Goal: Task Accomplishment & Management: Complete application form

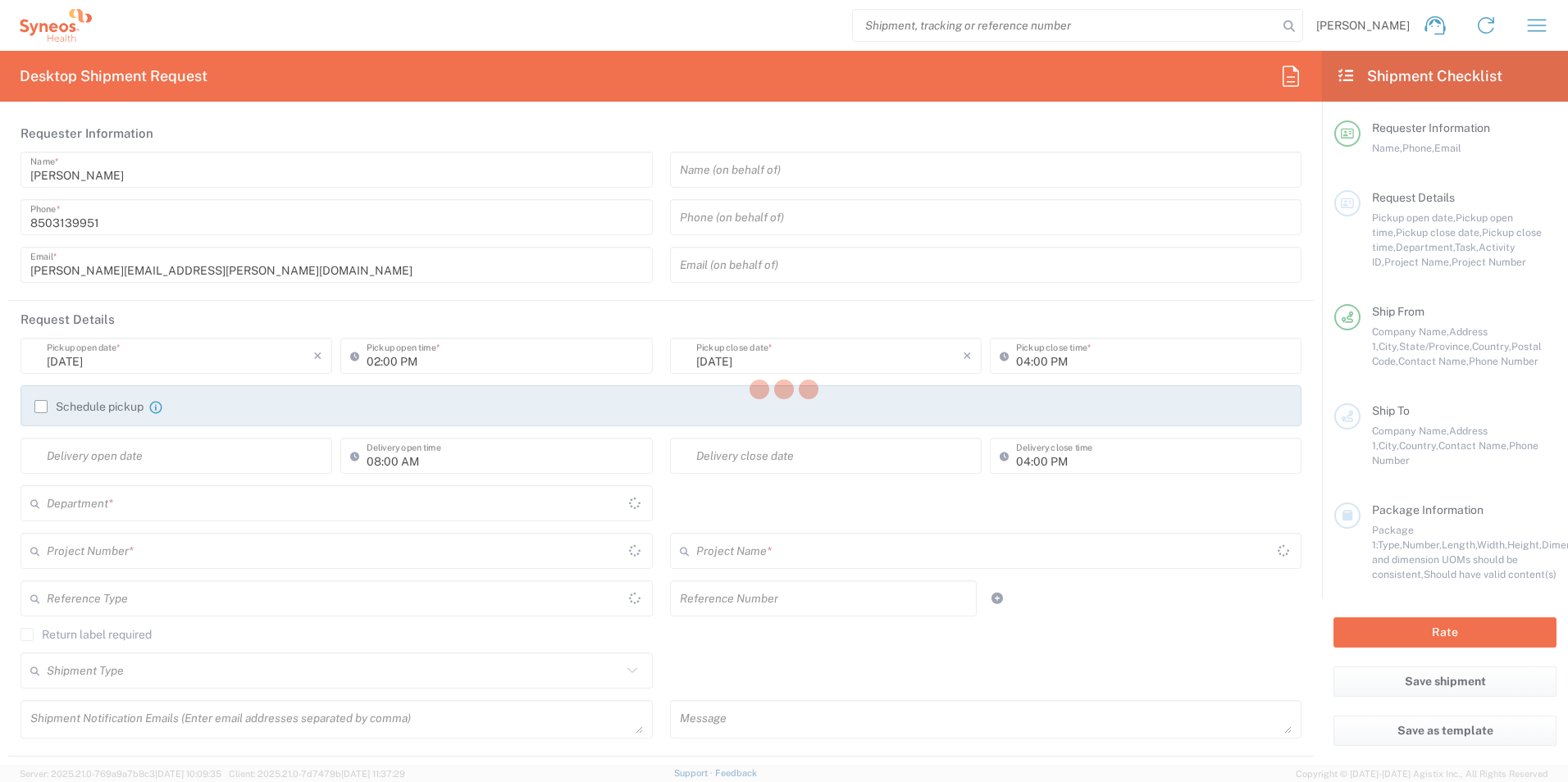
type input "[US_STATE]"
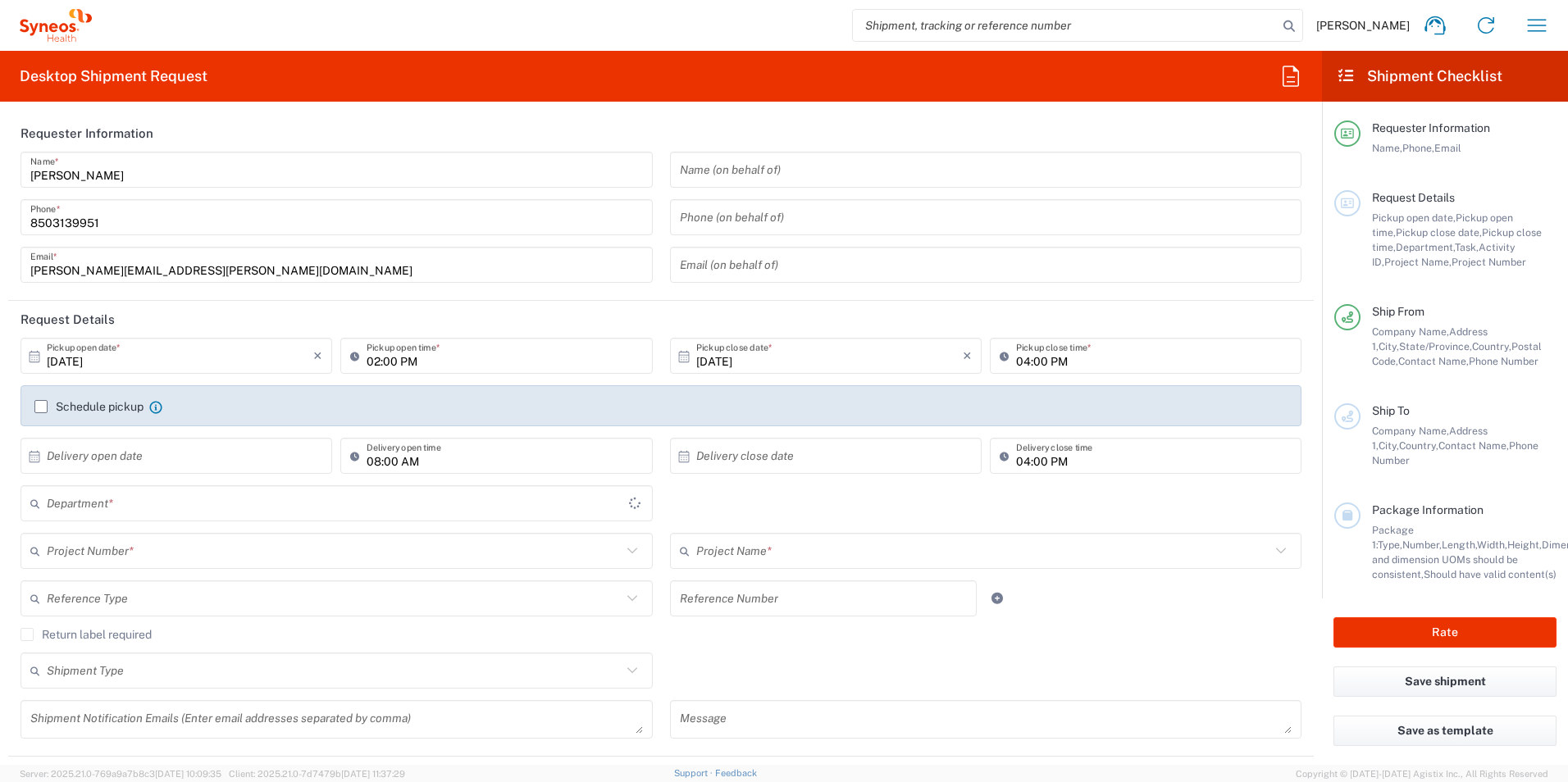
type input "[GEOGRAPHIC_DATA]"
type input "3216"
click at [146, 510] on input "text" at bounding box center [334, 504] width 575 height 29
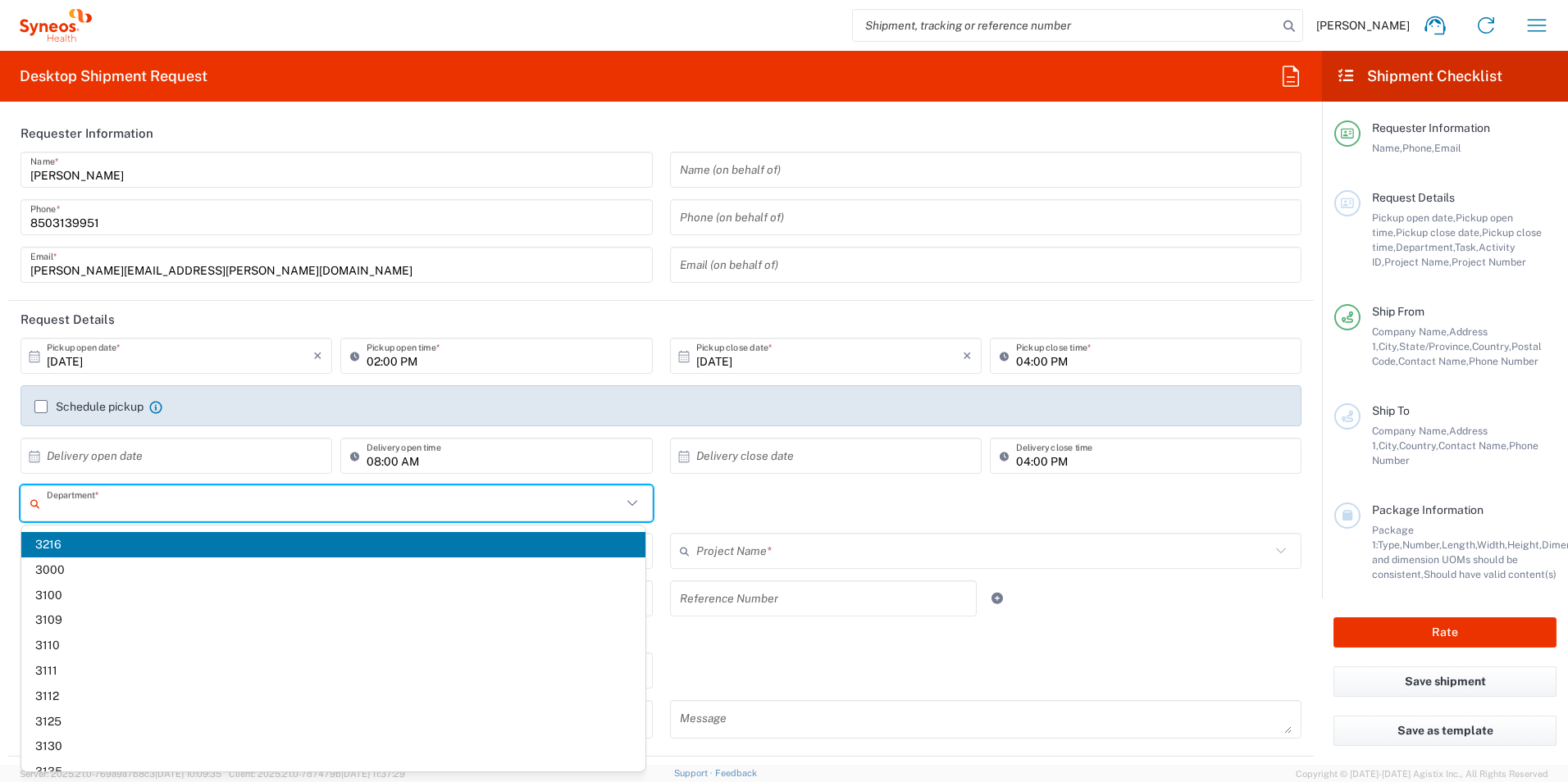
type input "[PERSON_NAME] Rsrch Grp ([GEOGRAPHIC_DATA]) In"
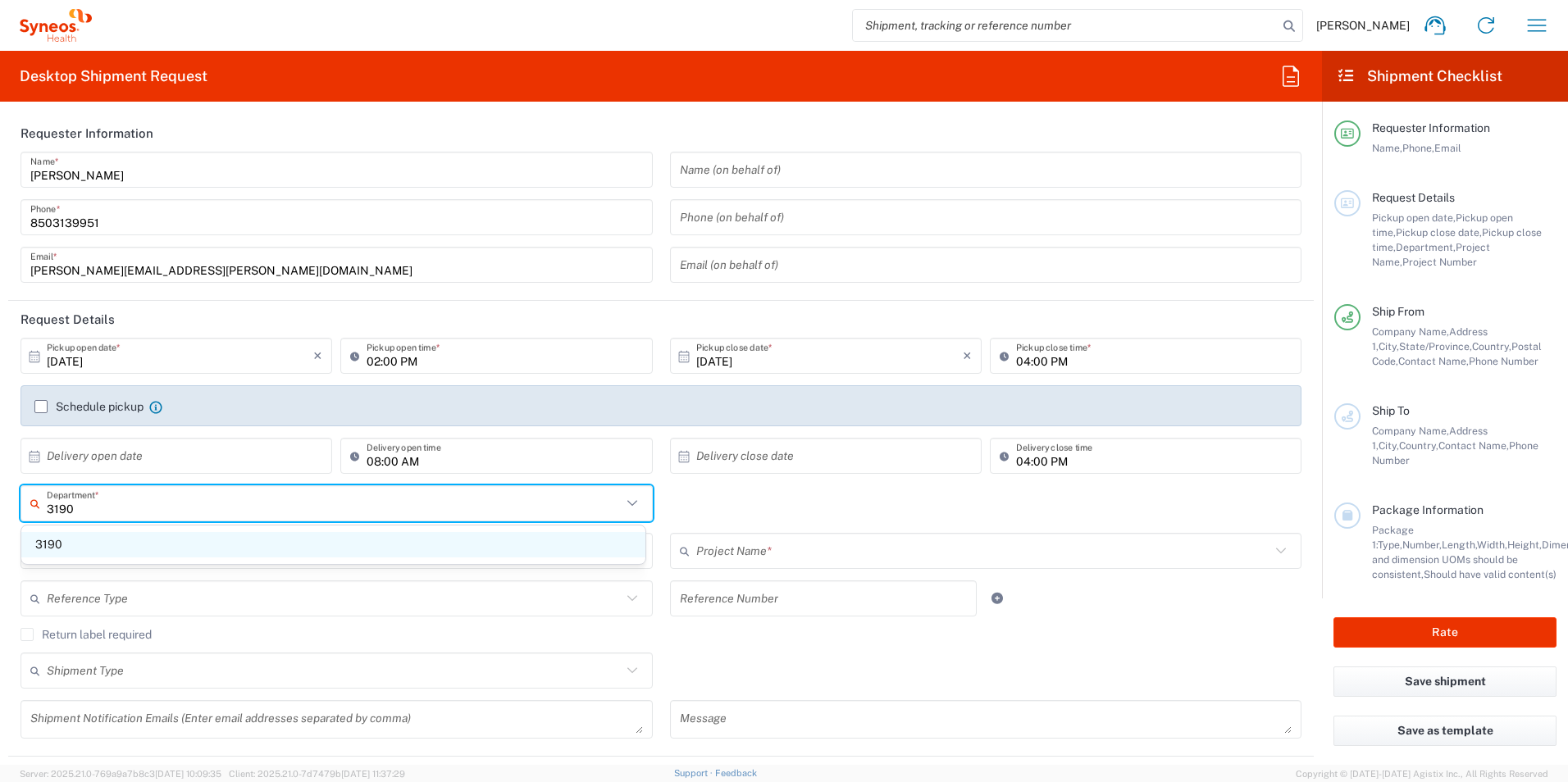
type input "3190"
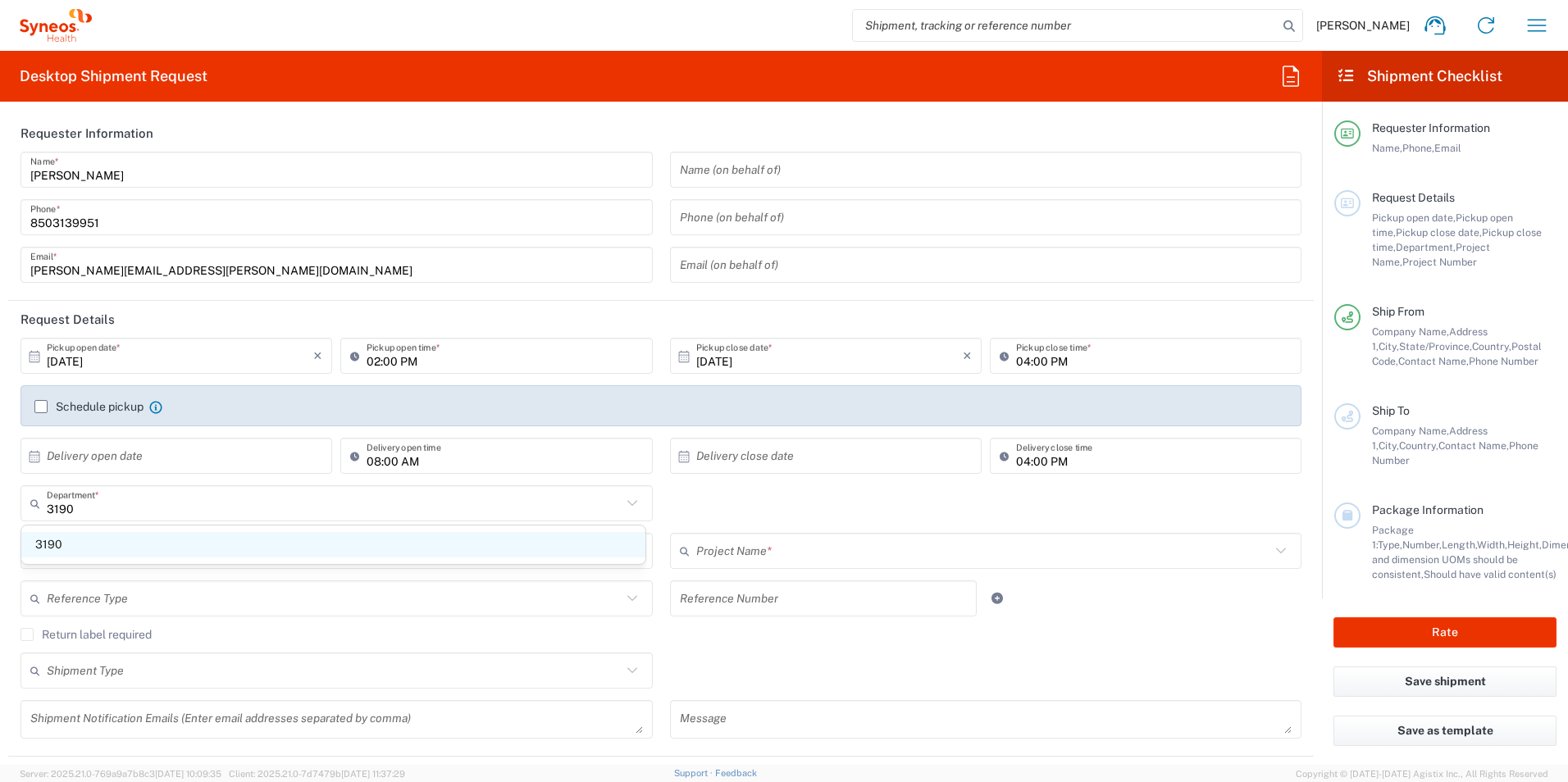
click at [115, 537] on span "3190" at bounding box center [333, 545] width 624 height 25
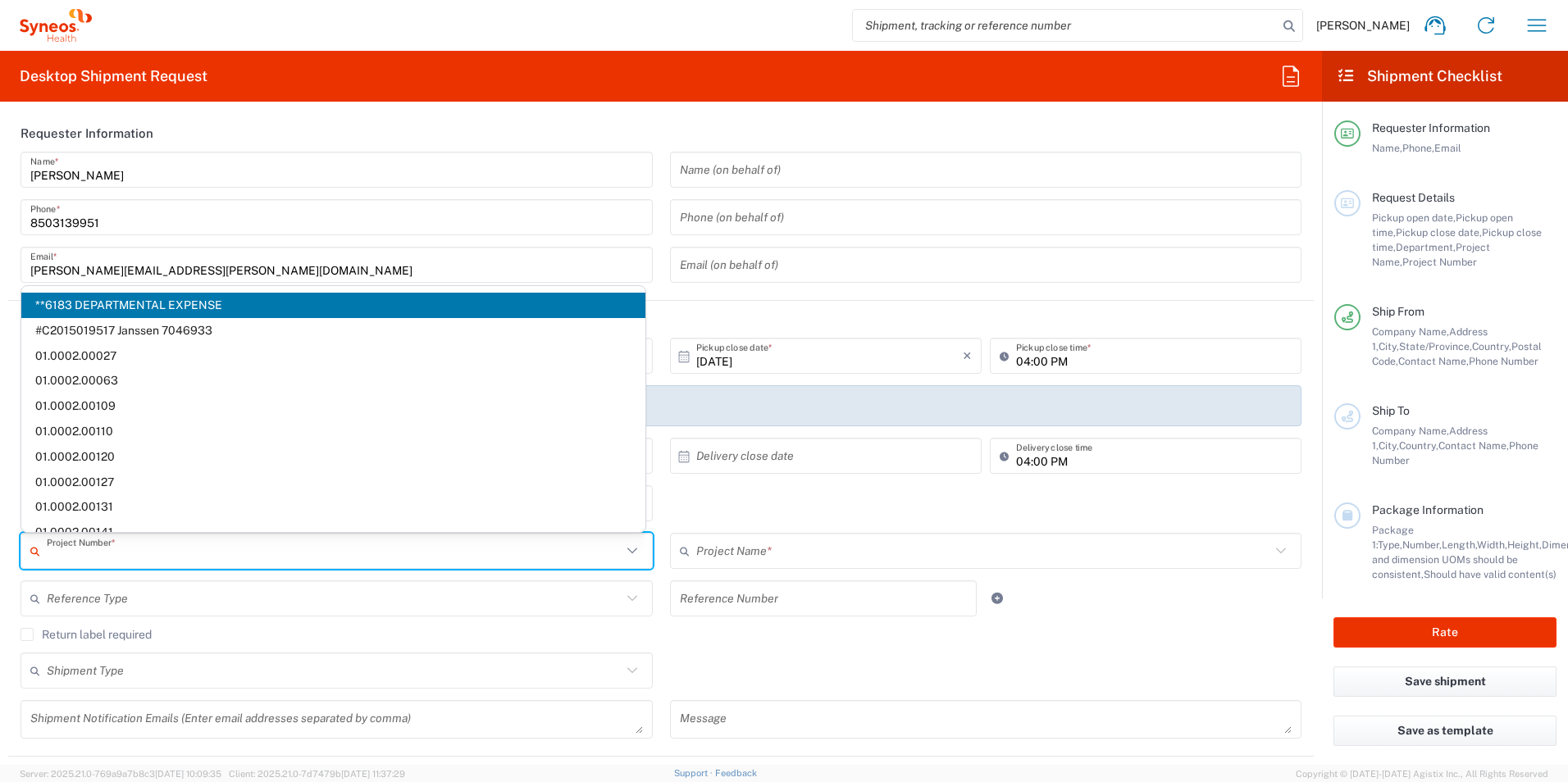
click at [151, 552] on input "text" at bounding box center [334, 551] width 575 height 29
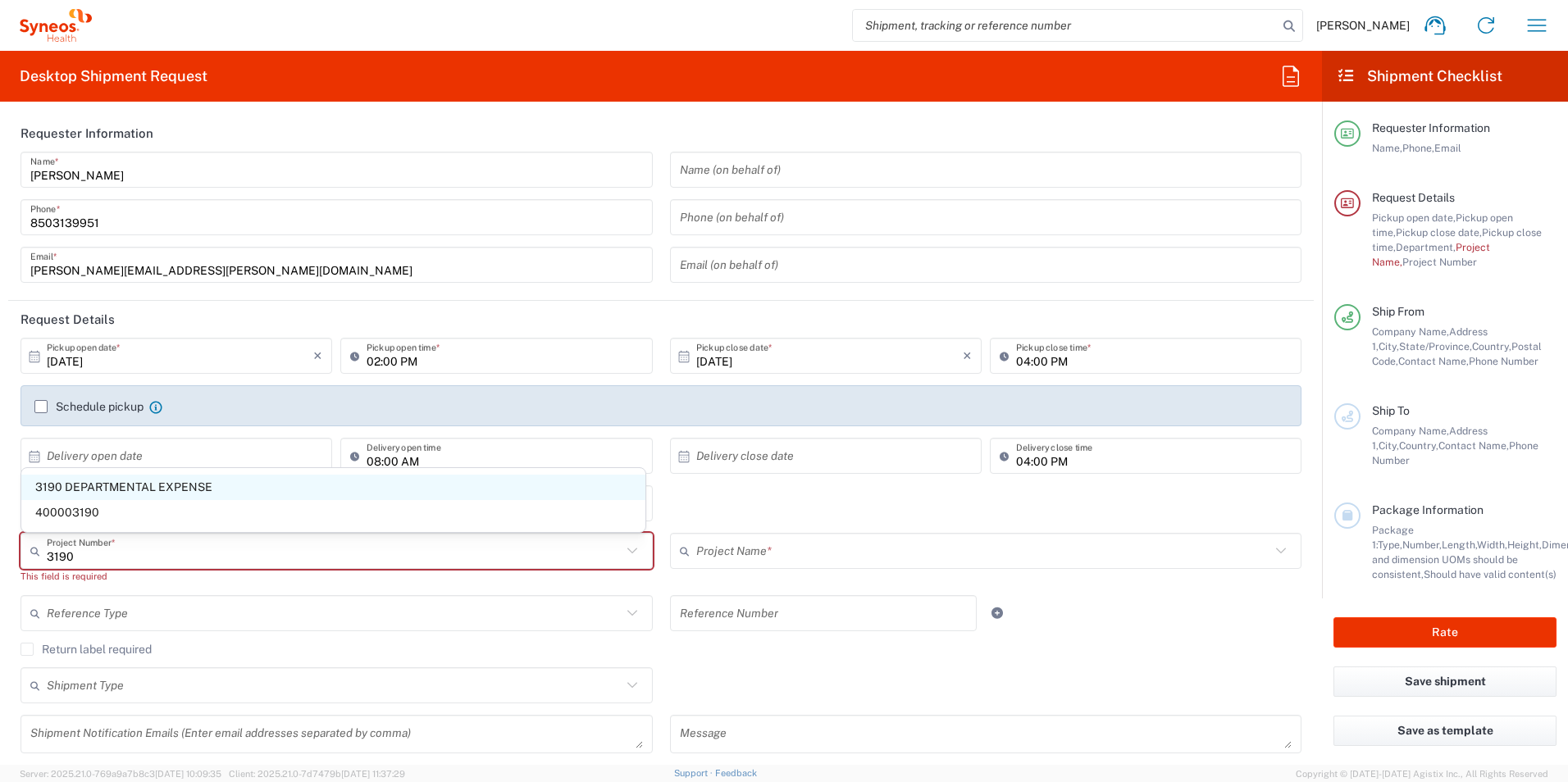
click at [103, 478] on span "3190 DEPARTMENTAL EXPENSE" at bounding box center [333, 487] width 624 height 25
type input "3190 DEPARTMENTAL EXPENSE"
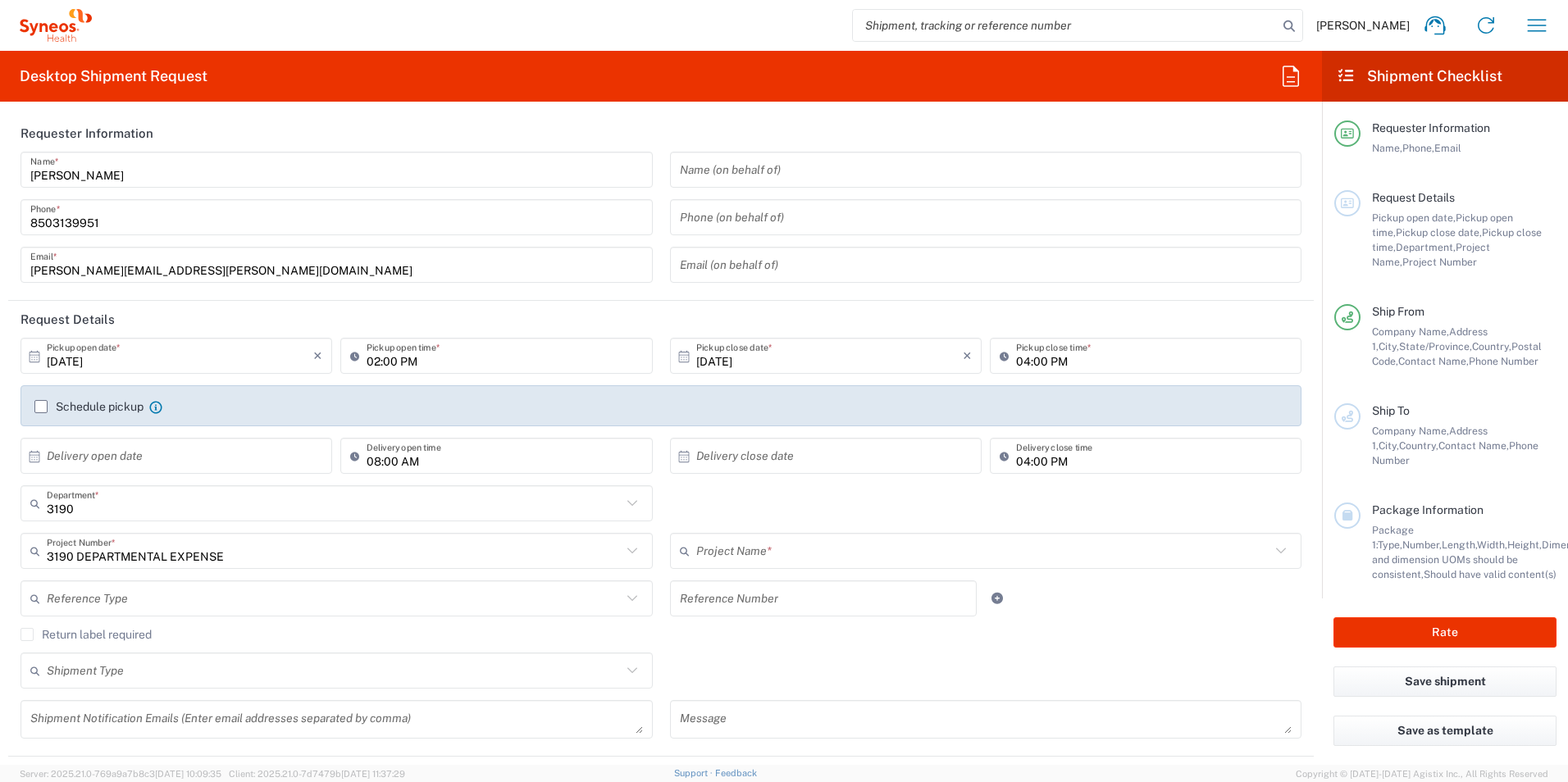
type input "3190 DEPARTMENTAL EXPENSE"
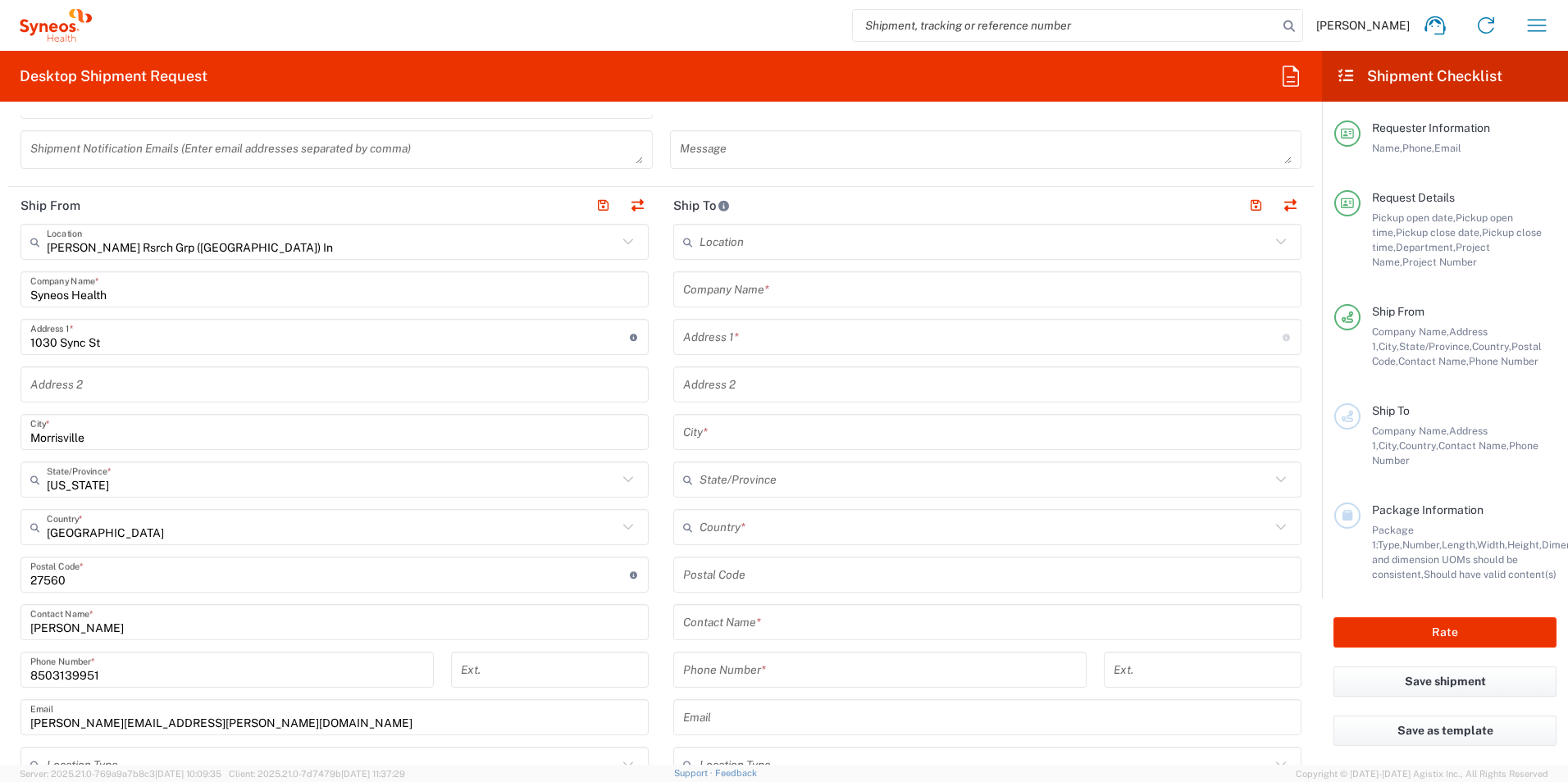
scroll to position [574, 0]
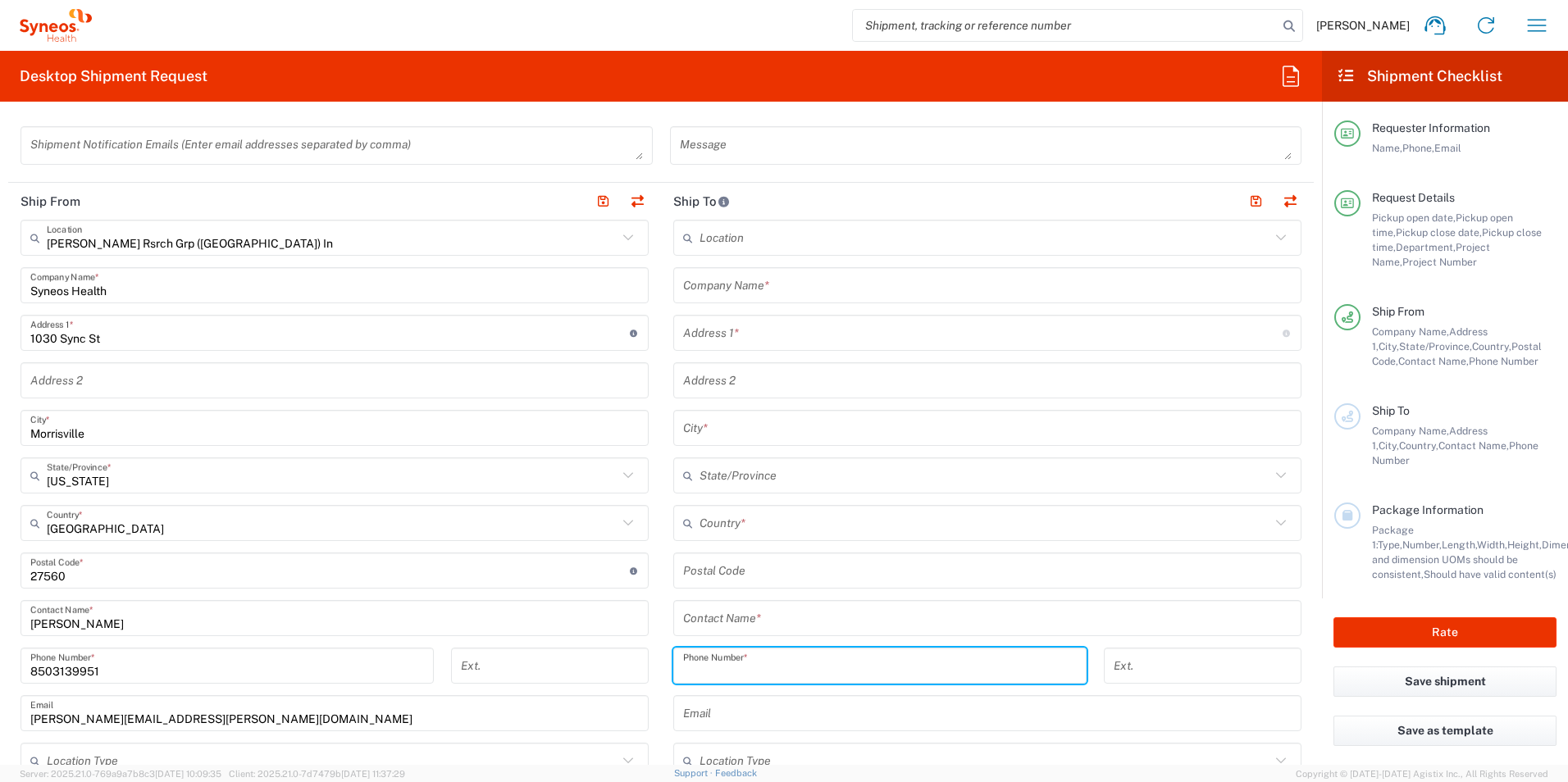
click at [815, 659] on input "tel" at bounding box center [880, 666] width 394 height 29
click at [688, 619] on input "text" at bounding box center [988, 619] width 609 height 29
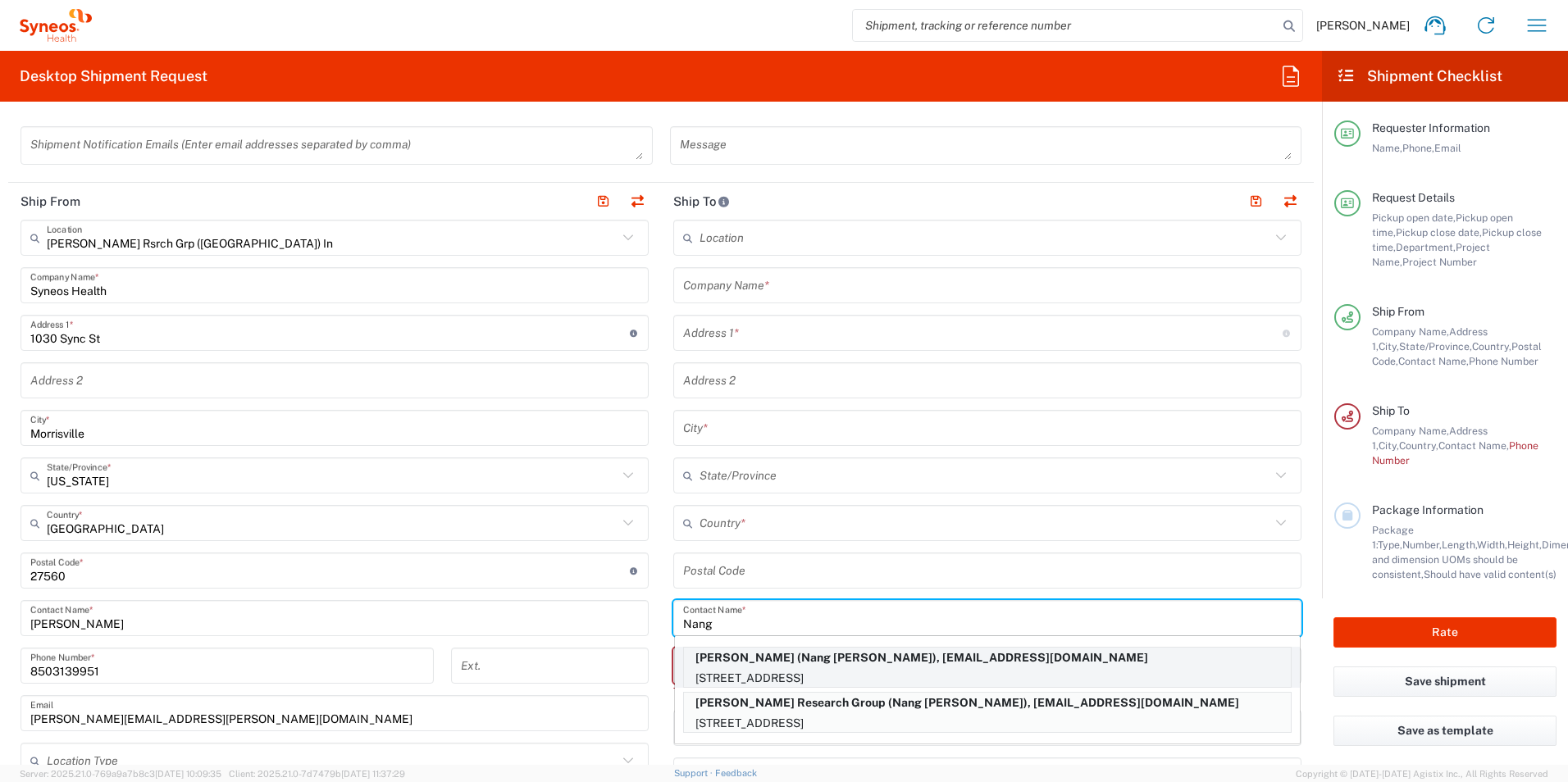
type input "Nang"
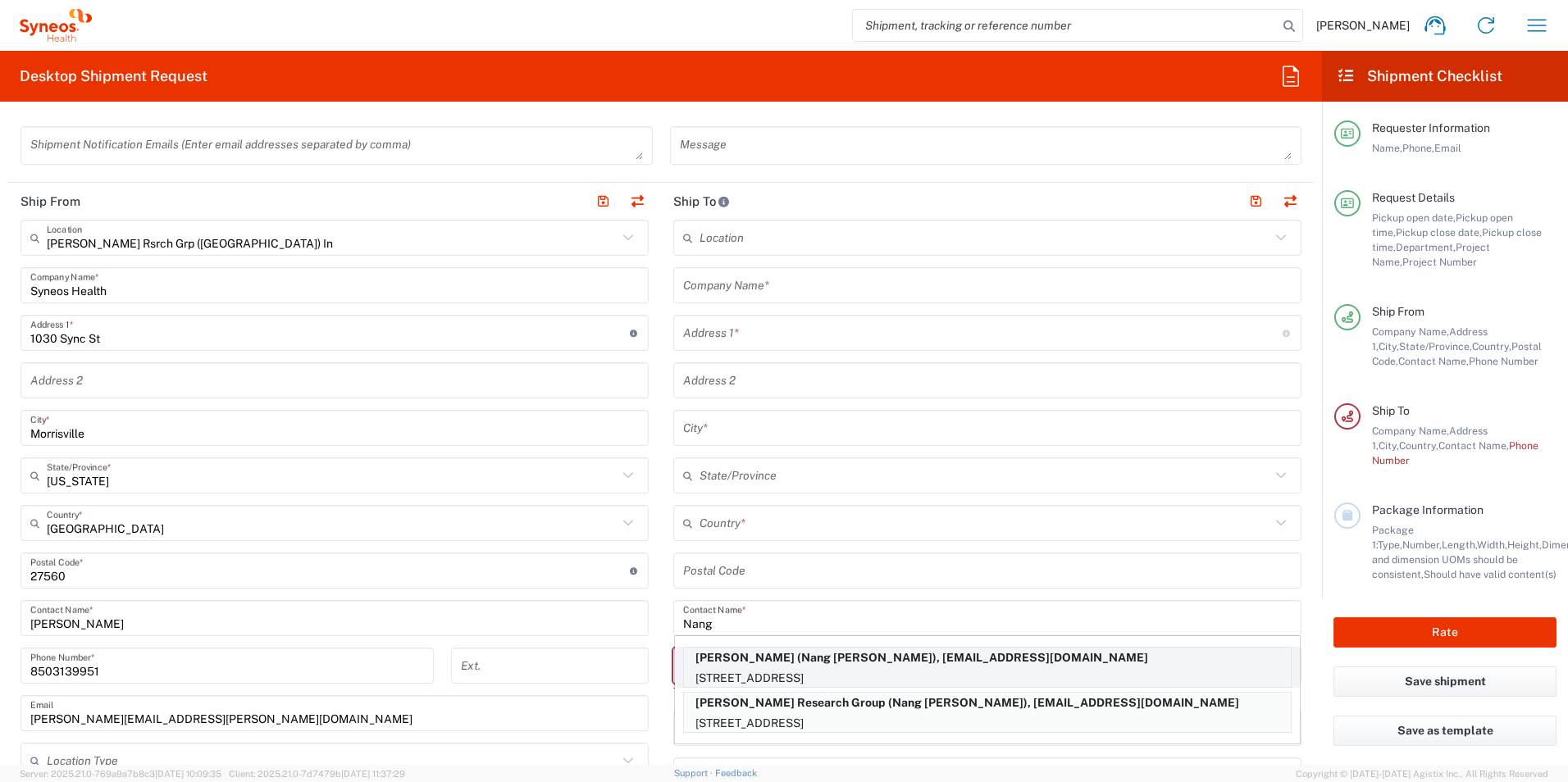
click at [920, 670] on p "[STREET_ADDRESS]" at bounding box center [988, 679] width 607 height 21
type input "[PERSON_NAME]"
type input "[STREET_ADDRESS]"
type input "[GEOGRAPHIC_DATA]"
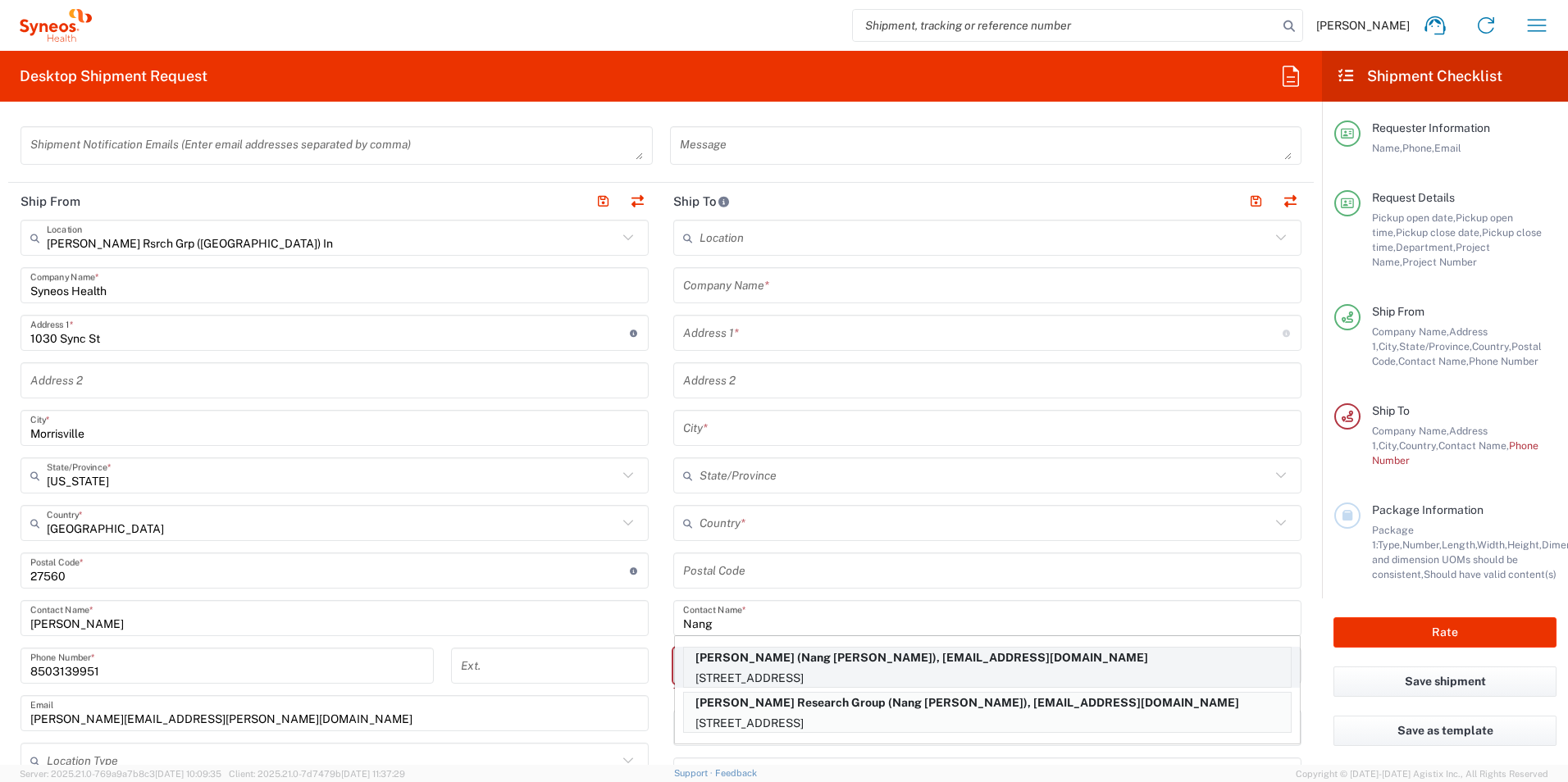
type input "60657"
type input "Nang [PERSON_NAME]"
type input "8728085407"
type input "[EMAIL_ADDRESS][DOMAIN_NAME]"
type input "[US_STATE]"
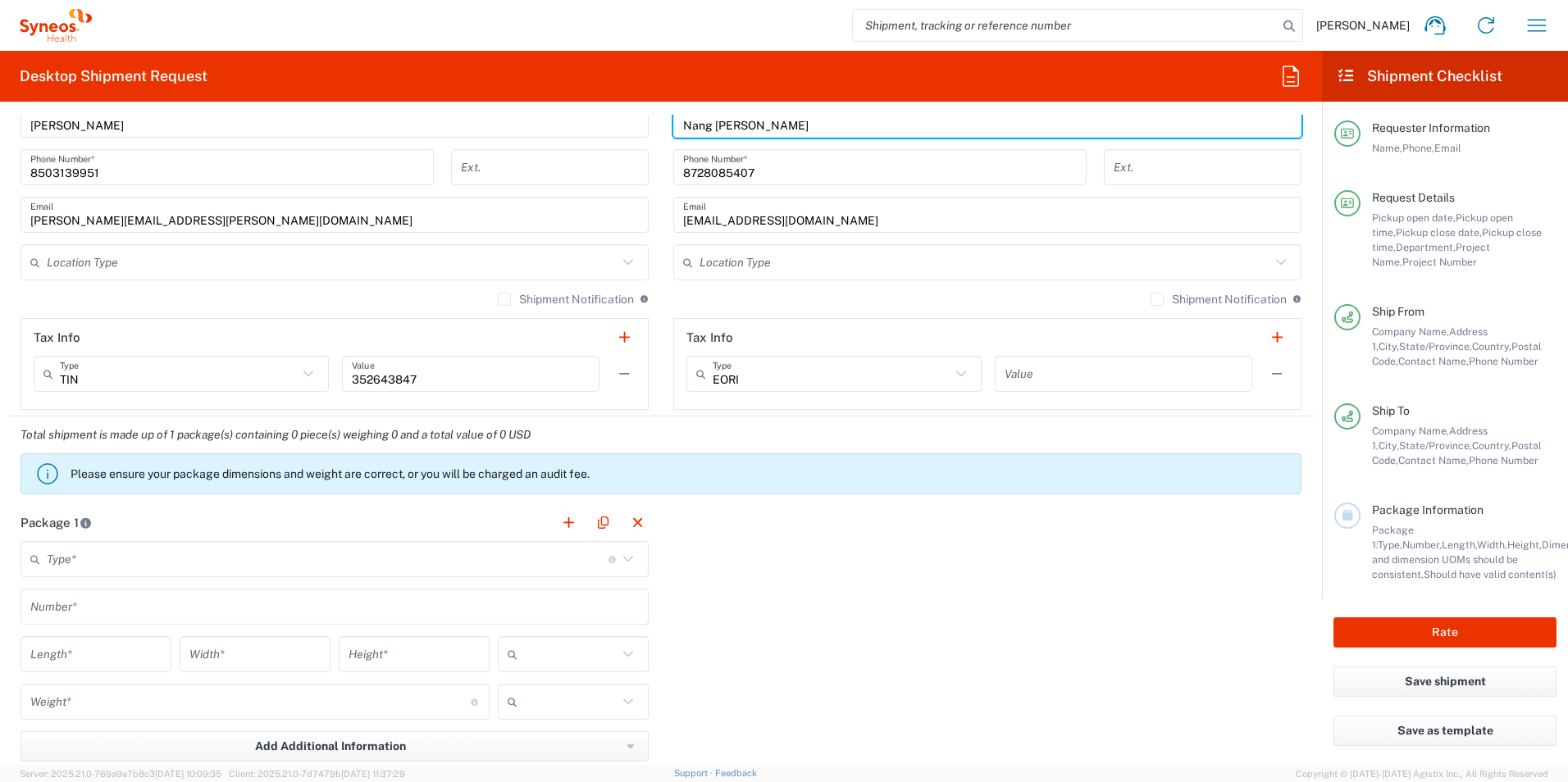
scroll to position [1148, 0]
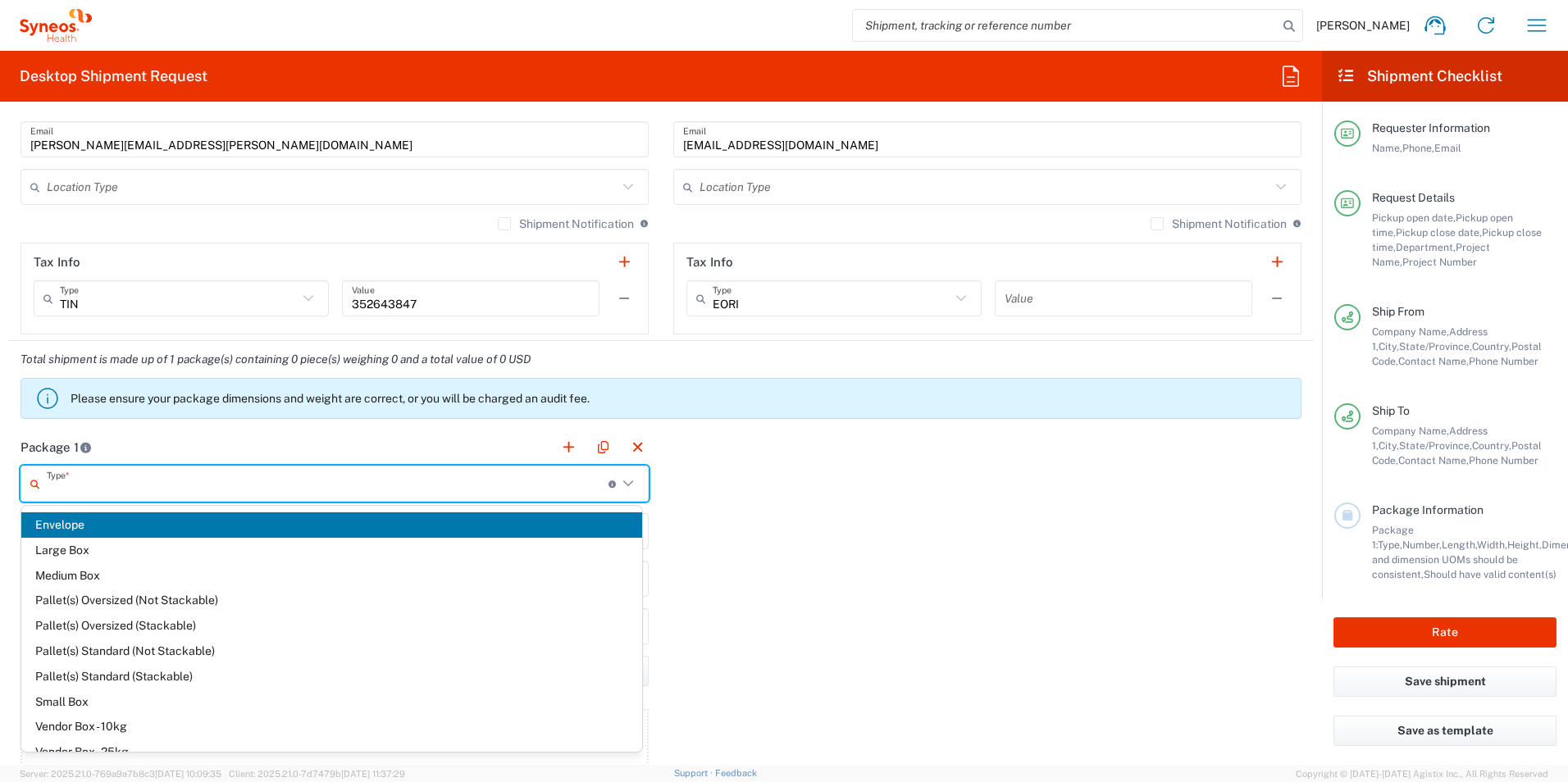
click at [187, 490] on input "text" at bounding box center [327, 484] width 562 height 29
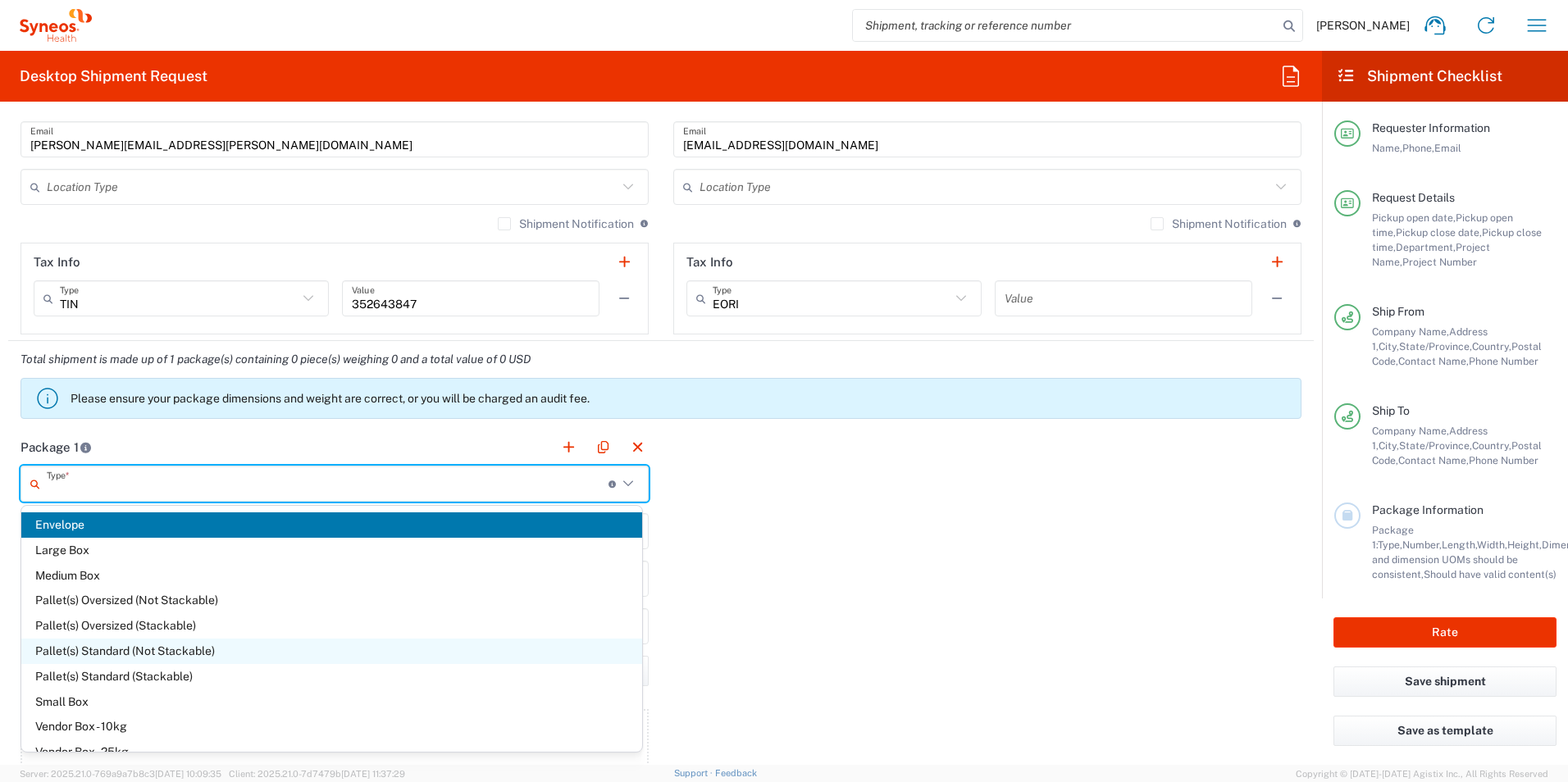
scroll to position [45, 0]
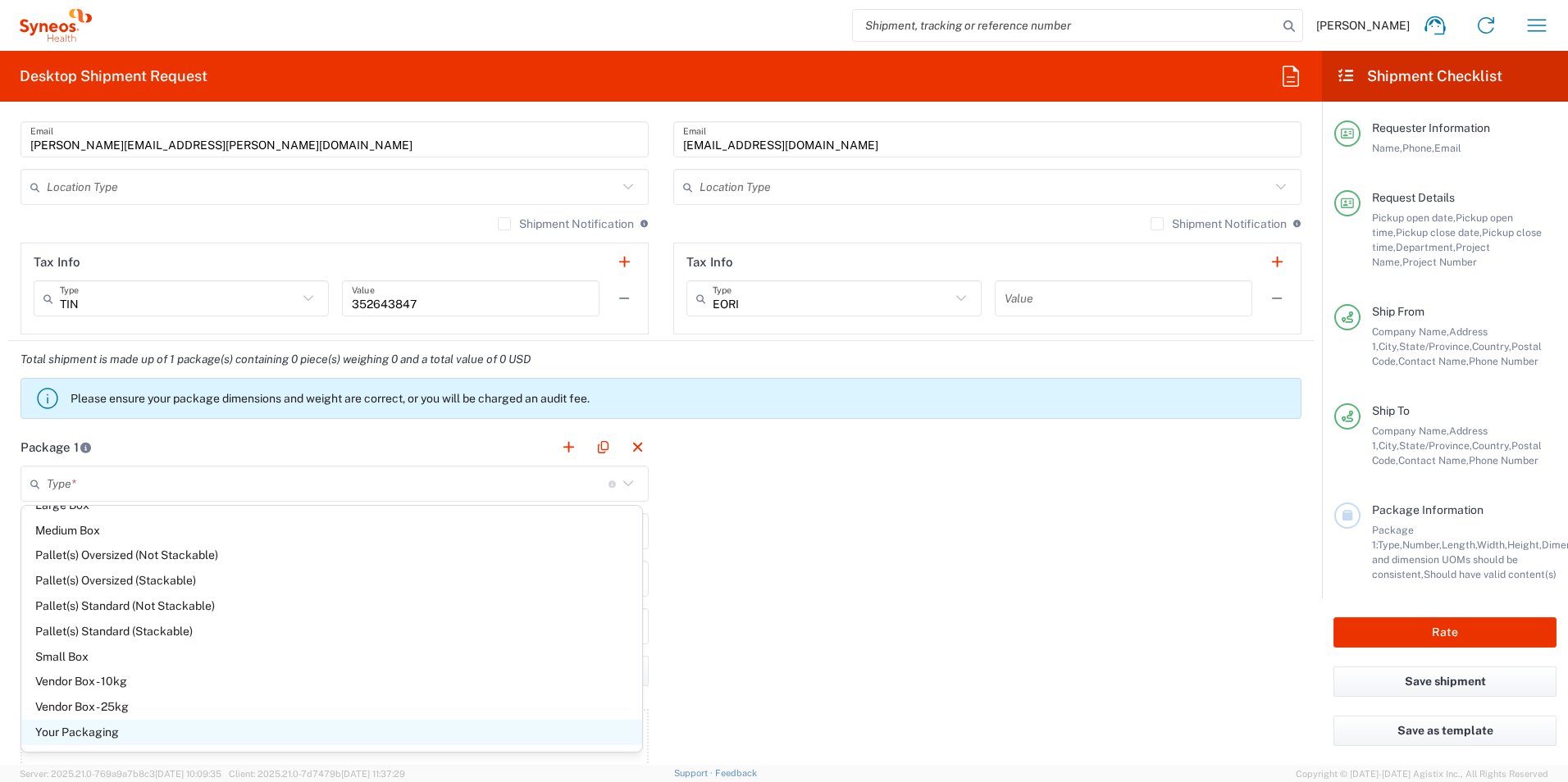
click at [78, 739] on span "Your Packaging" at bounding box center [331, 732] width 621 height 25
type input "Your Packaging"
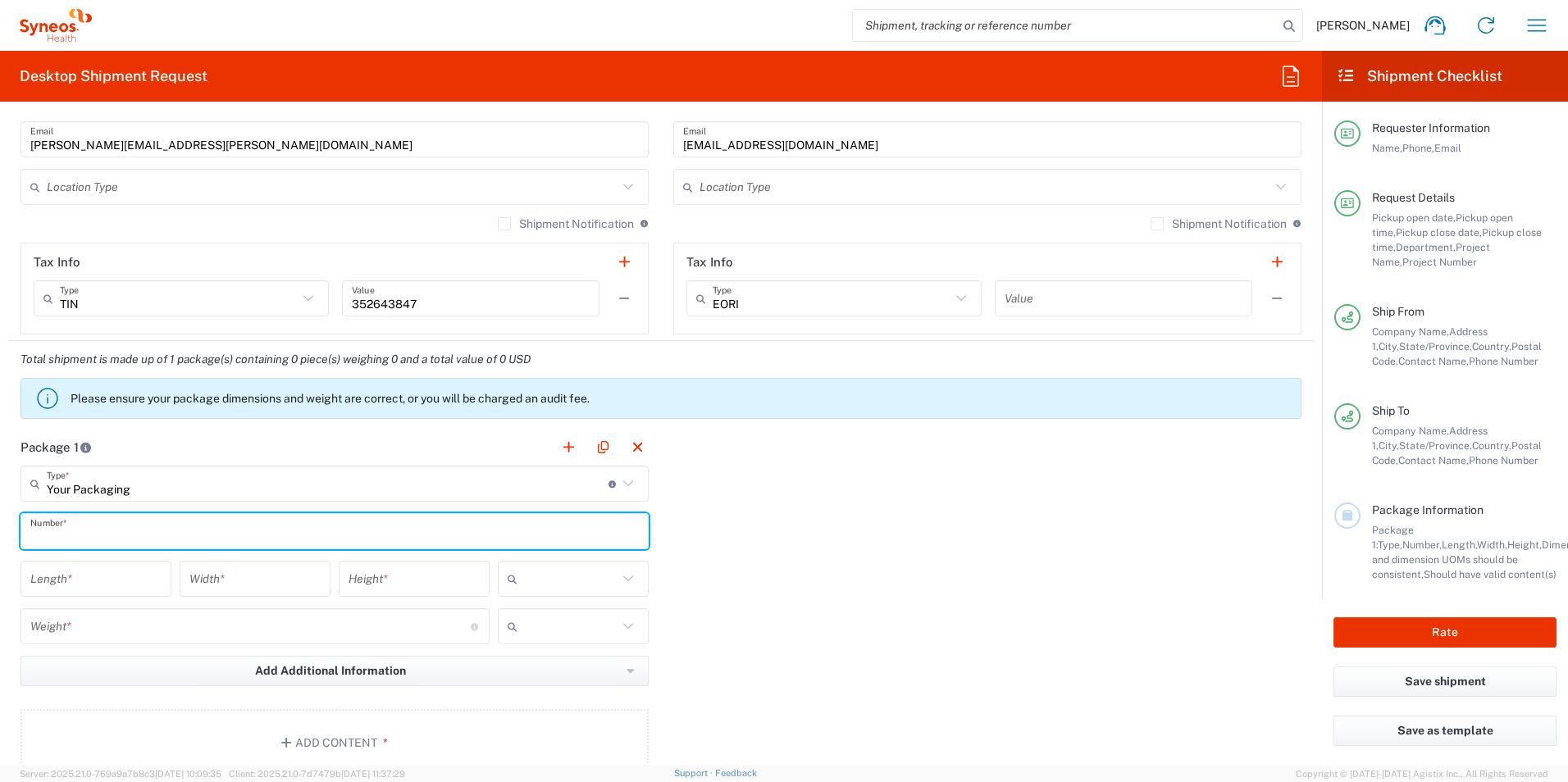
click at [94, 537] on input "text" at bounding box center [335, 532] width 609 height 29
type input "1"
click at [48, 585] on input "number" at bounding box center [96, 579] width 131 height 29
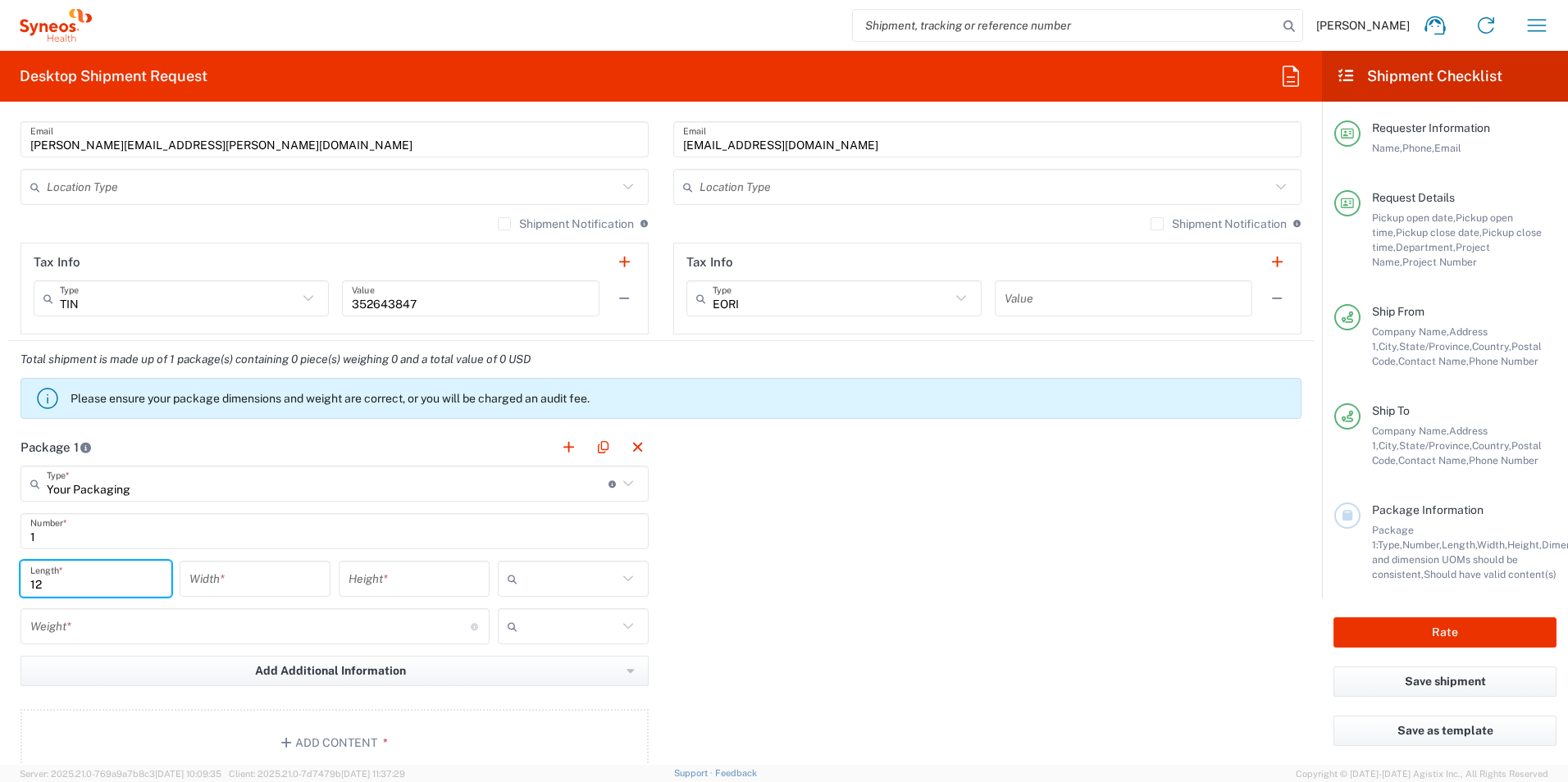
type input "12"
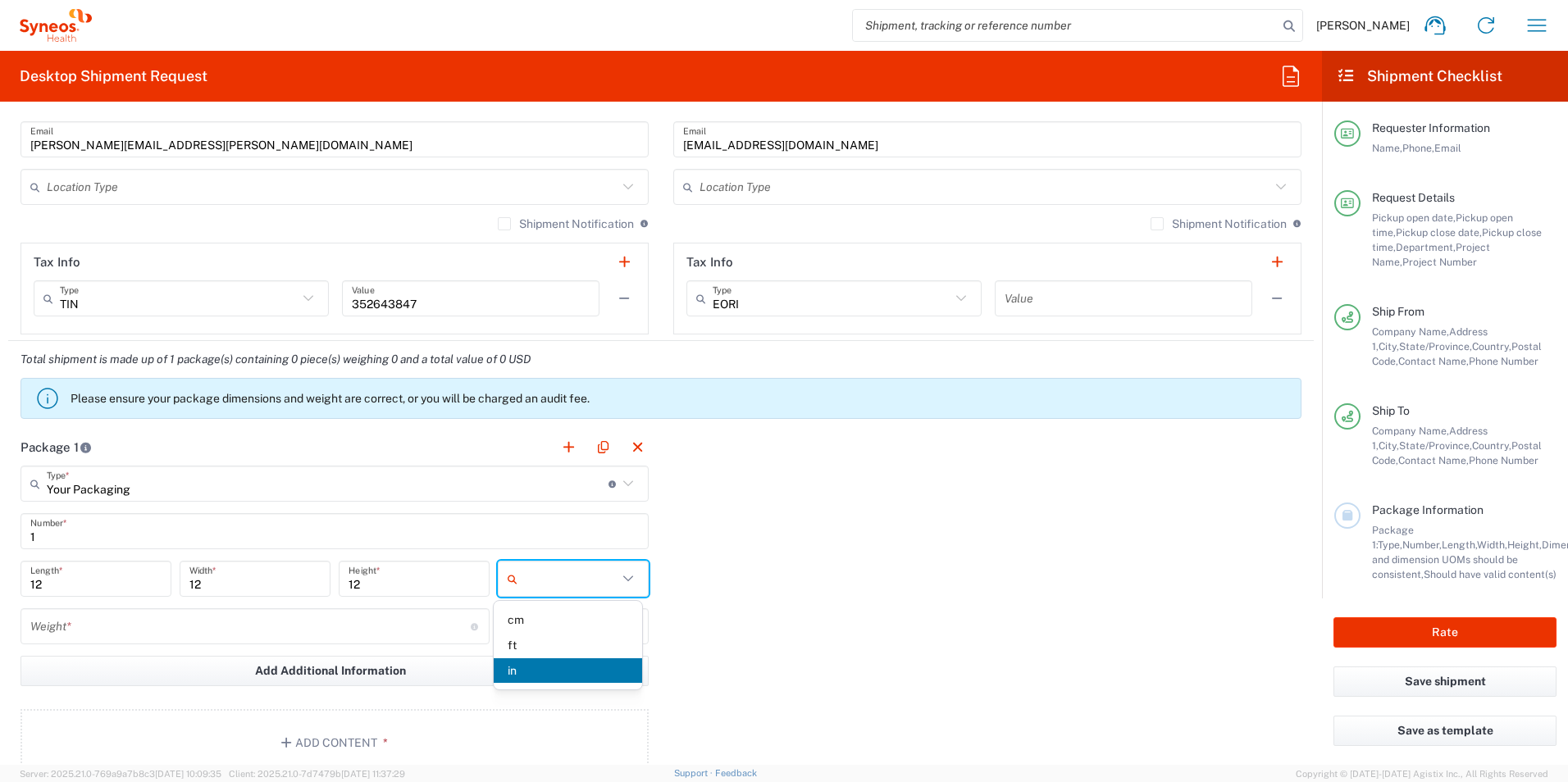
type input "in"
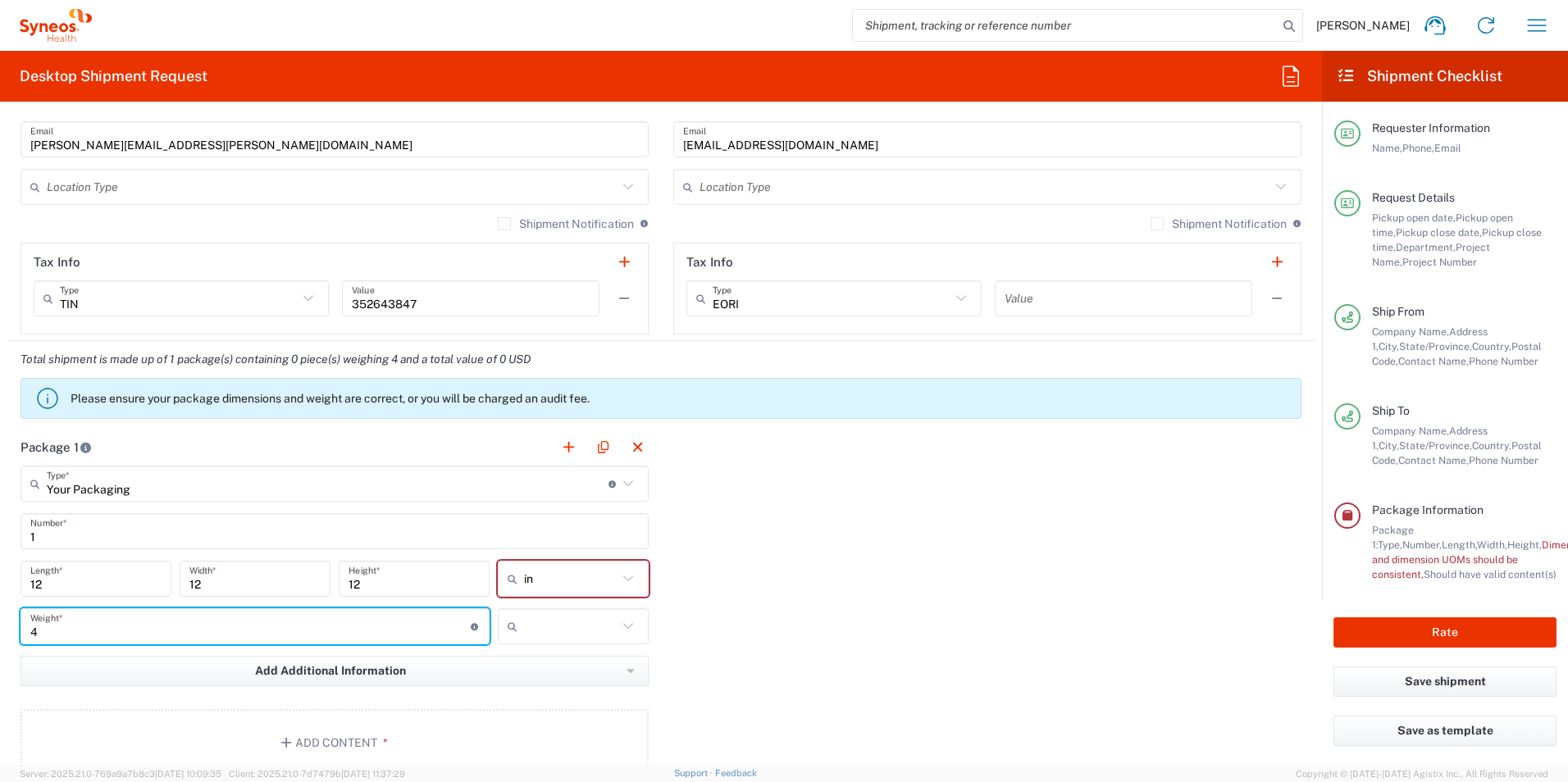
type input "4"
click at [571, 616] on input "text" at bounding box center [571, 627] width 94 height 26
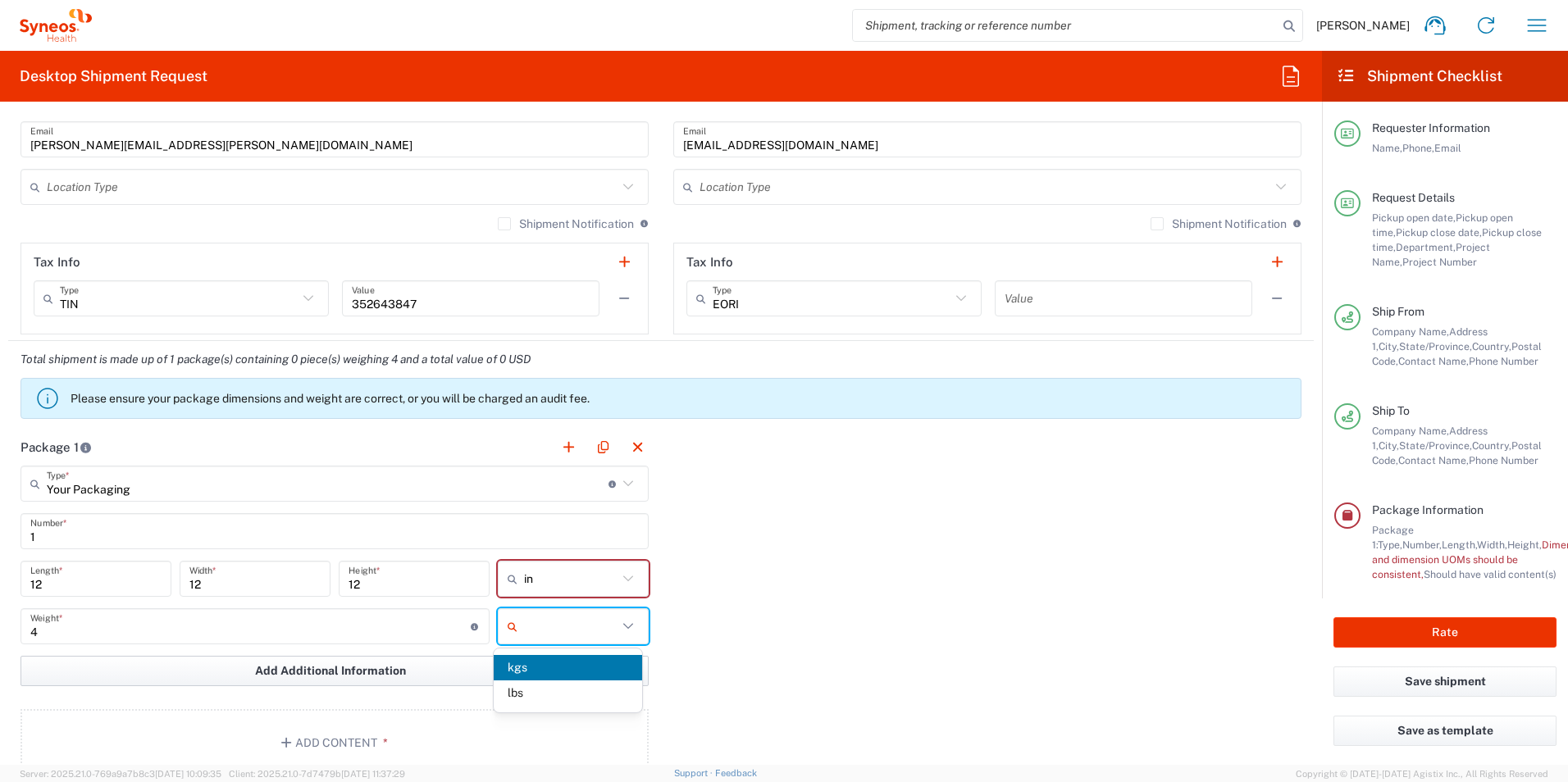
click at [553, 684] on span "lbs" at bounding box center [568, 693] width 148 height 25
type input "lbs"
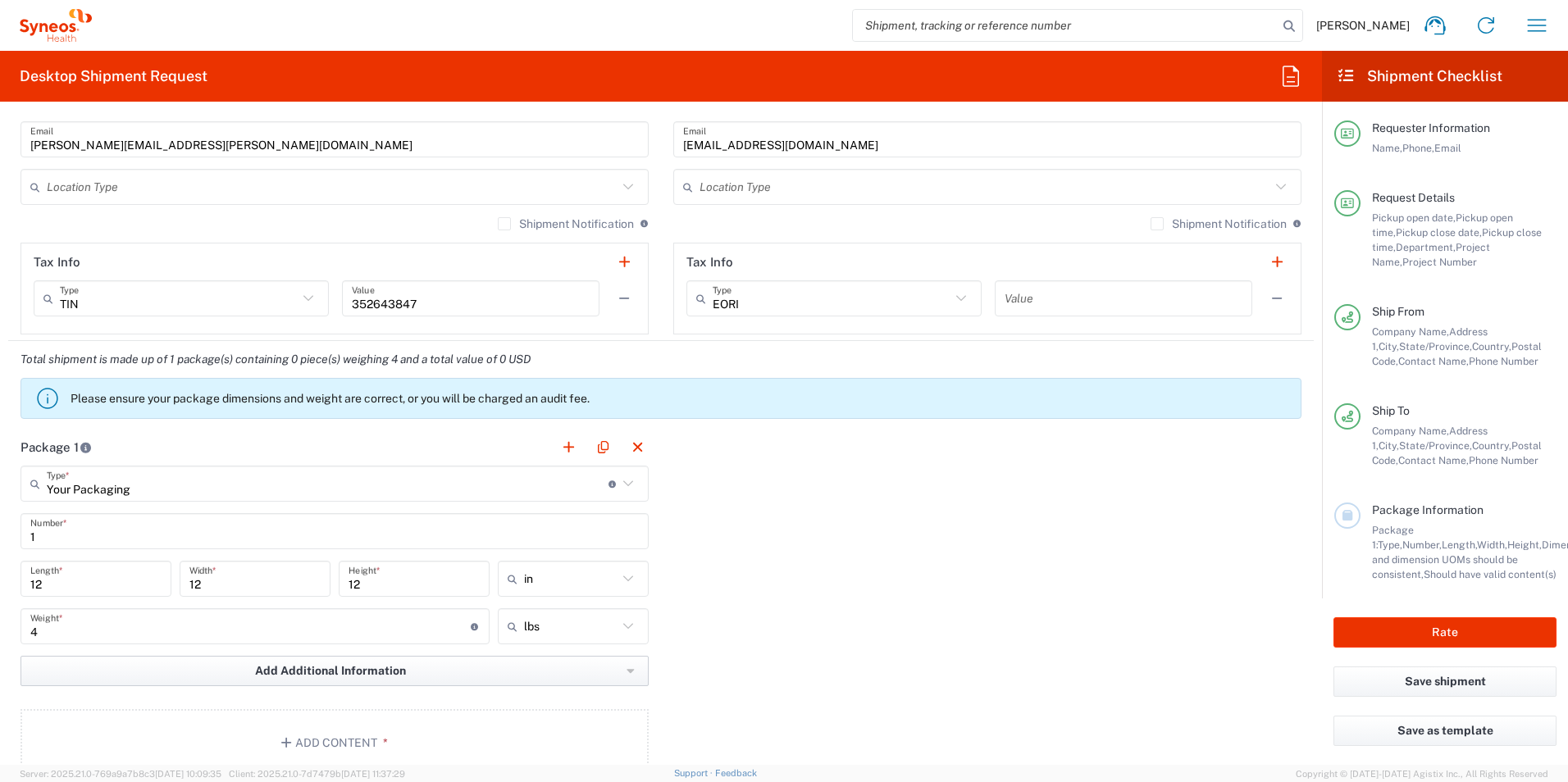
click at [519, 674] on button "Add Additional Information" at bounding box center [335, 671] width 629 height 30
click at [902, 572] on div "Package 1 Your Packaging Type * Material used to package goods Envelope Large B…" at bounding box center [661, 609] width 1305 height 360
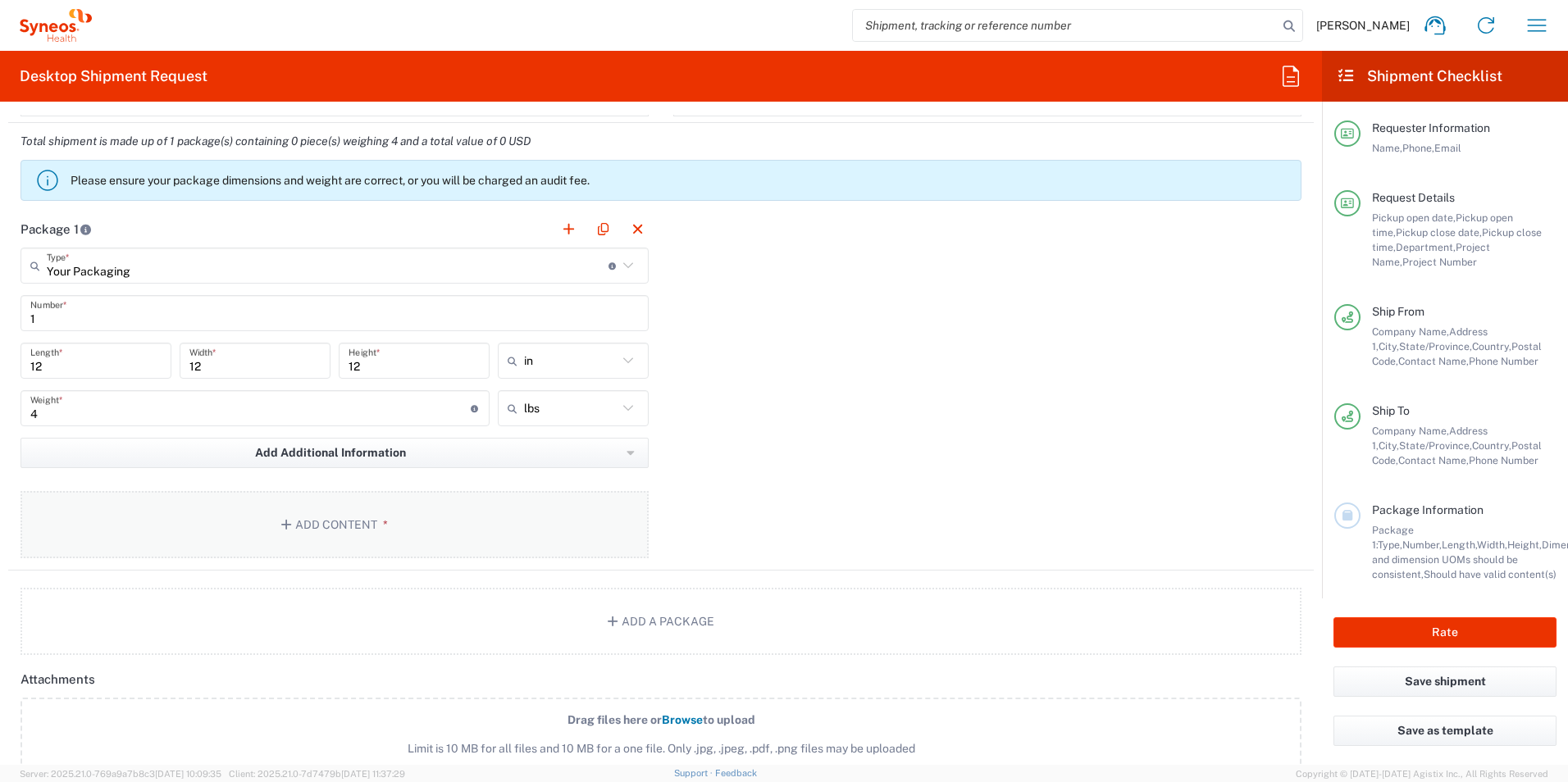
scroll to position [1394, 0]
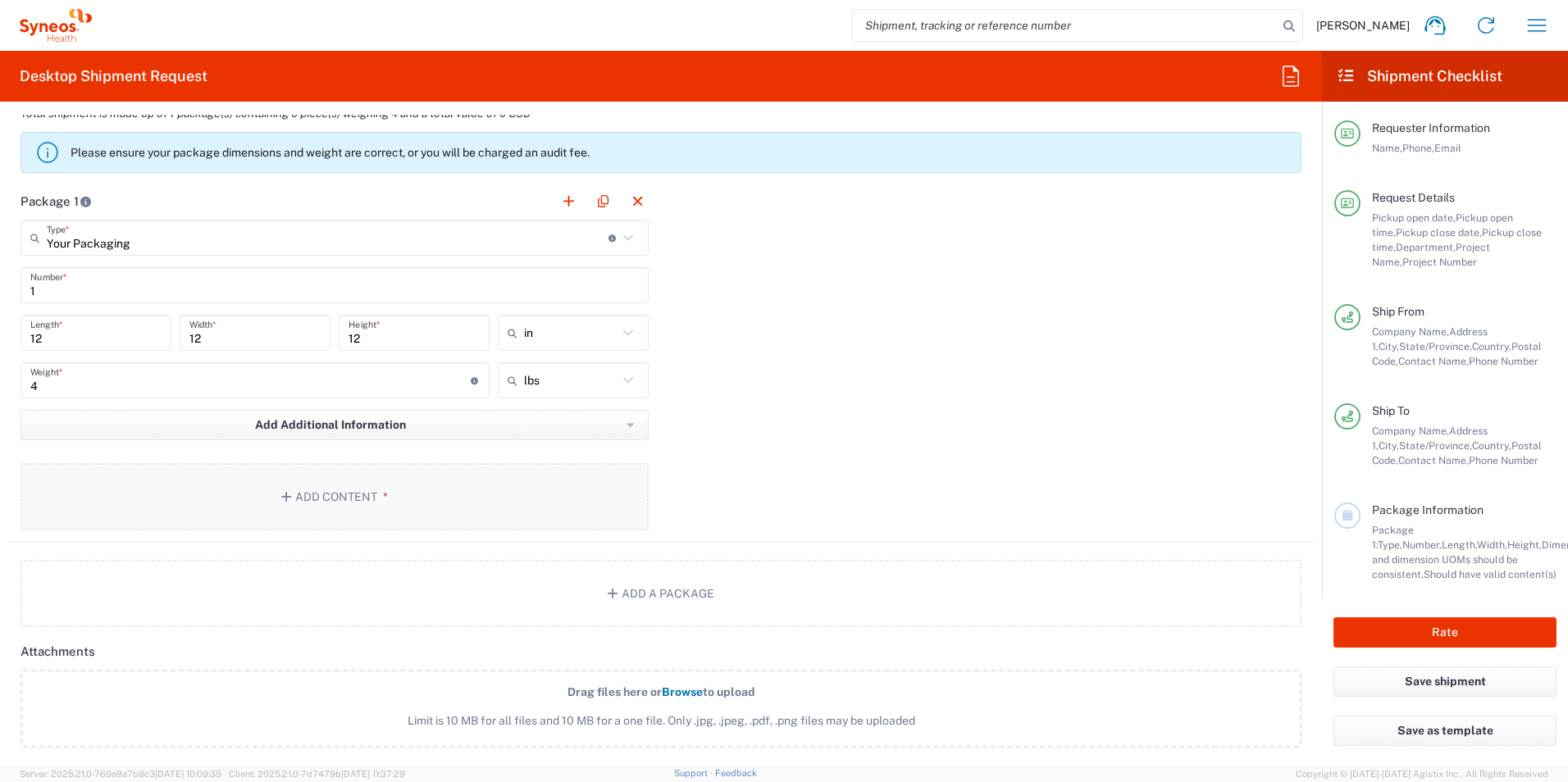
click at [243, 497] on button "Add Content *" at bounding box center [335, 497] width 629 height 67
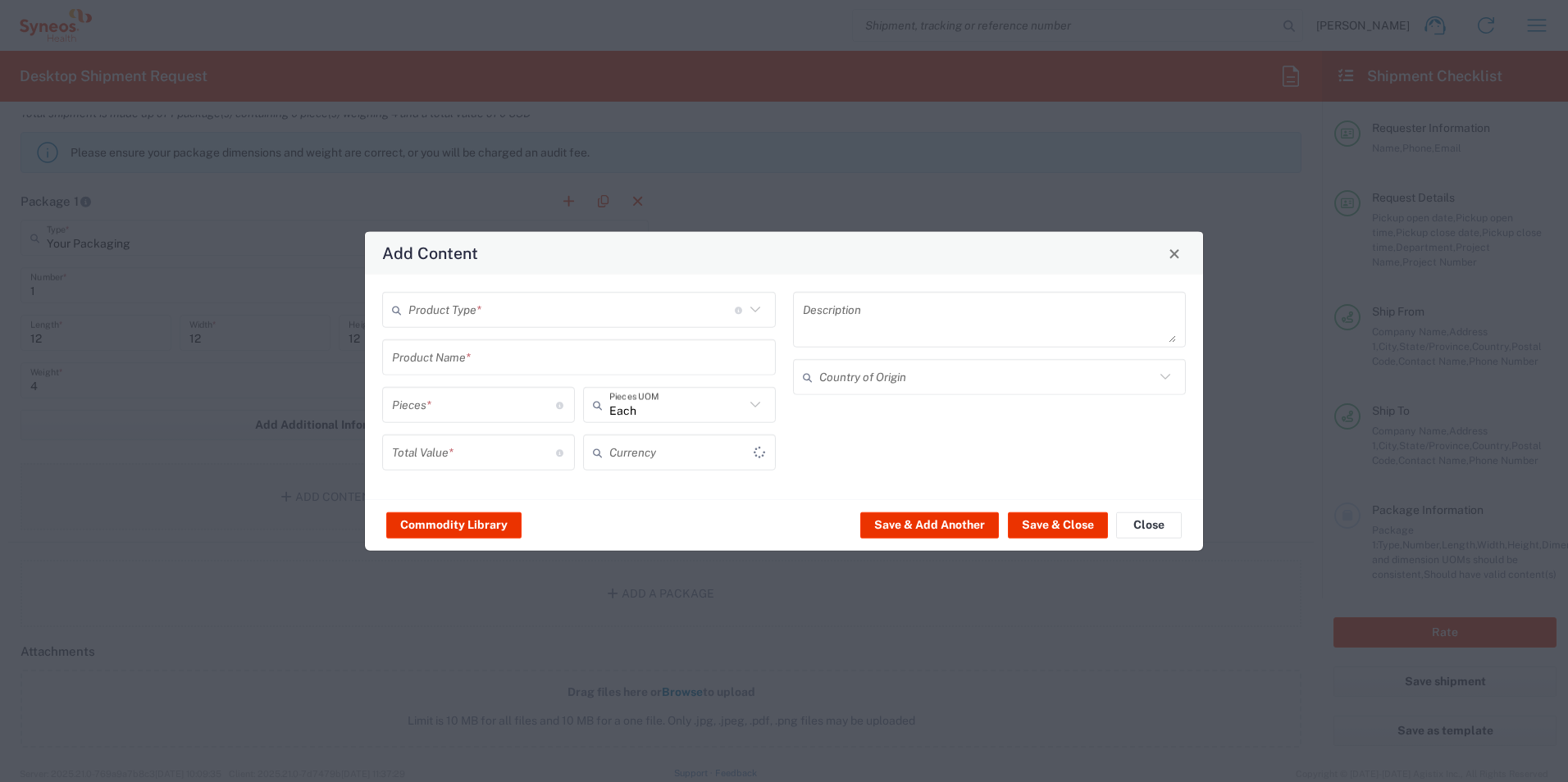
type input "US Dollar"
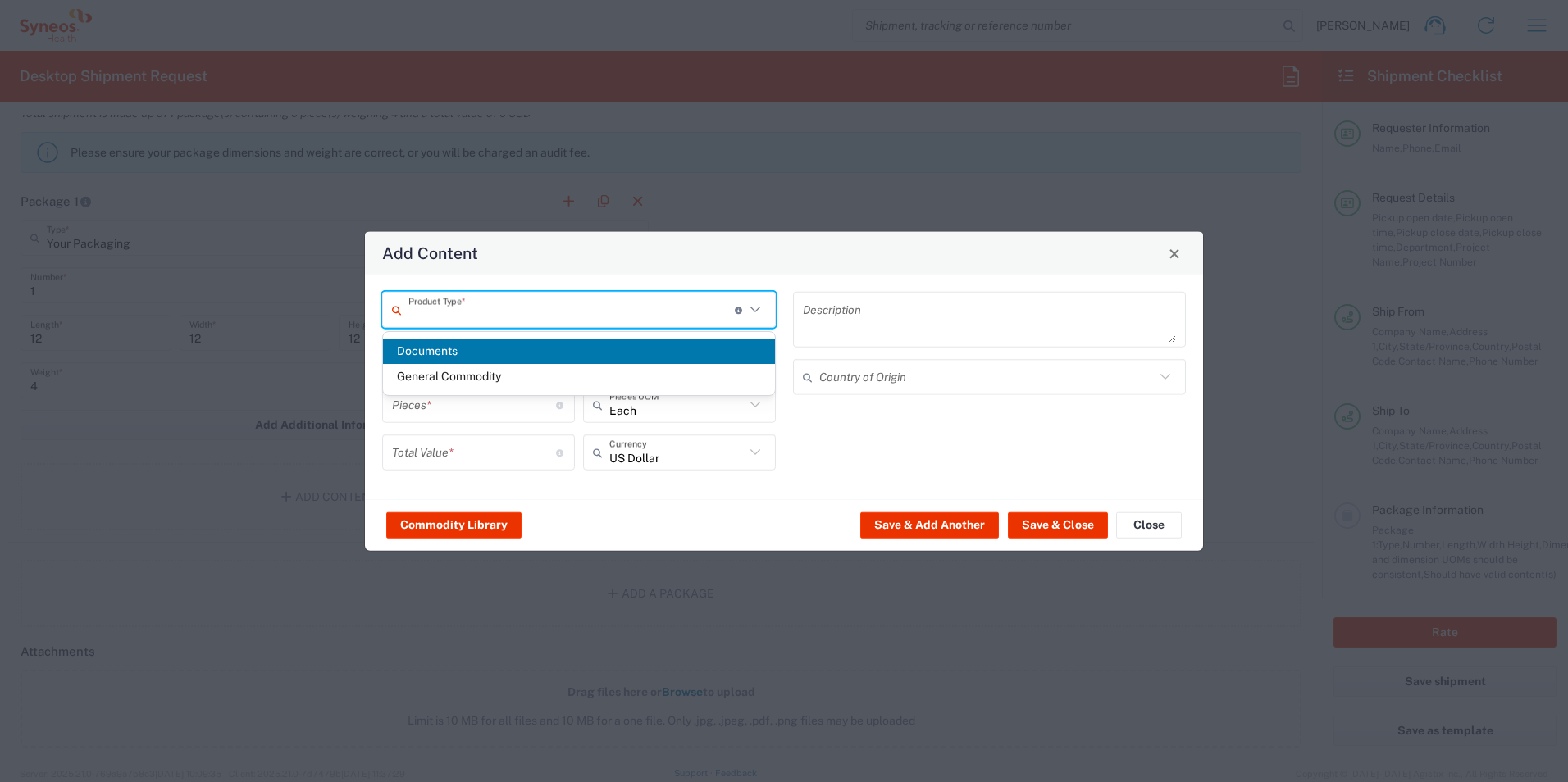
click at [455, 304] on input "text" at bounding box center [572, 309] width 327 height 29
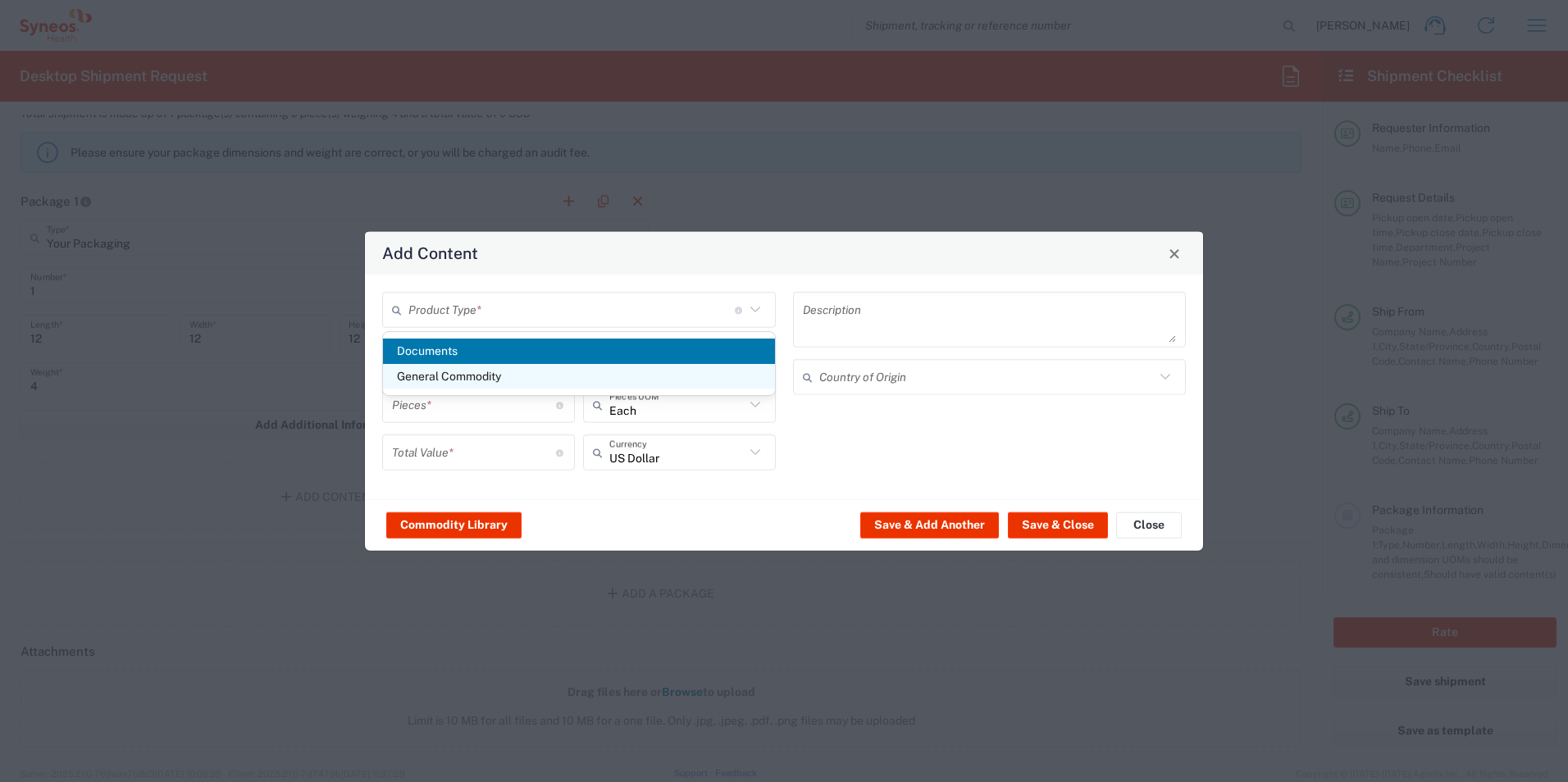
click at [455, 373] on span "General Commodity" at bounding box center [579, 377] width 392 height 25
type input "General Commodity"
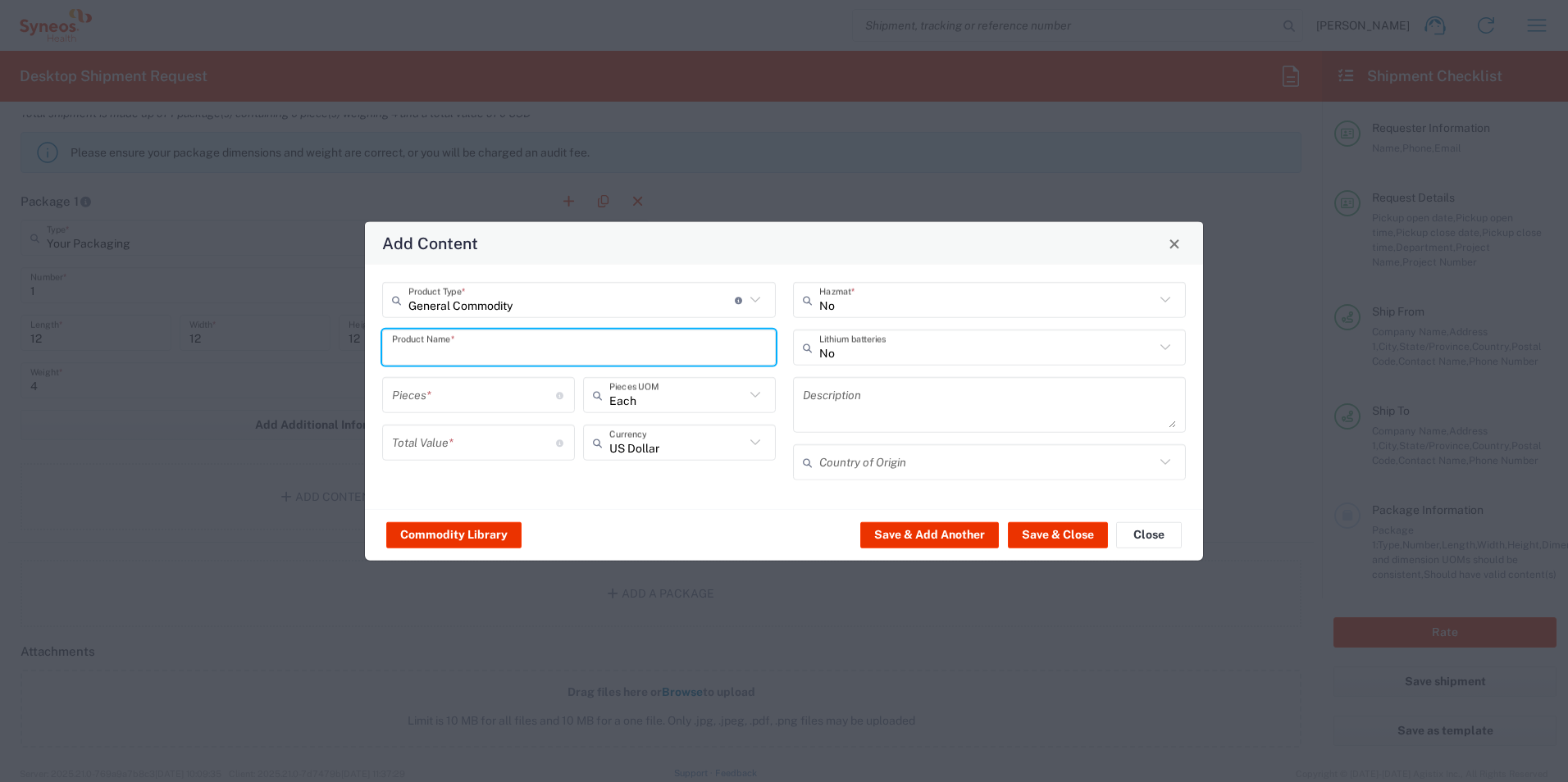
click at [482, 347] on input "text" at bounding box center [579, 347] width 374 height 29
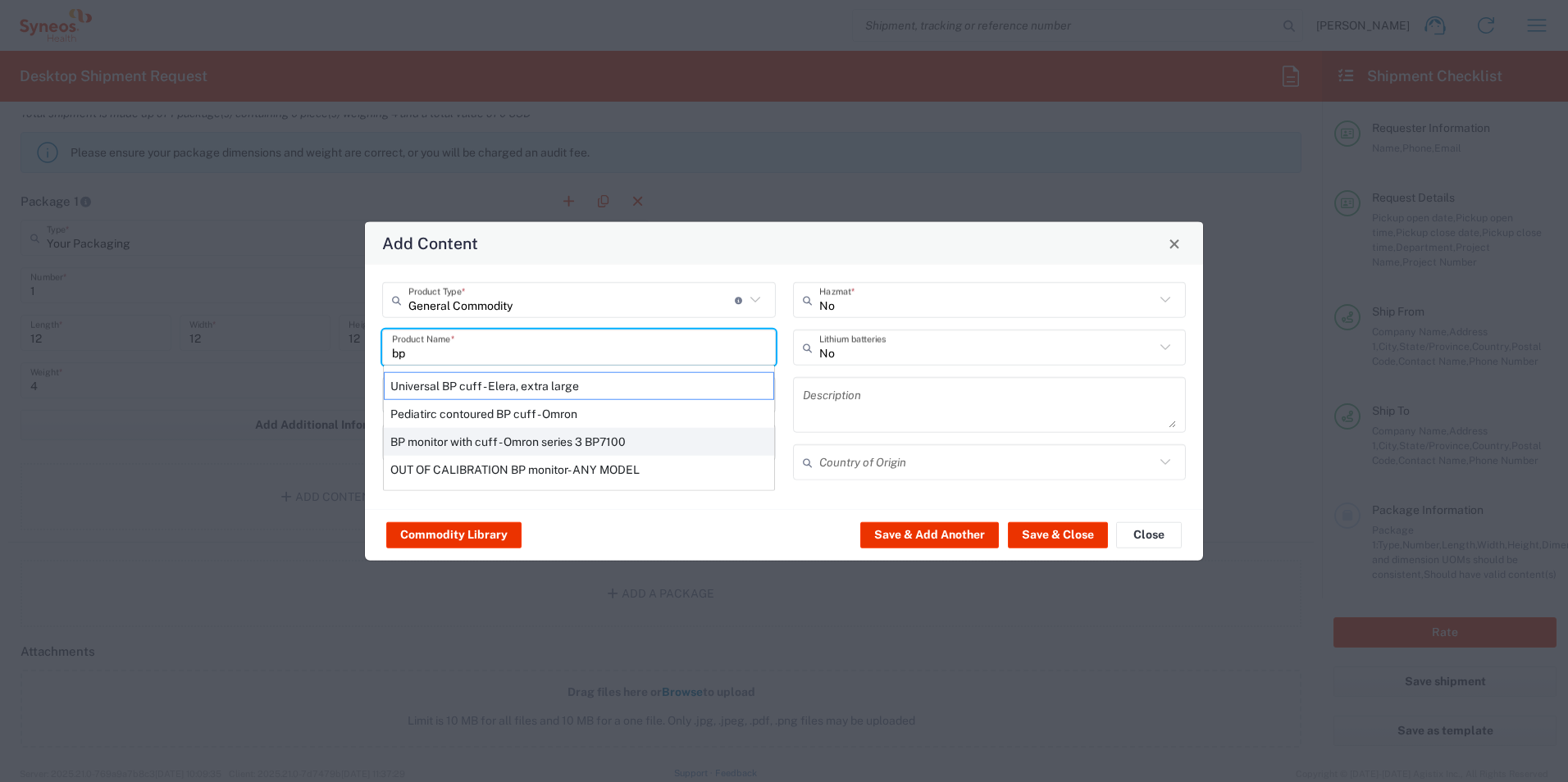
click at [507, 444] on div "BP monitor with cuff - Omron series 3 BP7100" at bounding box center [579, 442] width 391 height 28
type input "BP monitor with cuff - Omron series 3 BP7100"
type input "1"
type input "65"
type textarea "BP monitor with cuff - Omron series 3 BP7101"
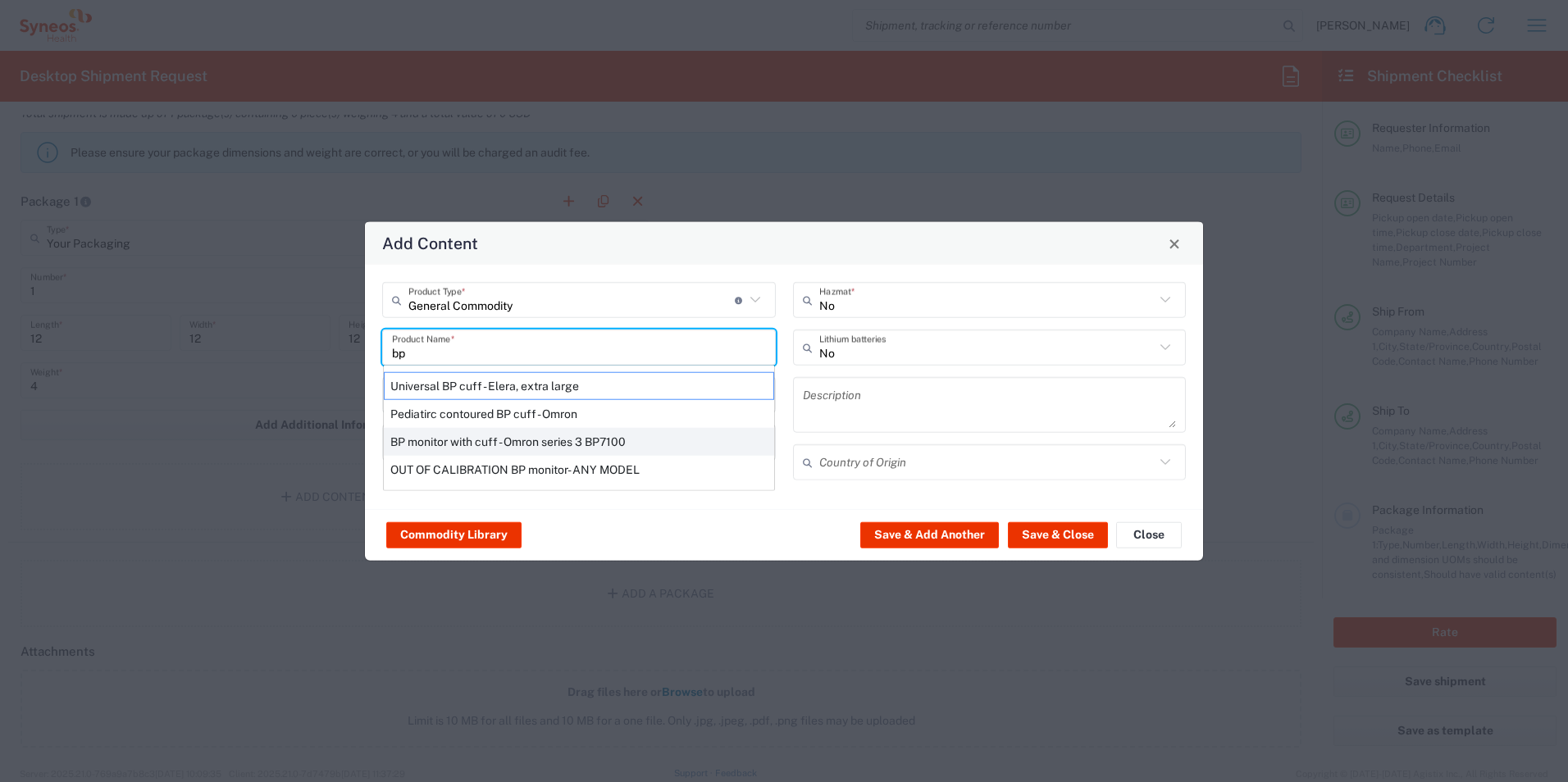
type input "[GEOGRAPHIC_DATA]"
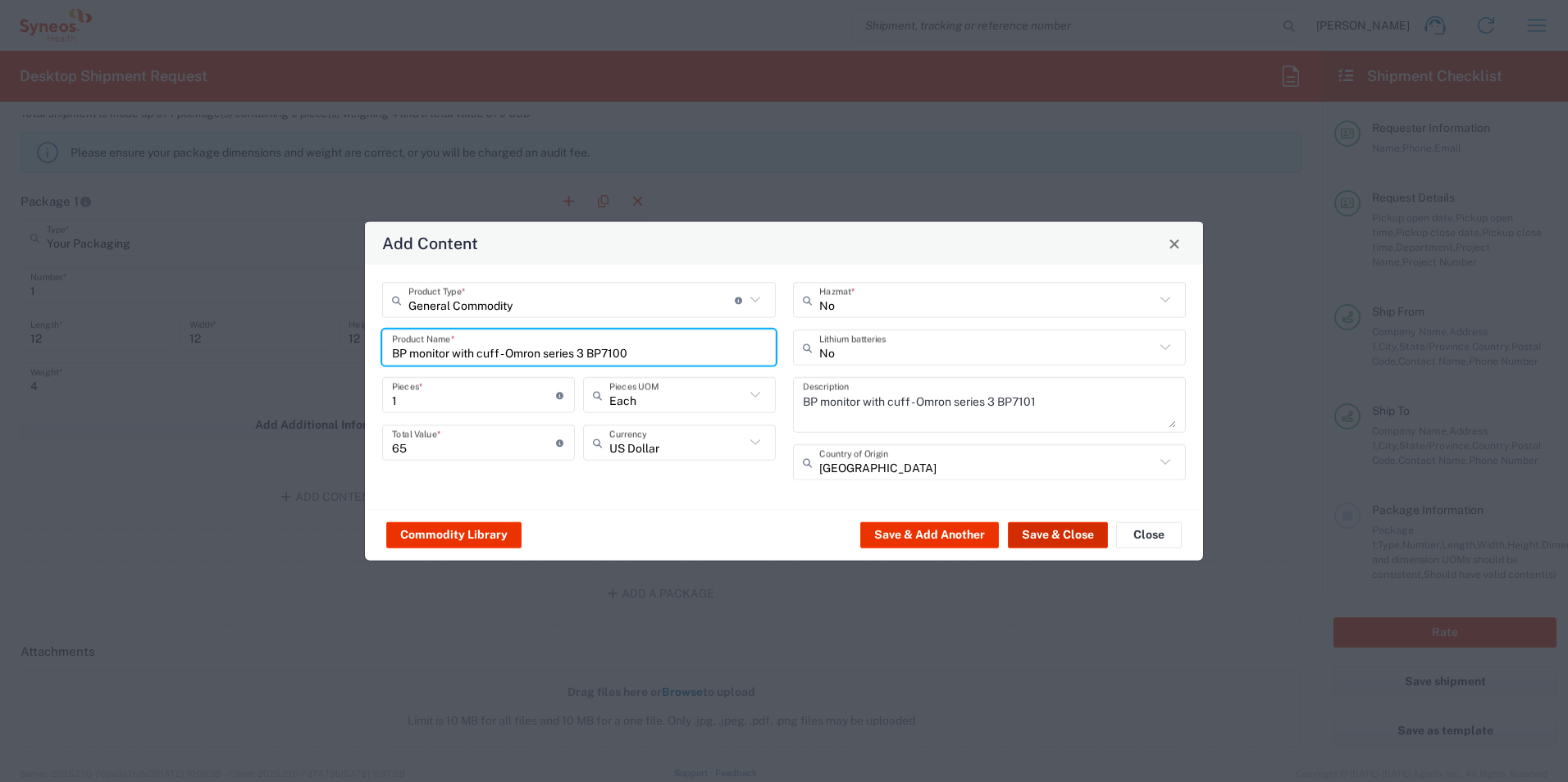
click at [1066, 538] on button "Save & Close" at bounding box center [1058, 535] width 100 height 26
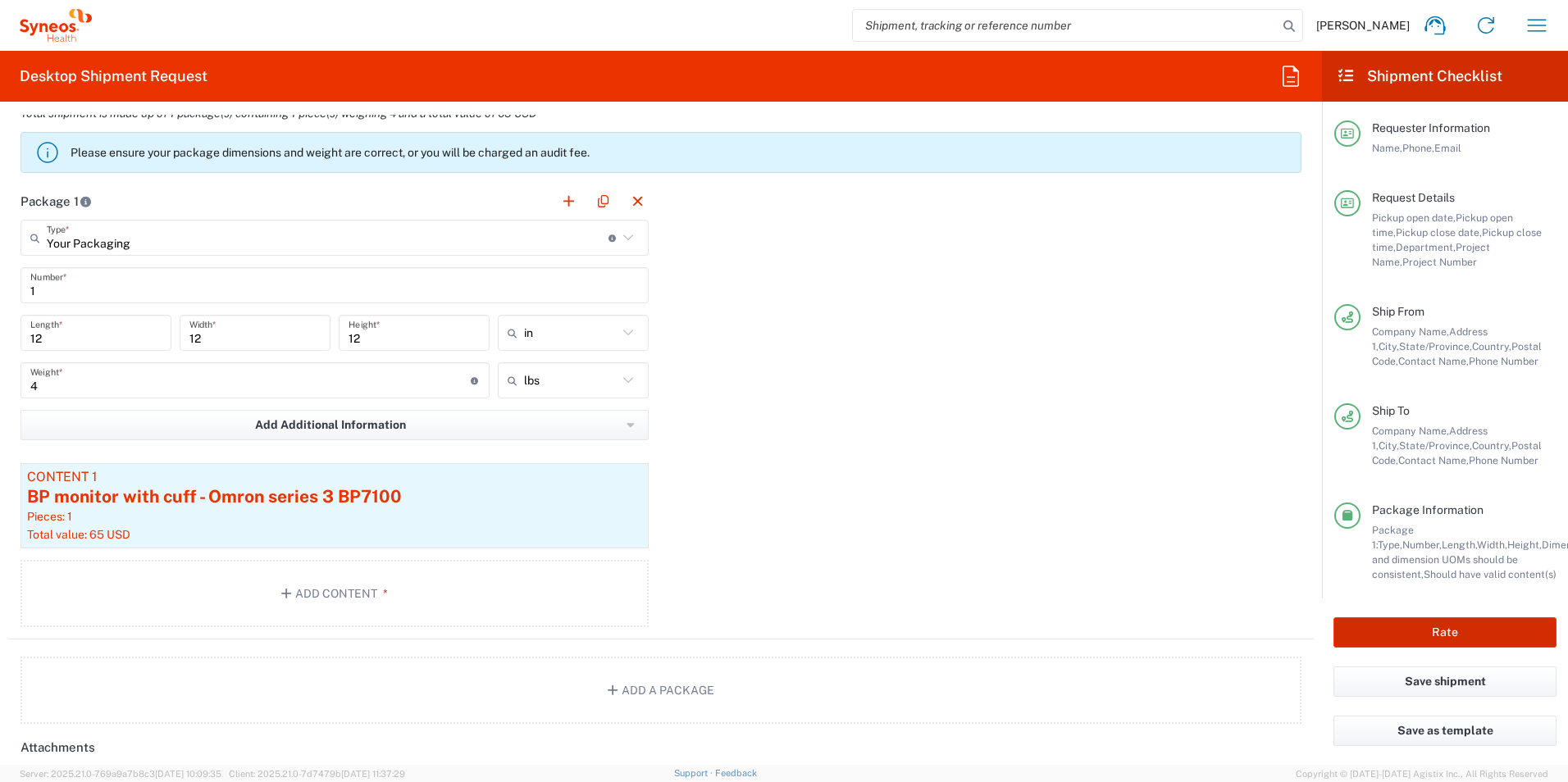
click at [1444, 634] on button "Rate" at bounding box center [1445, 633] width 223 height 30
type input "3216"
type input "3190 DEPARTMENTAL EXPENSE"
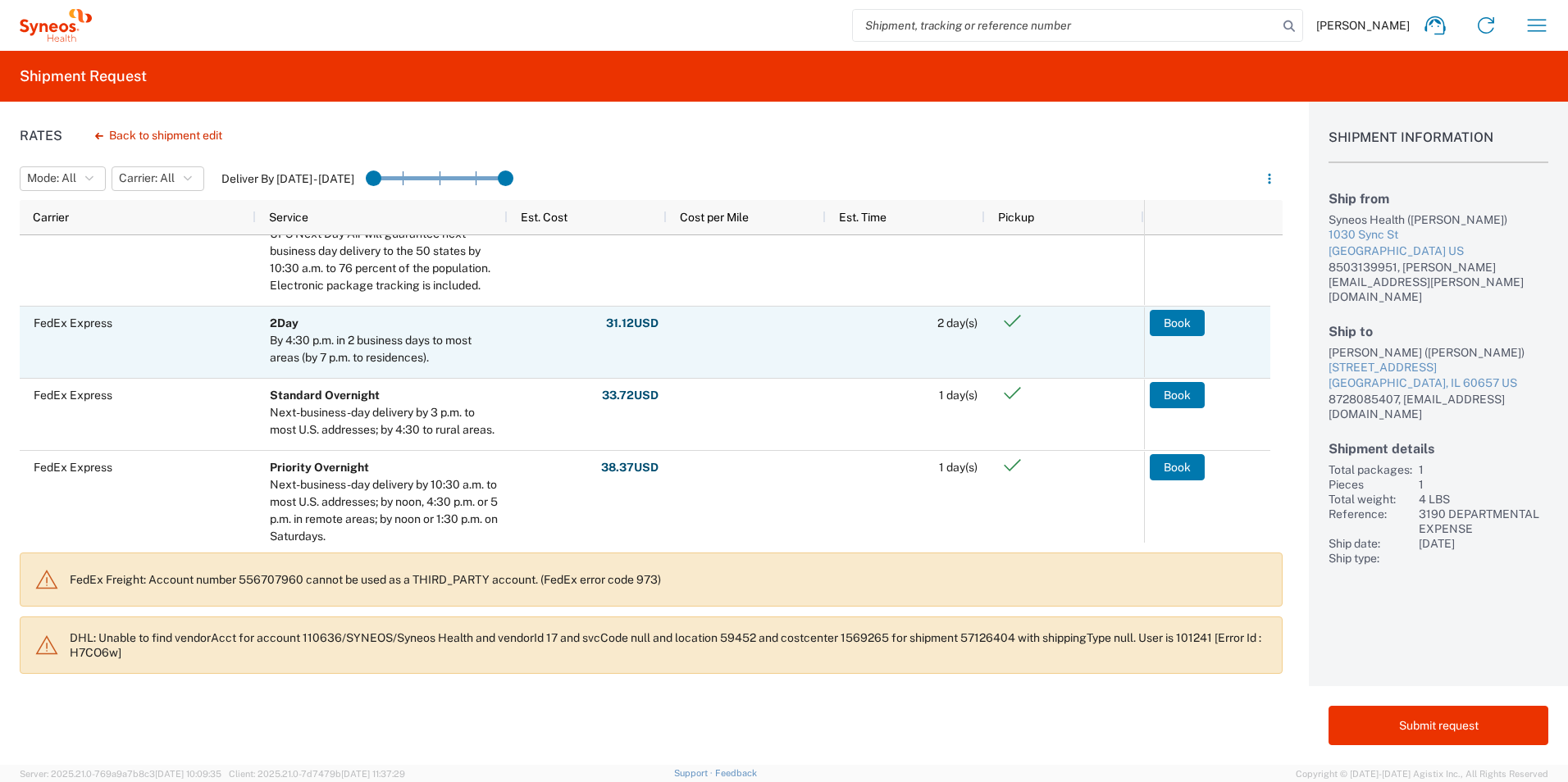
scroll to position [656, 0]
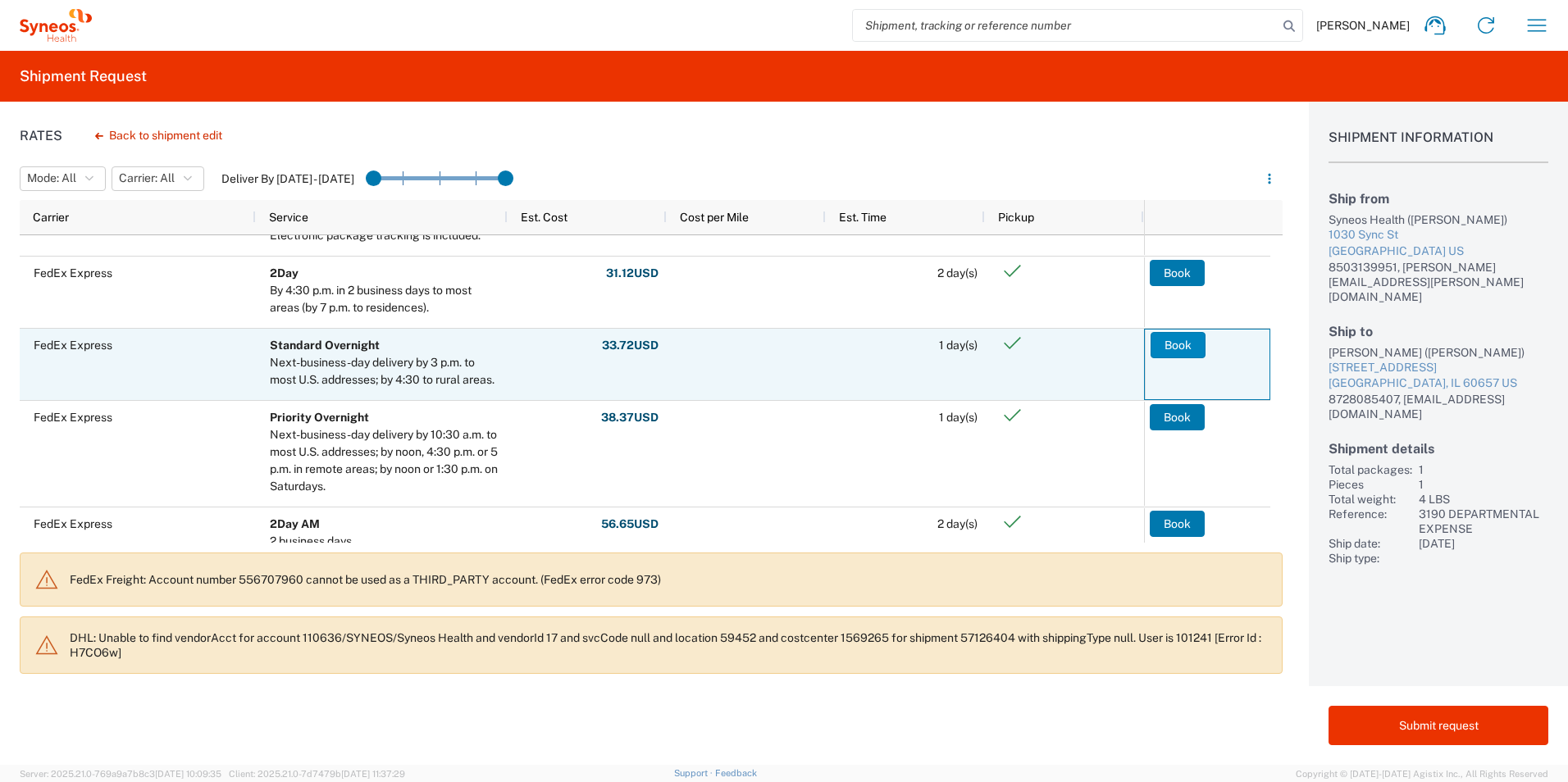
click at [1168, 351] on button "Book" at bounding box center [1177, 345] width 55 height 26
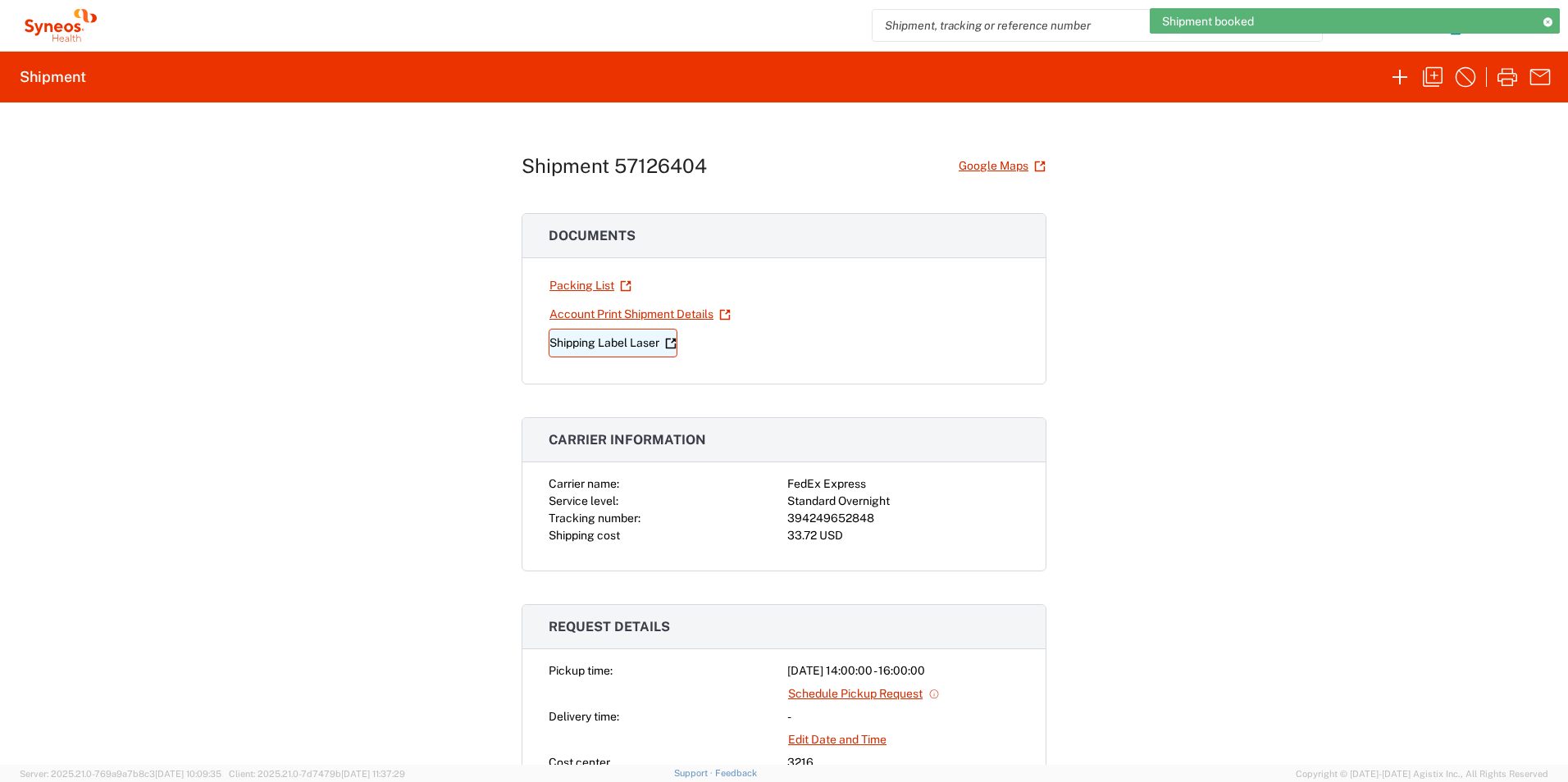
click at [603, 350] on link "Shipping Label Laser" at bounding box center [613, 343] width 129 height 29
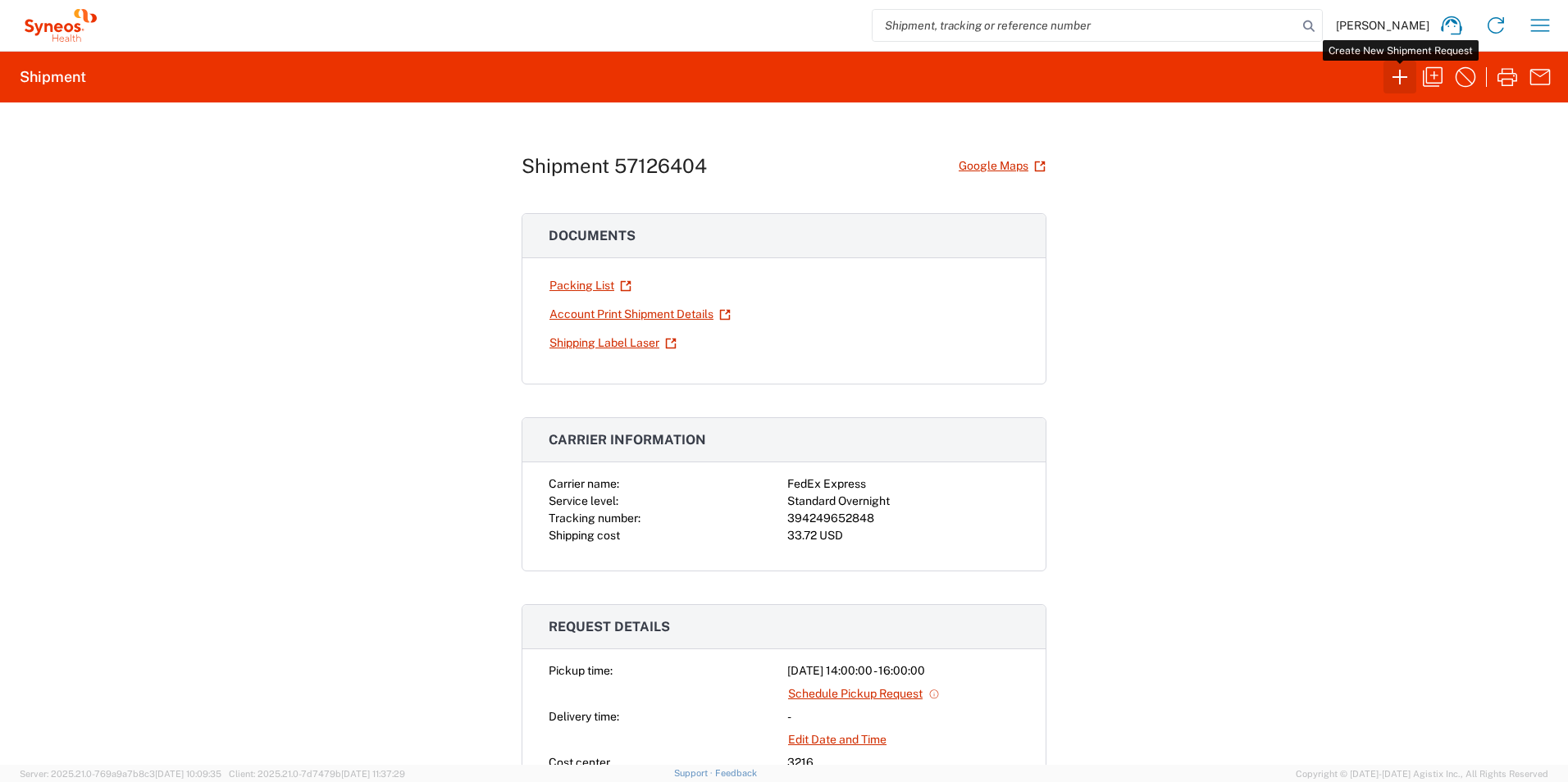
click at [1406, 77] on icon "button" at bounding box center [1400, 77] width 15 height 15
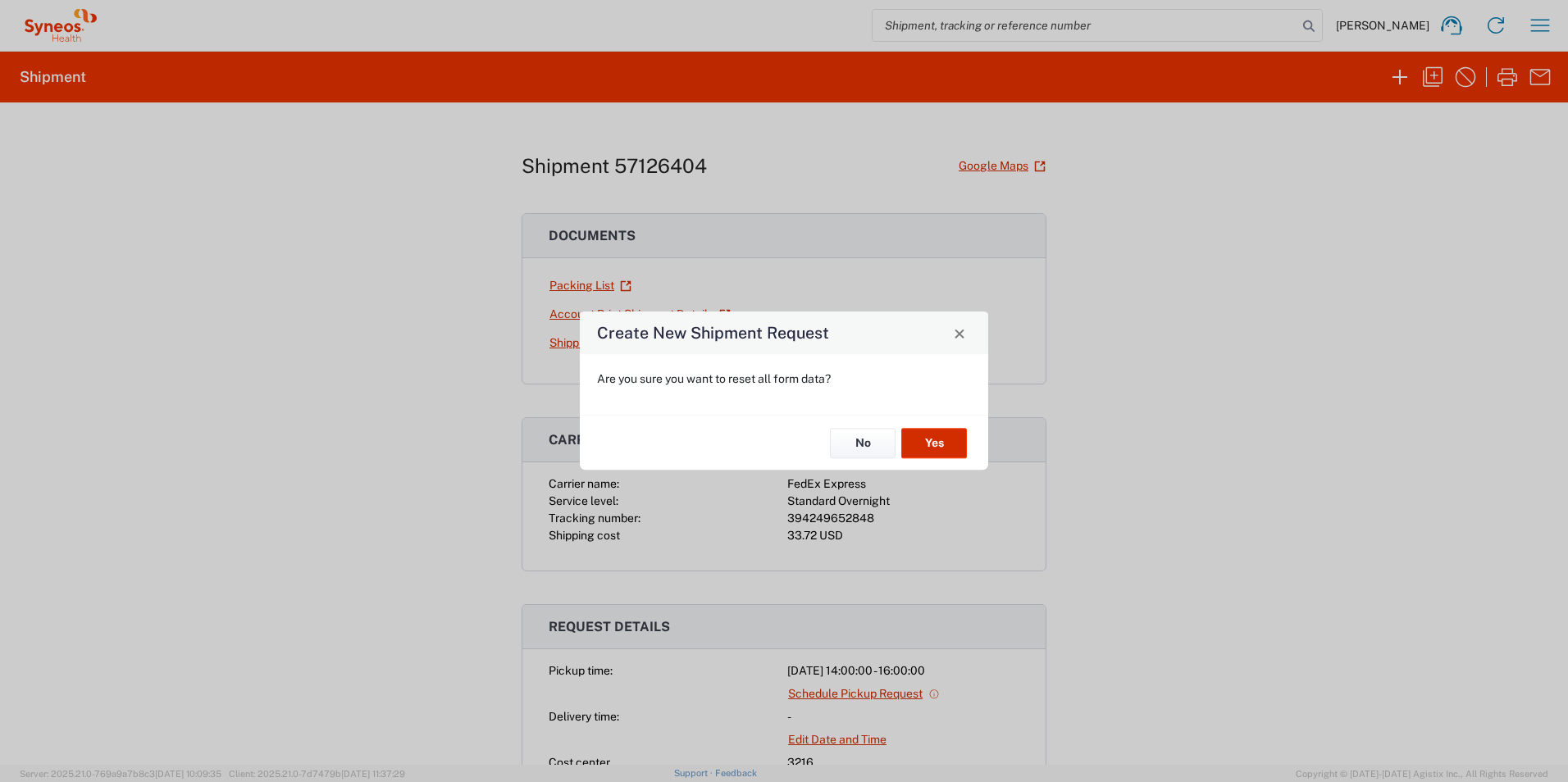
click at [958, 444] on button "Yes" at bounding box center [934, 443] width 66 height 30
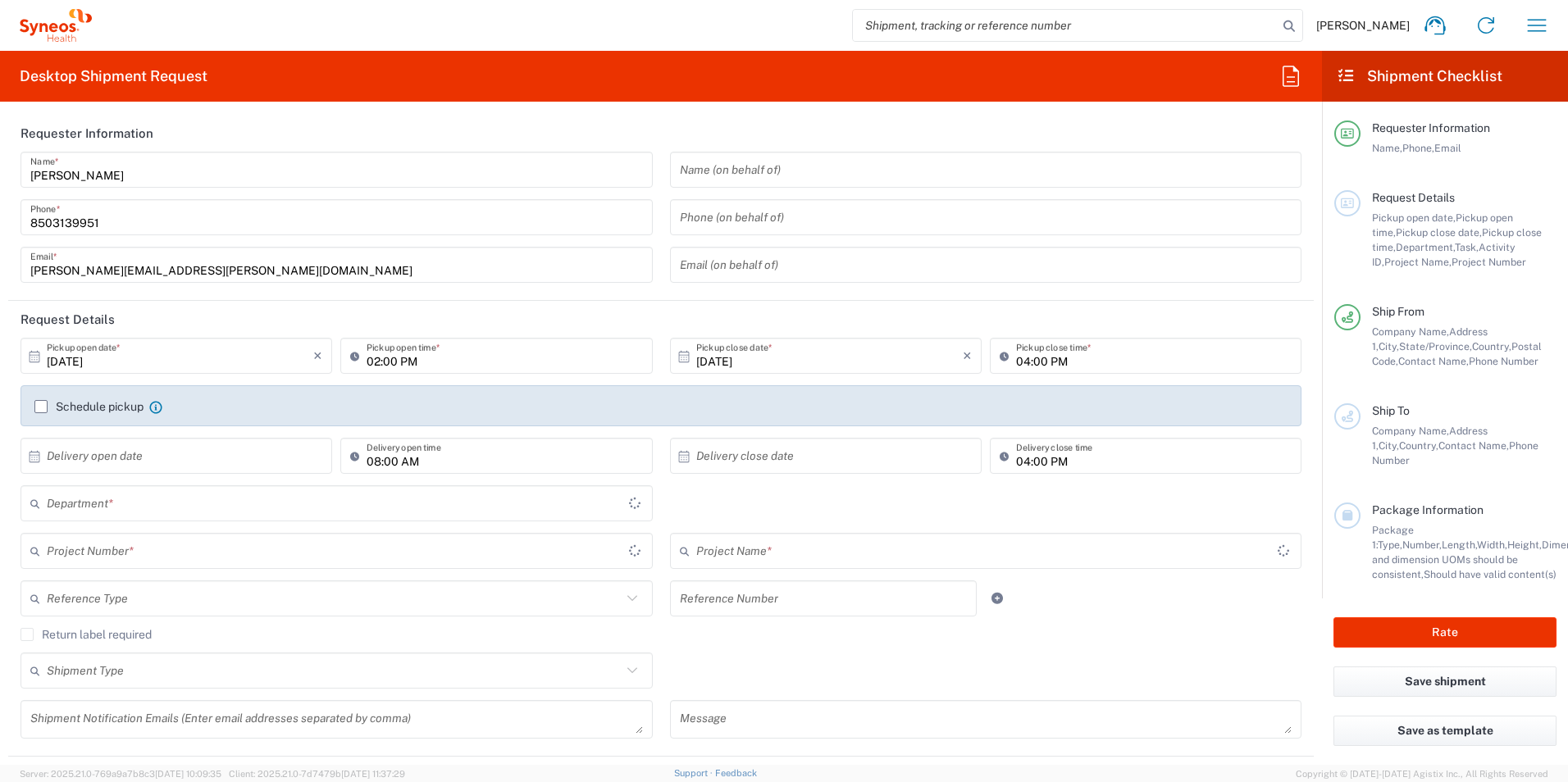
type input "[US_STATE]"
type input "3216"
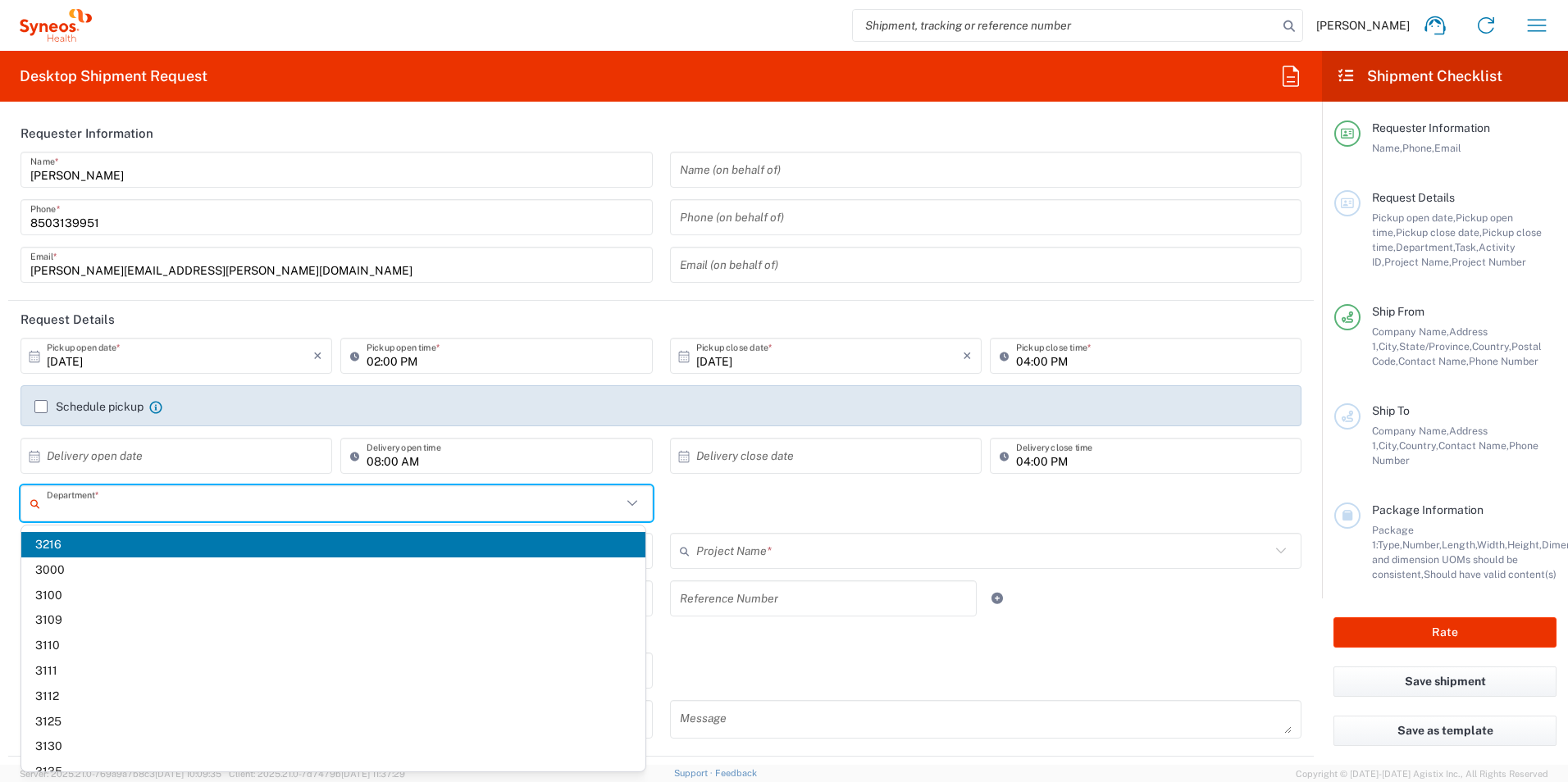
click at [119, 506] on input "text" at bounding box center [334, 504] width 575 height 29
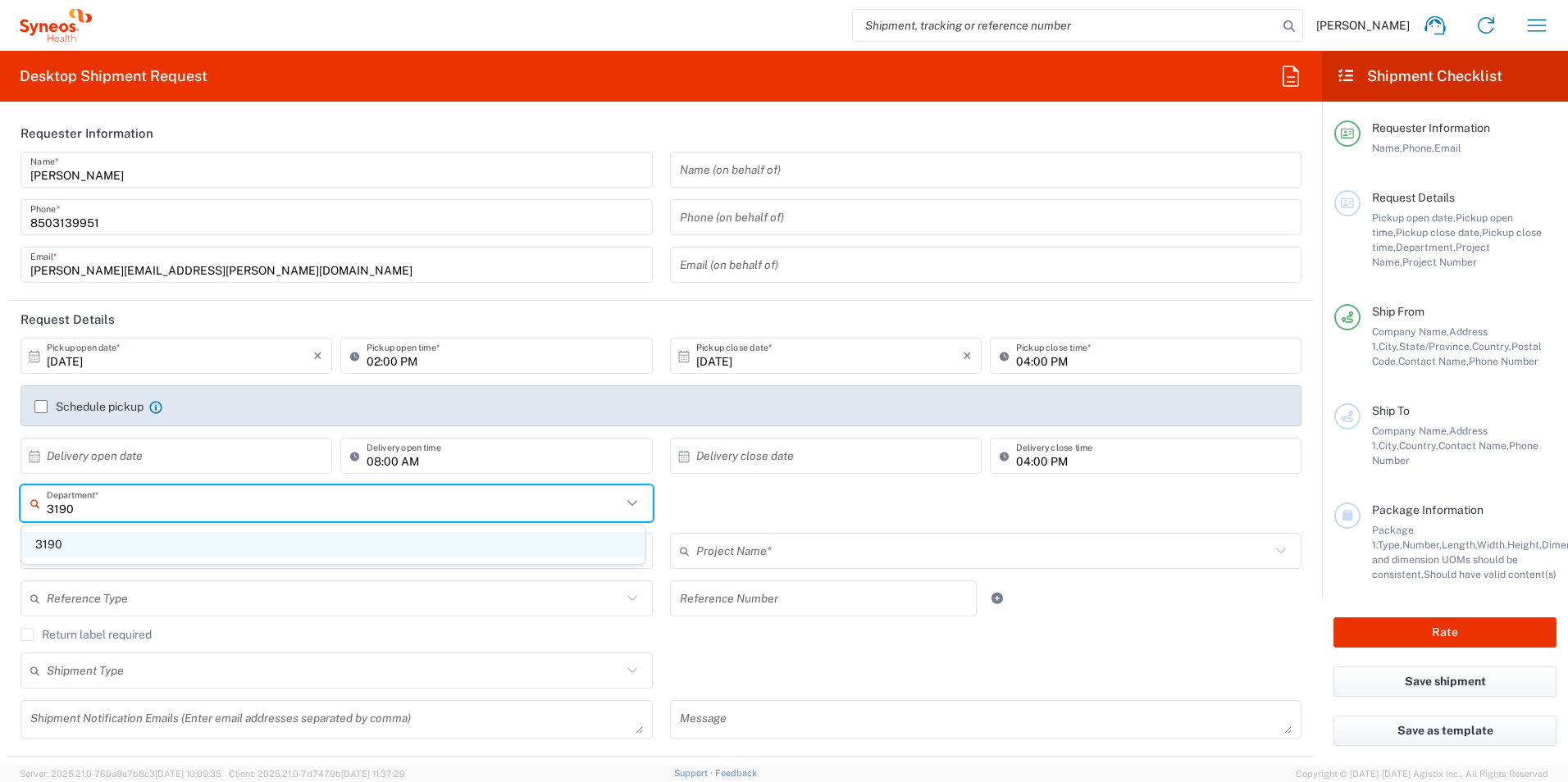
type input "3190"
click at [113, 541] on span "3190" at bounding box center [333, 545] width 624 height 25
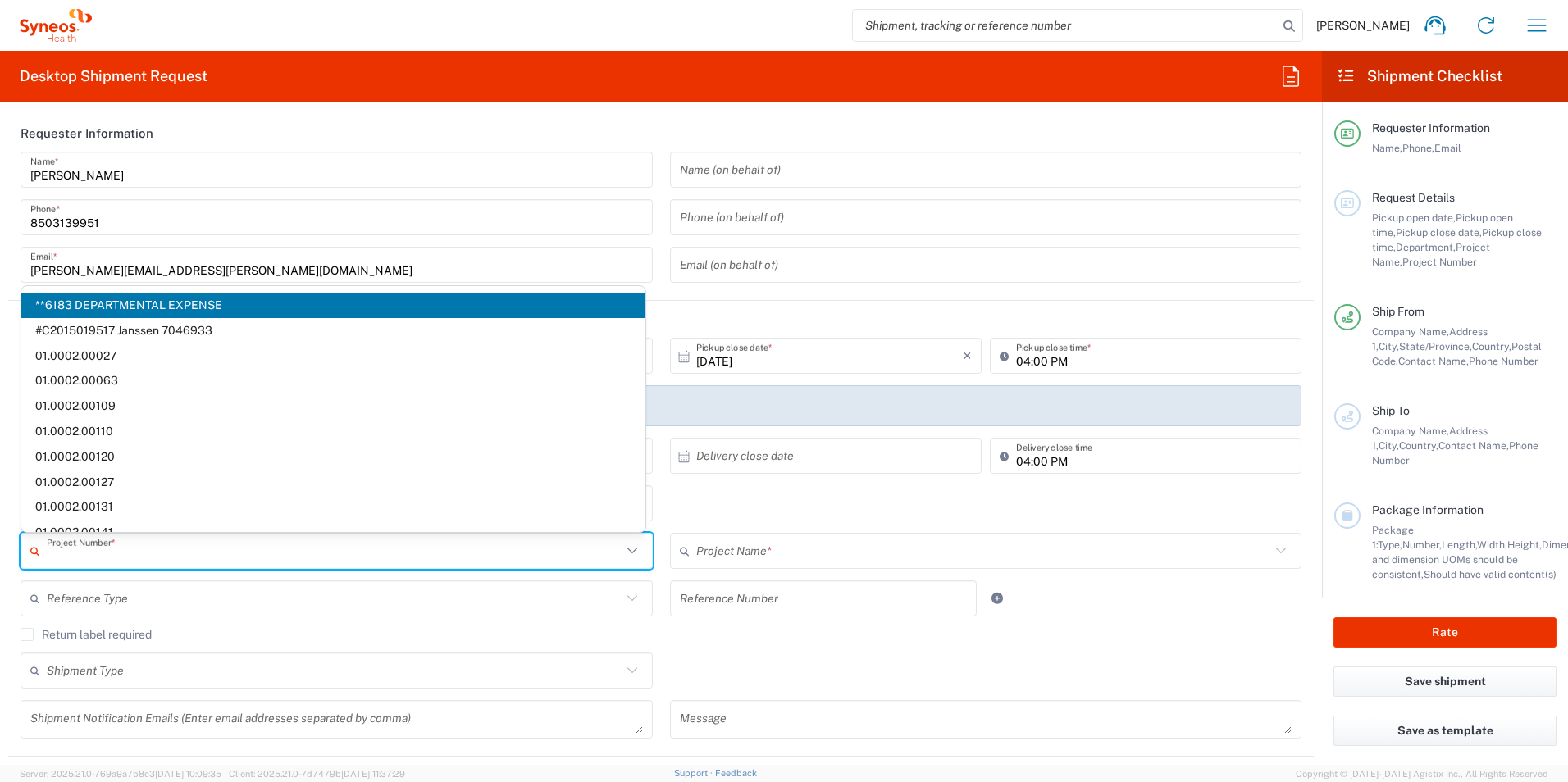
click at [117, 540] on input "text" at bounding box center [334, 551] width 575 height 29
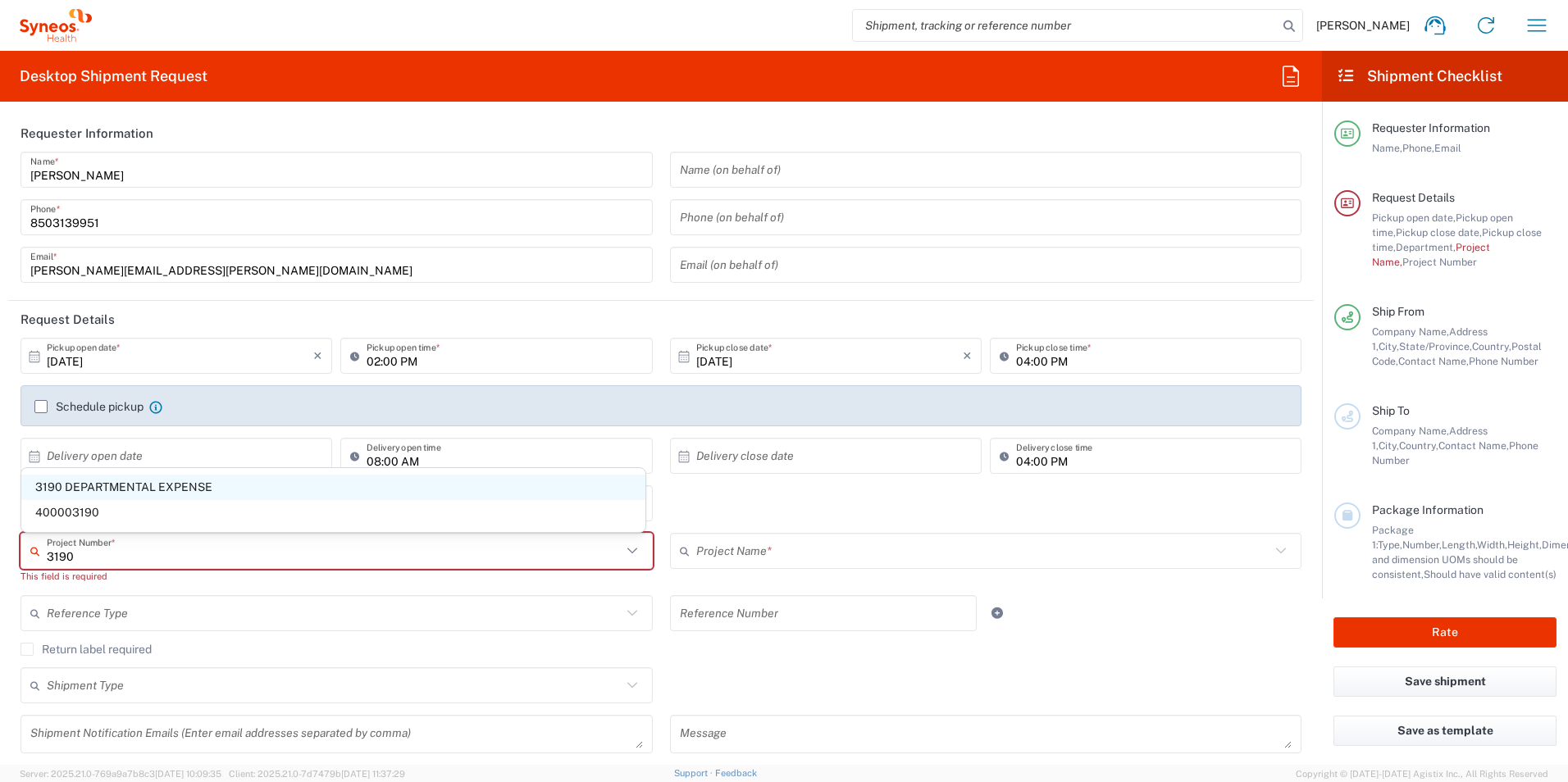
click at [150, 486] on span "3190 DEPARTMENTAL EXPENSE" at bounding box center [333, 487] width 624 height 25
type input "3190 DEPARTMENTAL EXPENSE"
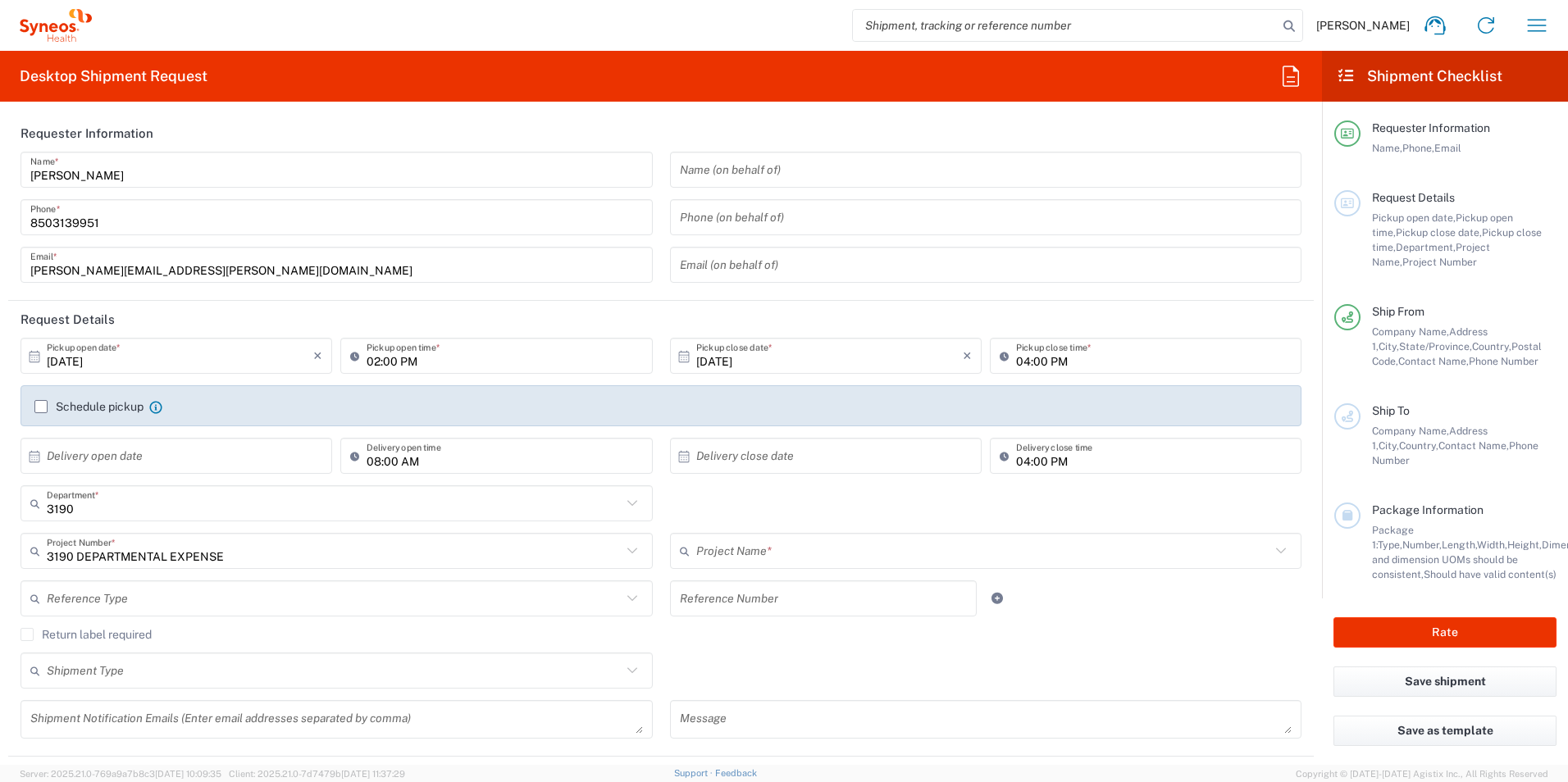
type input "3190 DEPARTMENTAL EXPENSE"
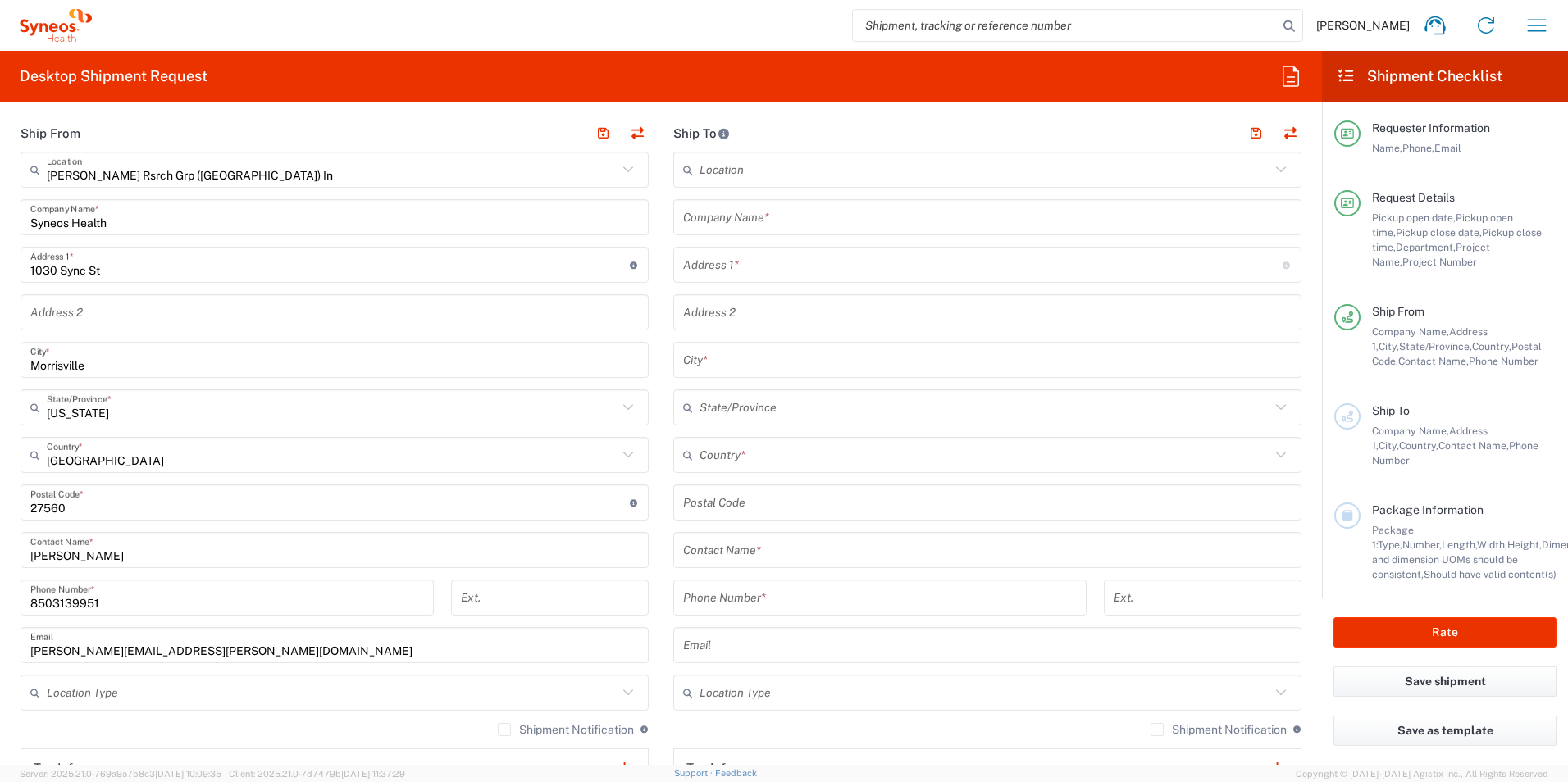
scroll to position [656, 0]
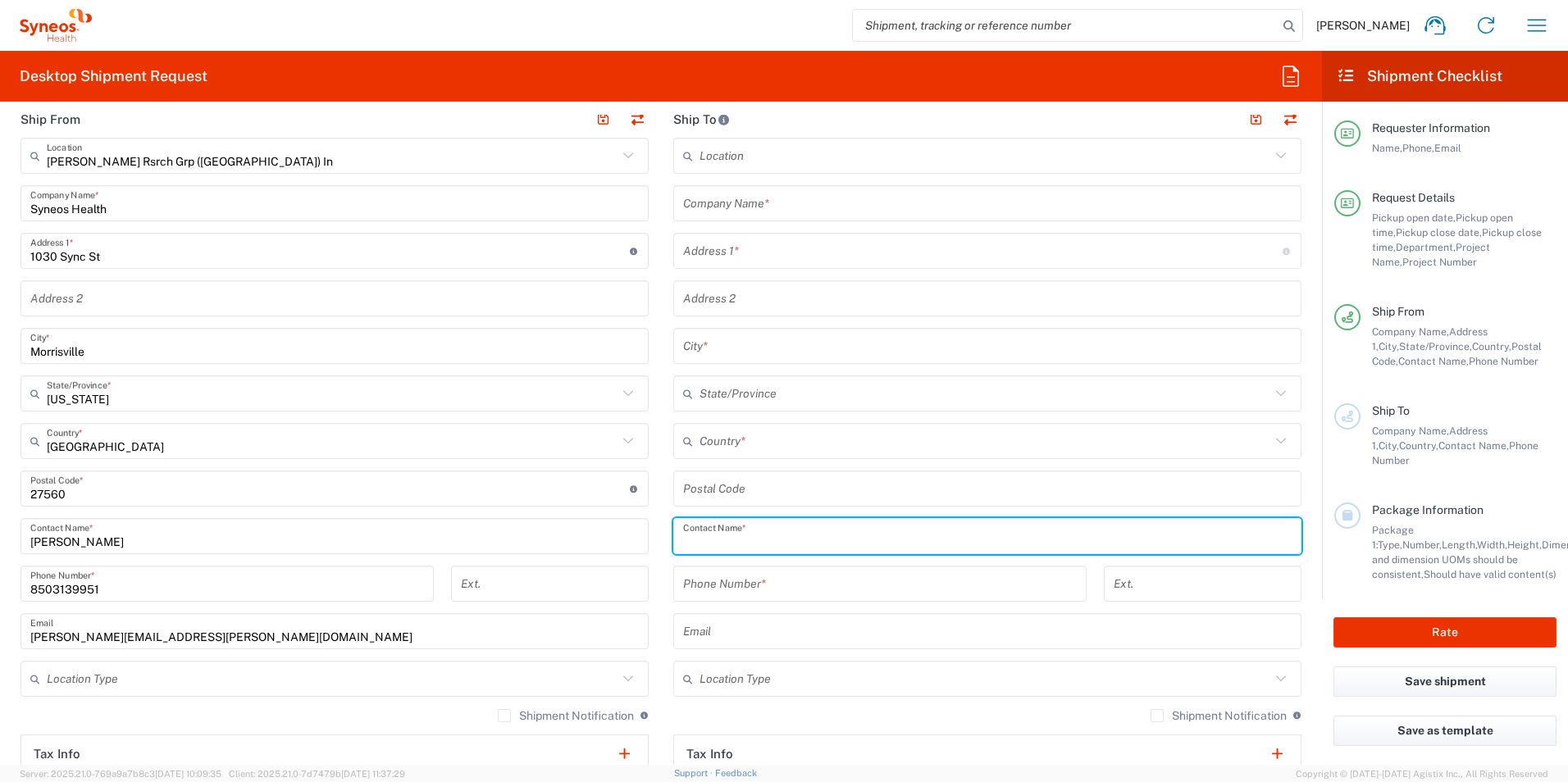
click at [781, 534] on input "text" at bounding box center [988, 537] width 609 height 29
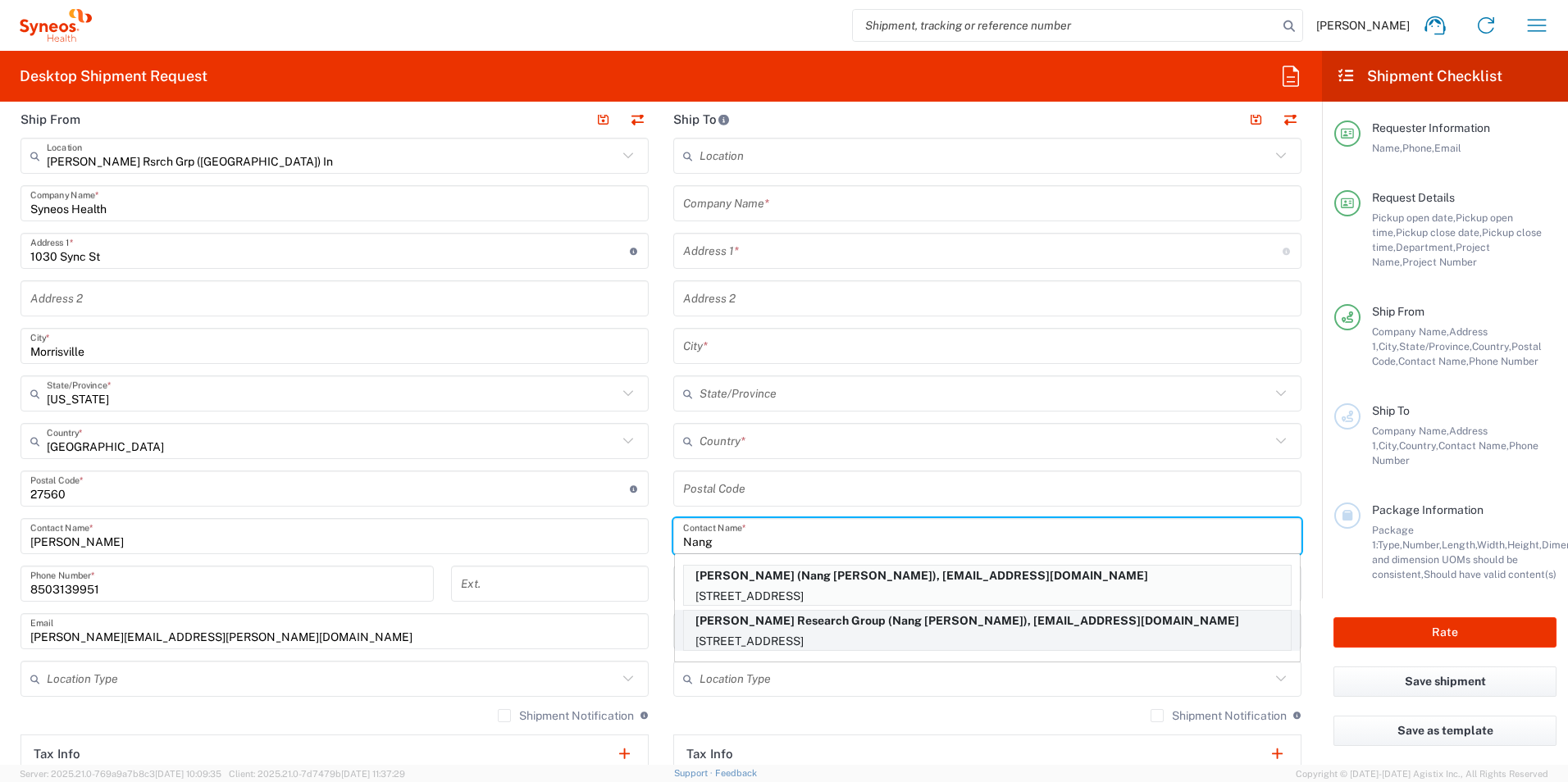
type input "Nang"
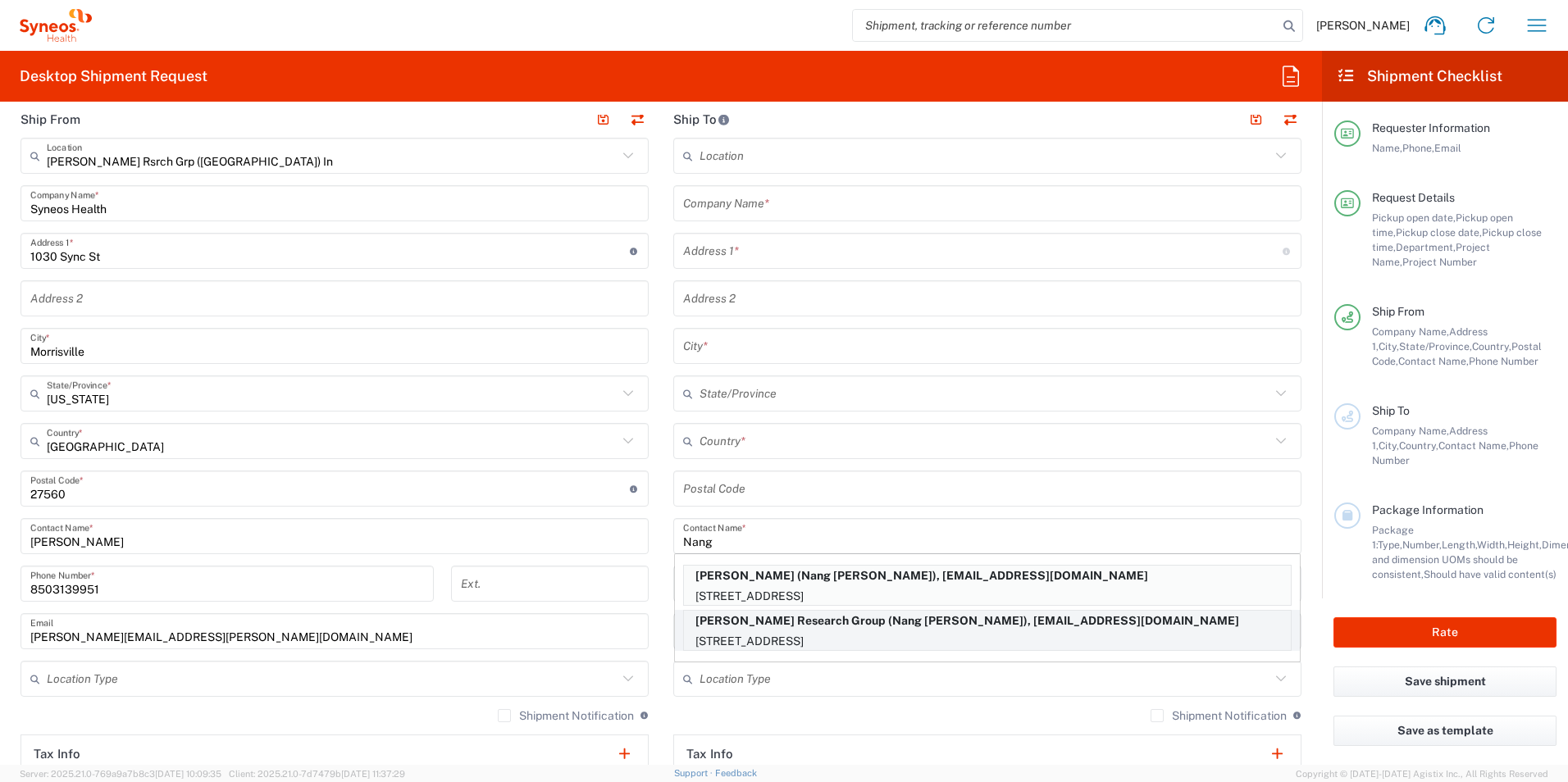
click at [790, 638] on p "[STREET_ADDRESS]" at bounding box center [988, 642] width 607 height 21
type input "[PERSON_NAME] Research Group"
type input "[STREET_ADDRESS]"
type input "[GEOGRAPHIC_DATA]"
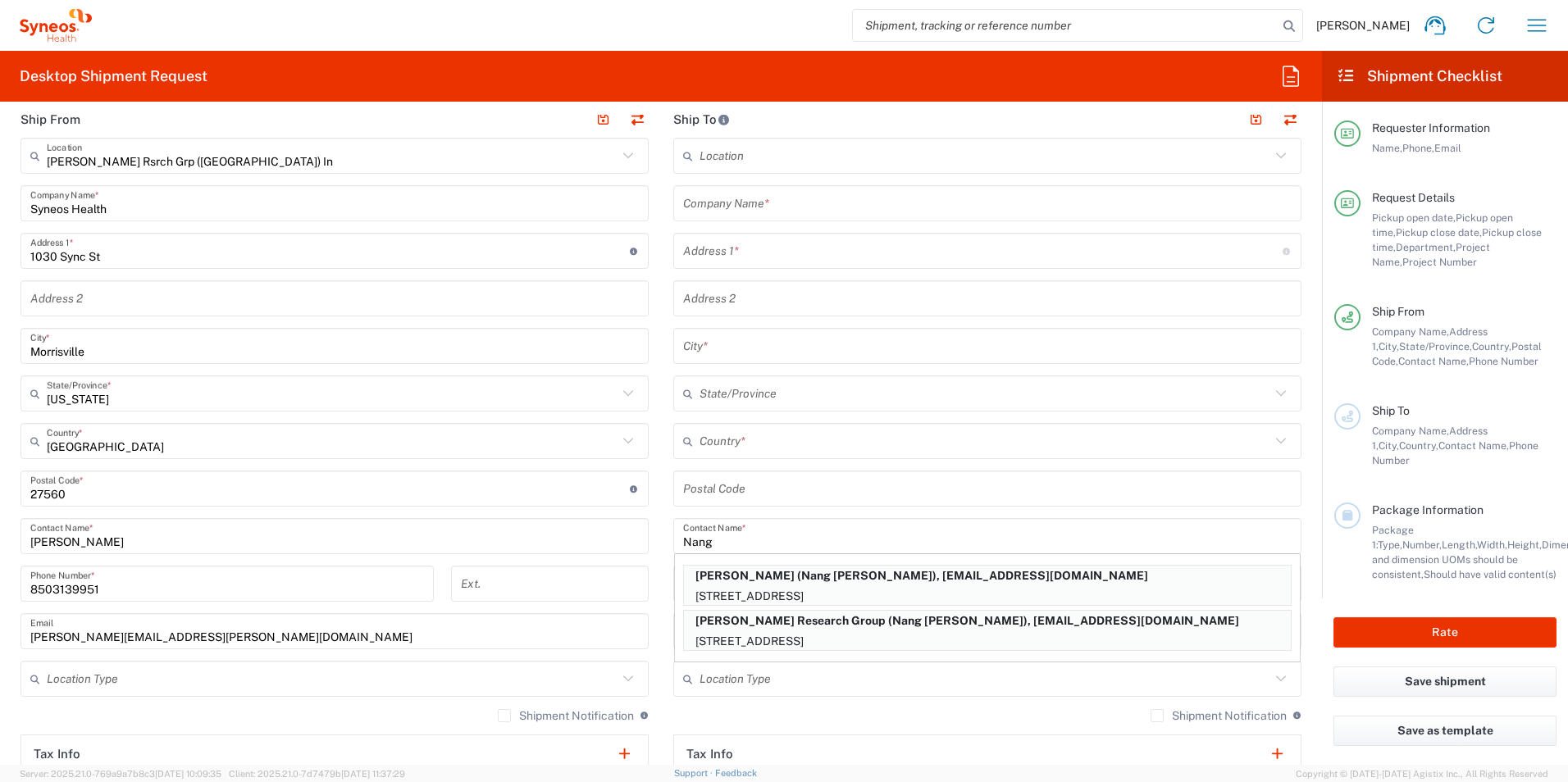
type input "60657"
type input "Nang [PERSON_NAME]"
type input "8728085407"
type input "[EMAIL_ADDRESS][DOMAIN_NAME]"
type input "[US_STATE]"
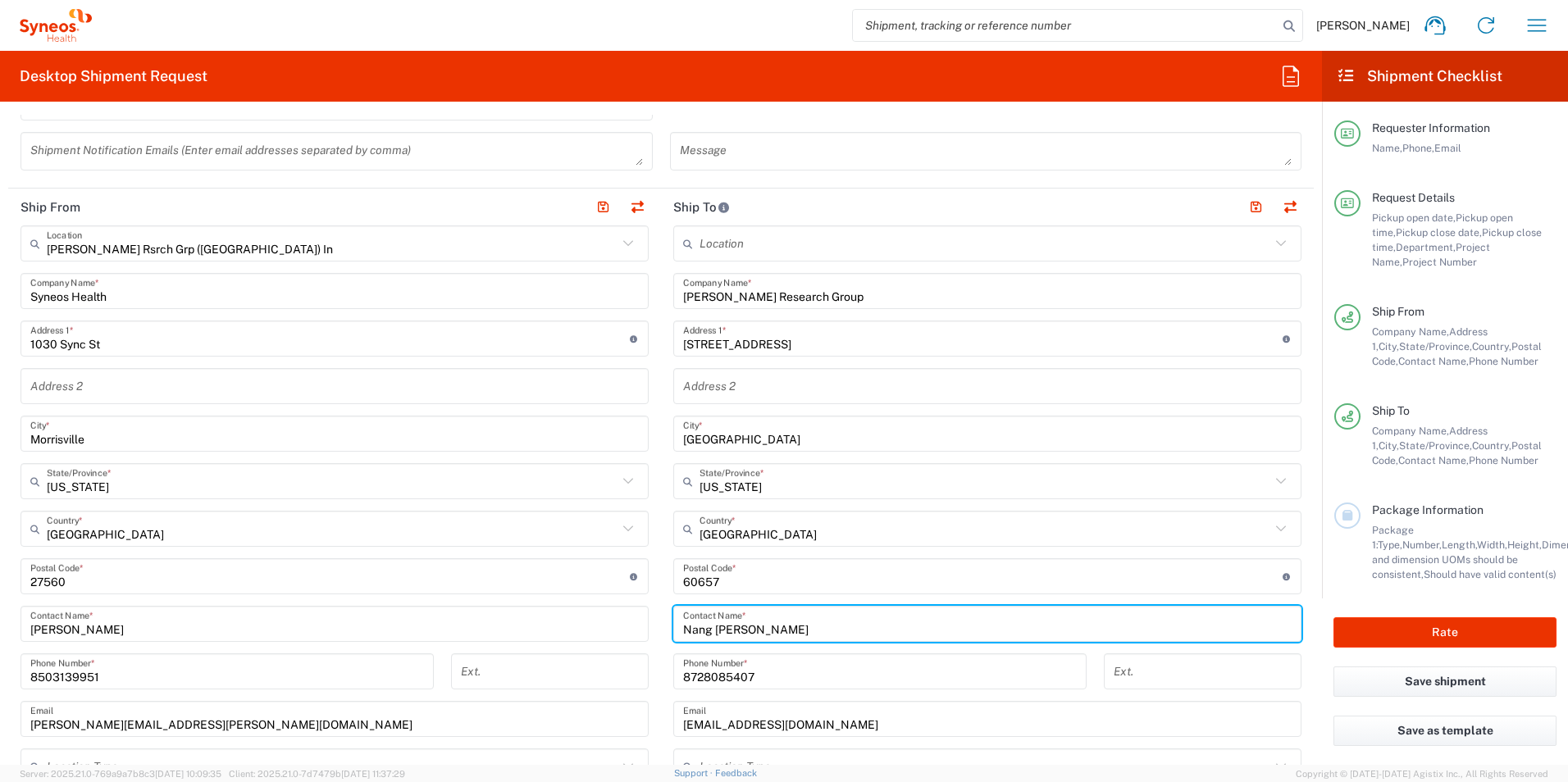
scroll to position [410, 0]
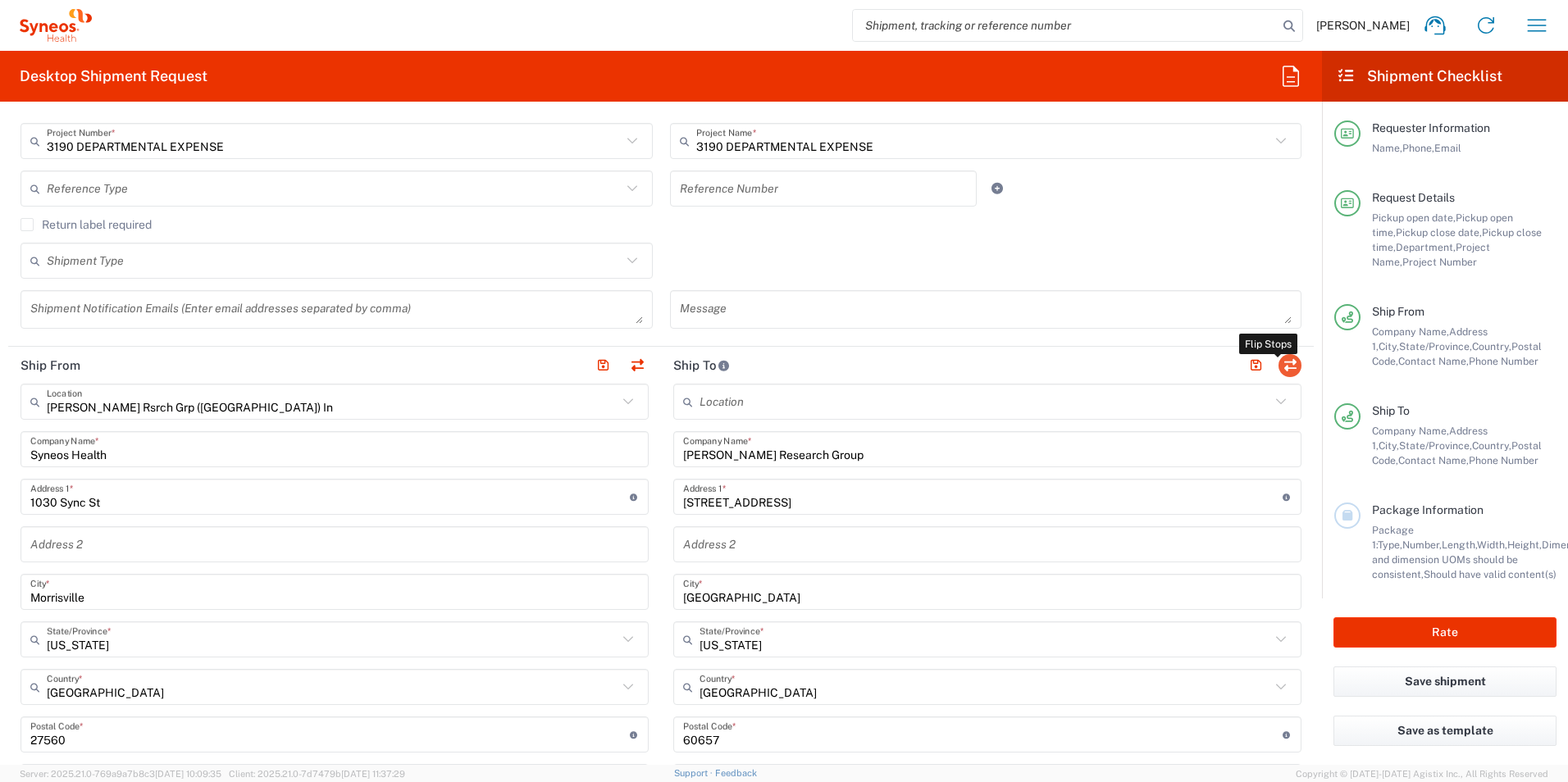
click at [1278, 367] on button "button" at bounding box center [1290, 366] width 23 height 23
type input "[PERSON_NAME] Research Group"
type input "[STREET_ADDRESS]"
type input "[GEOGRAPHIC_DATA]"
type input "[US_STATE]"
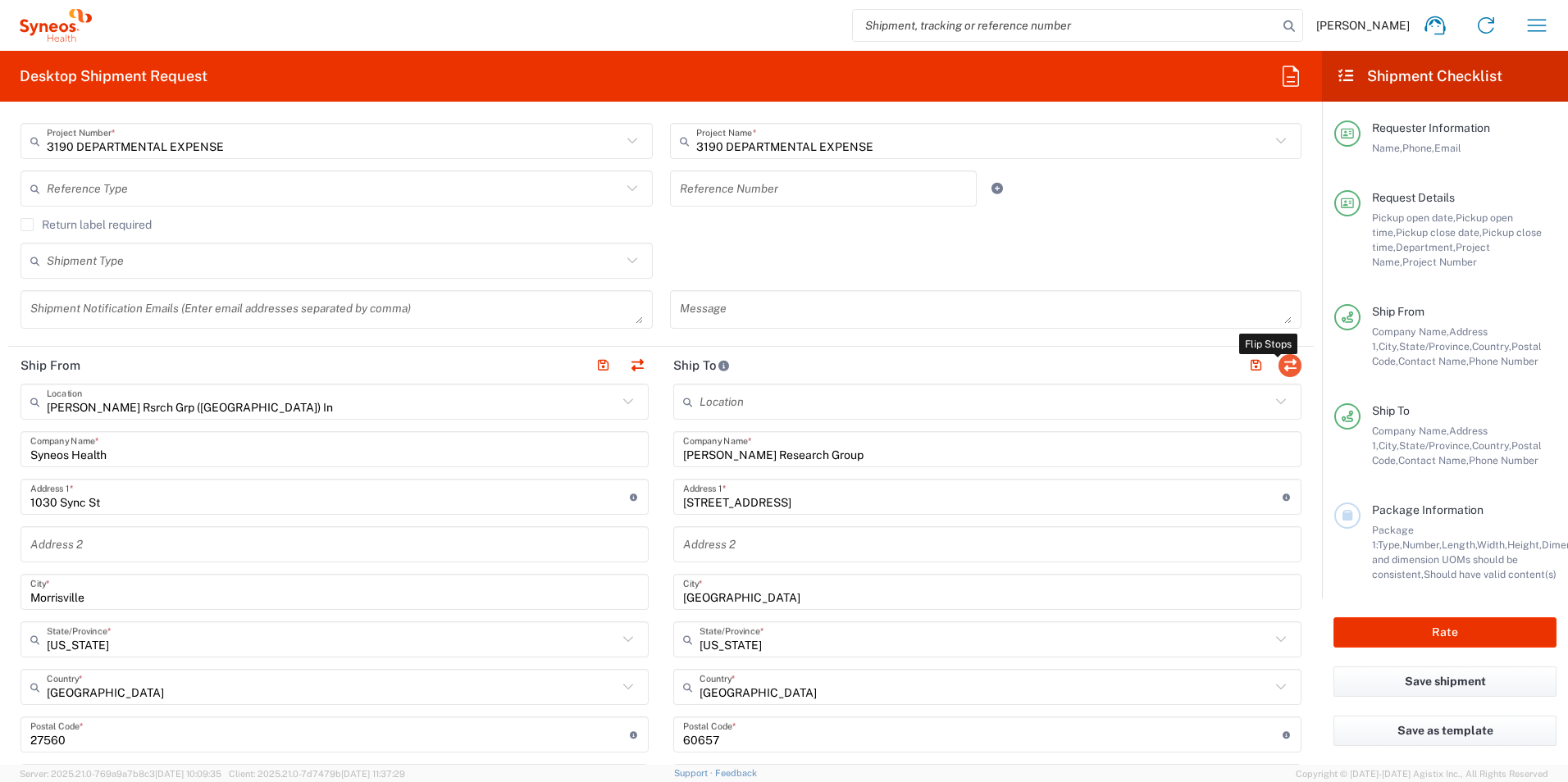
type input "60657"
type input "Nang [PERSON_NAME]"
type input "8728085407"
type input "[EMAIL_ADDRESS][DOMAIN_NAME]"
type input "EORI"
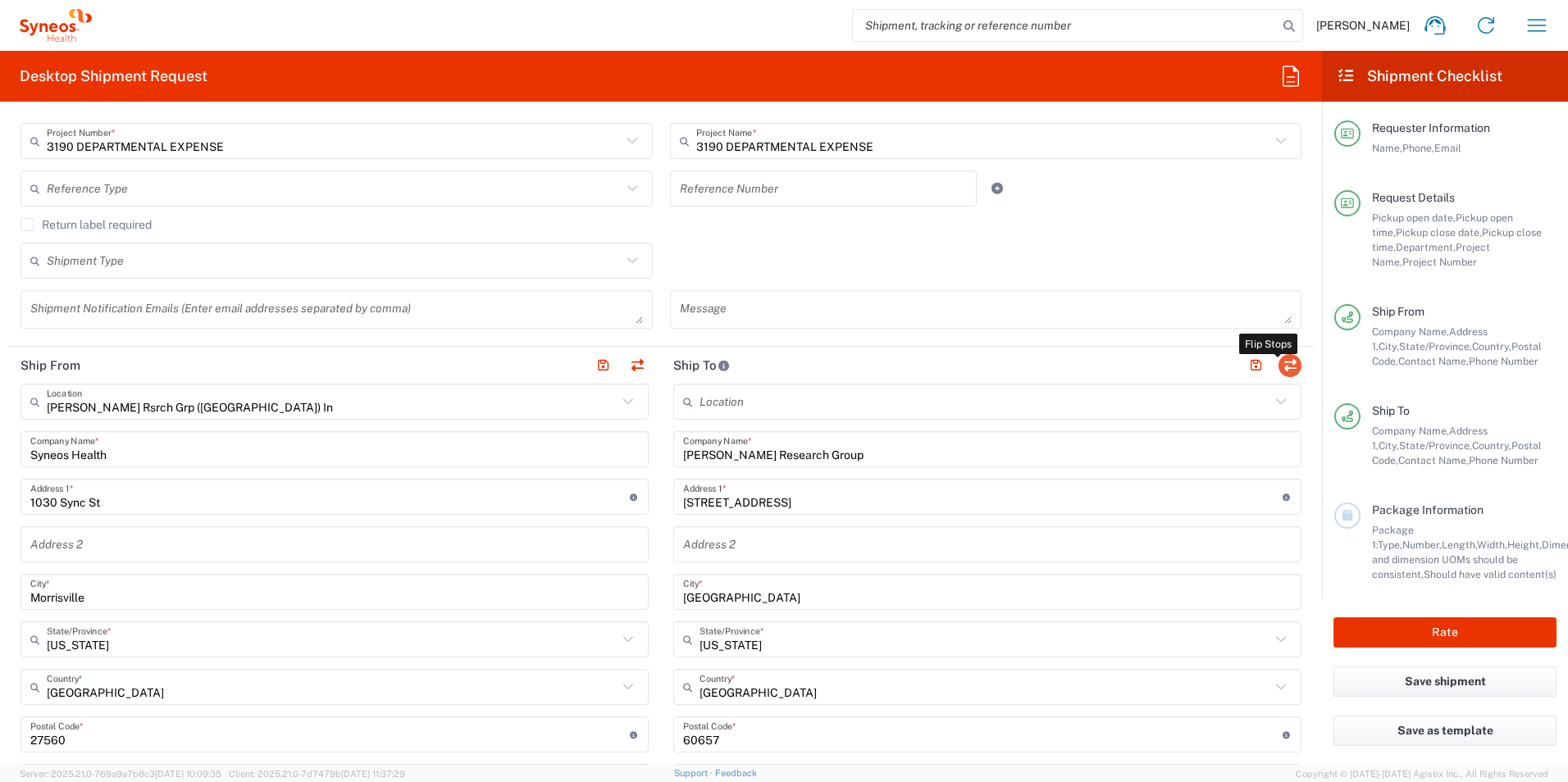
type input "[PERSON_NAME] Rsrch Grp ([GEOGRAPHIC_DATA]) In"
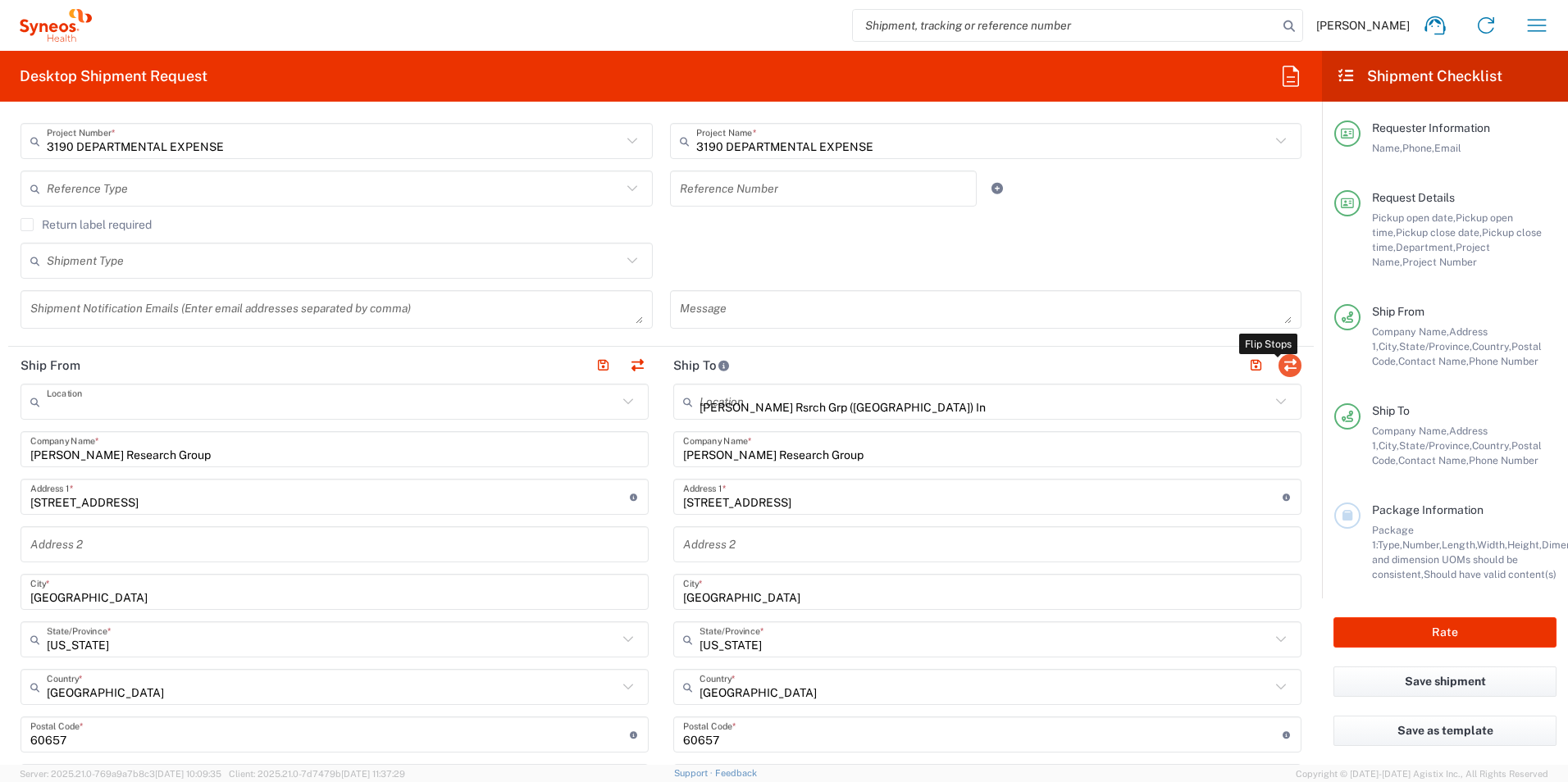
type input "Syneos Health"
type input "1030 Sync St"
type input "Morrisville"
type input "[US_STATE]"
type input "27560"
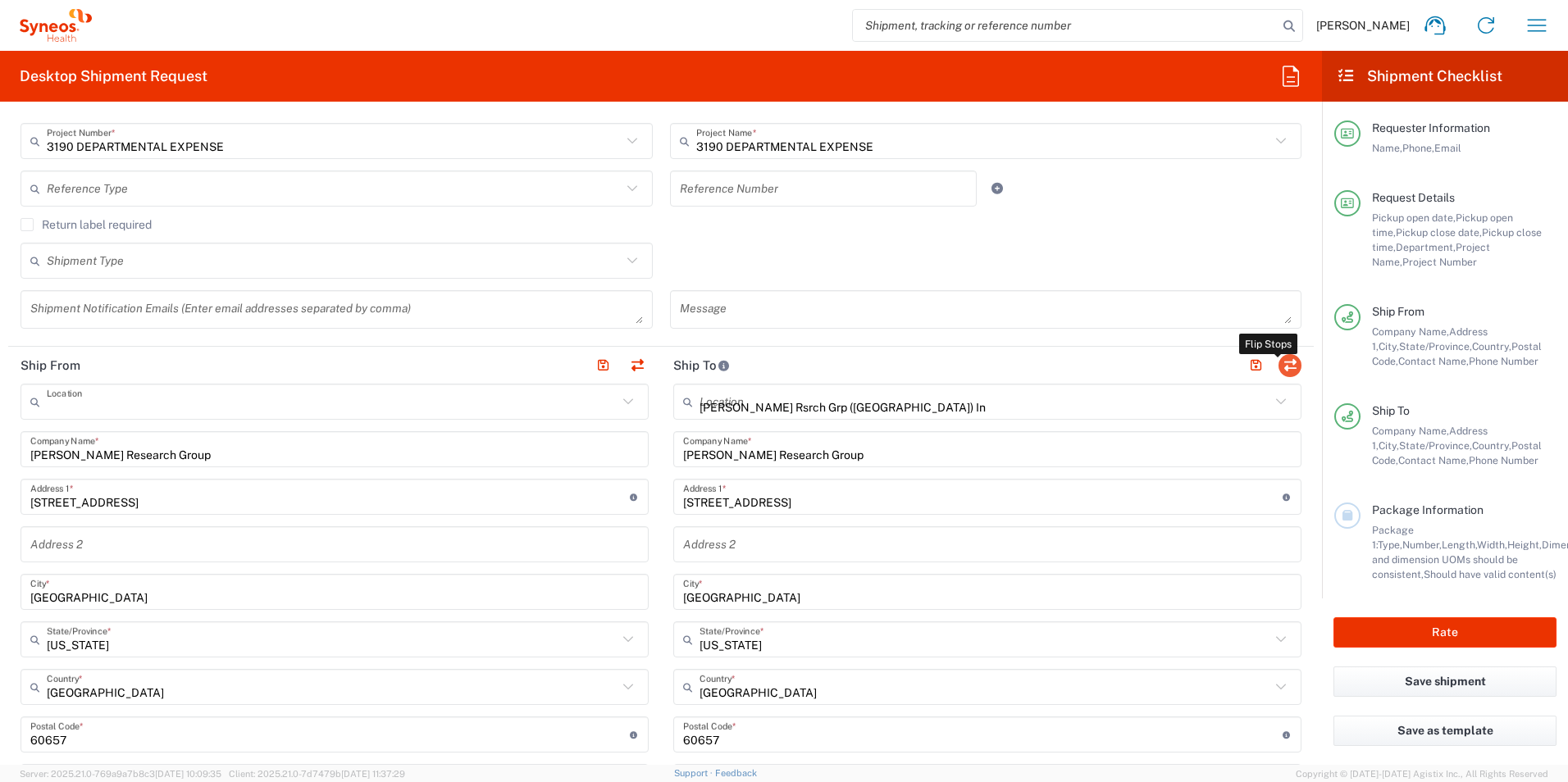
type input "[PERSON_NAME]"
type input "8503139951"
type input "[PERSON_NAME][EMAIL_ADDRESS][PERSON_NAME][DOMAIN_NAME]"
type input "TIN"
type input "352643847"
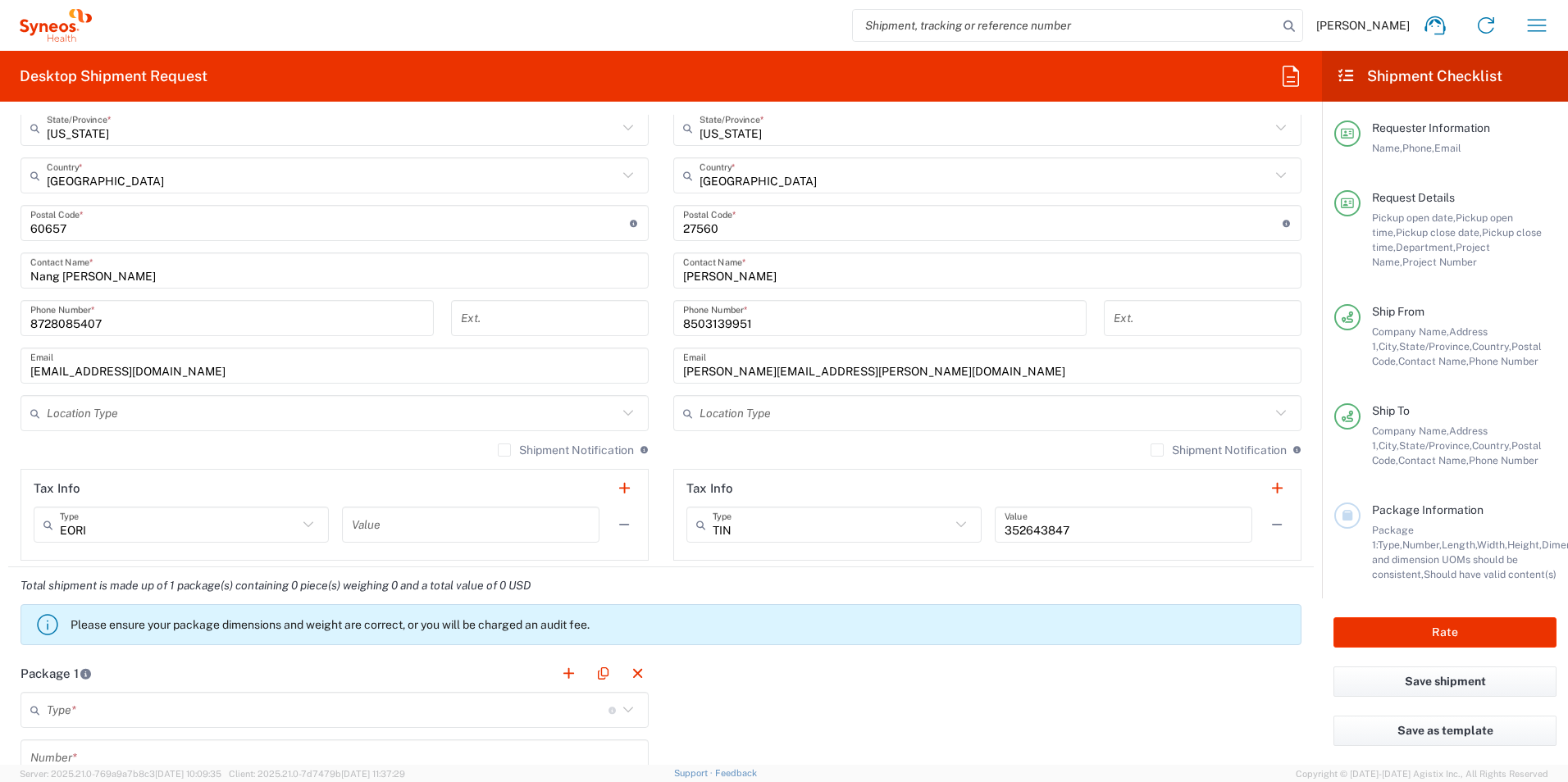
scroll to position [1066, 0]
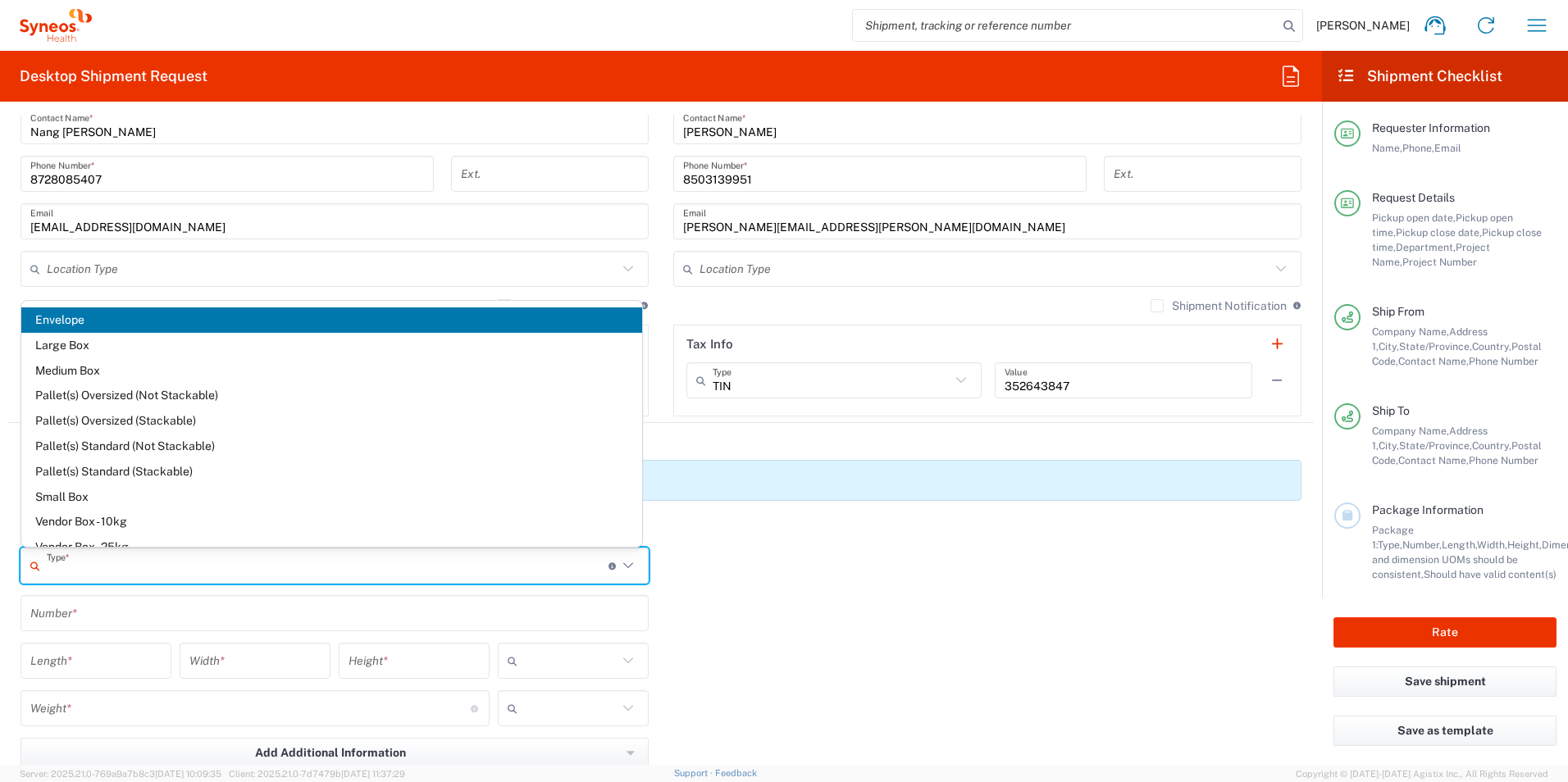
click at [112, 560] on input "text" at bounding box center [327, 566] width 562 height 29
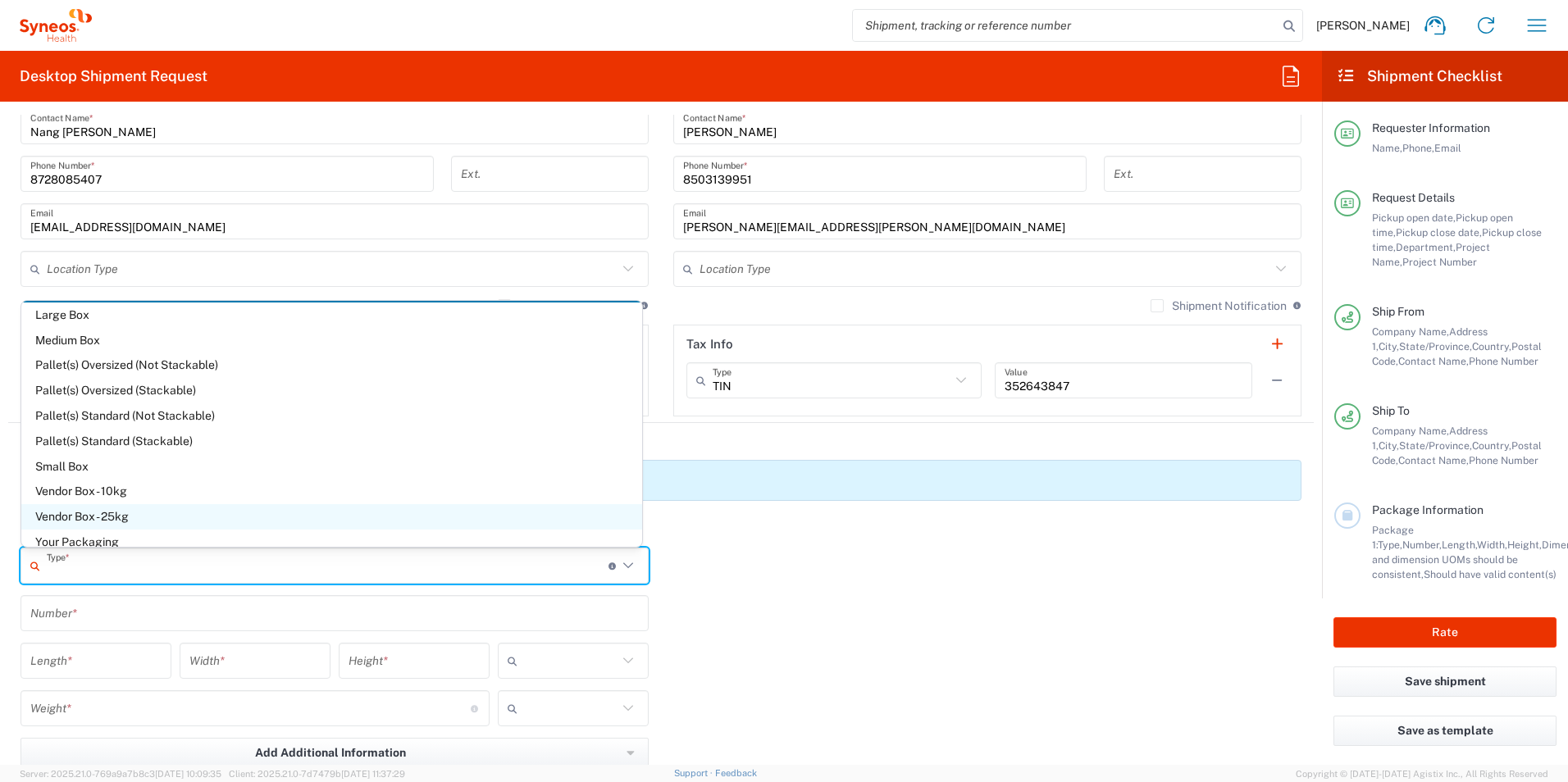
scroll to position [45, 0]
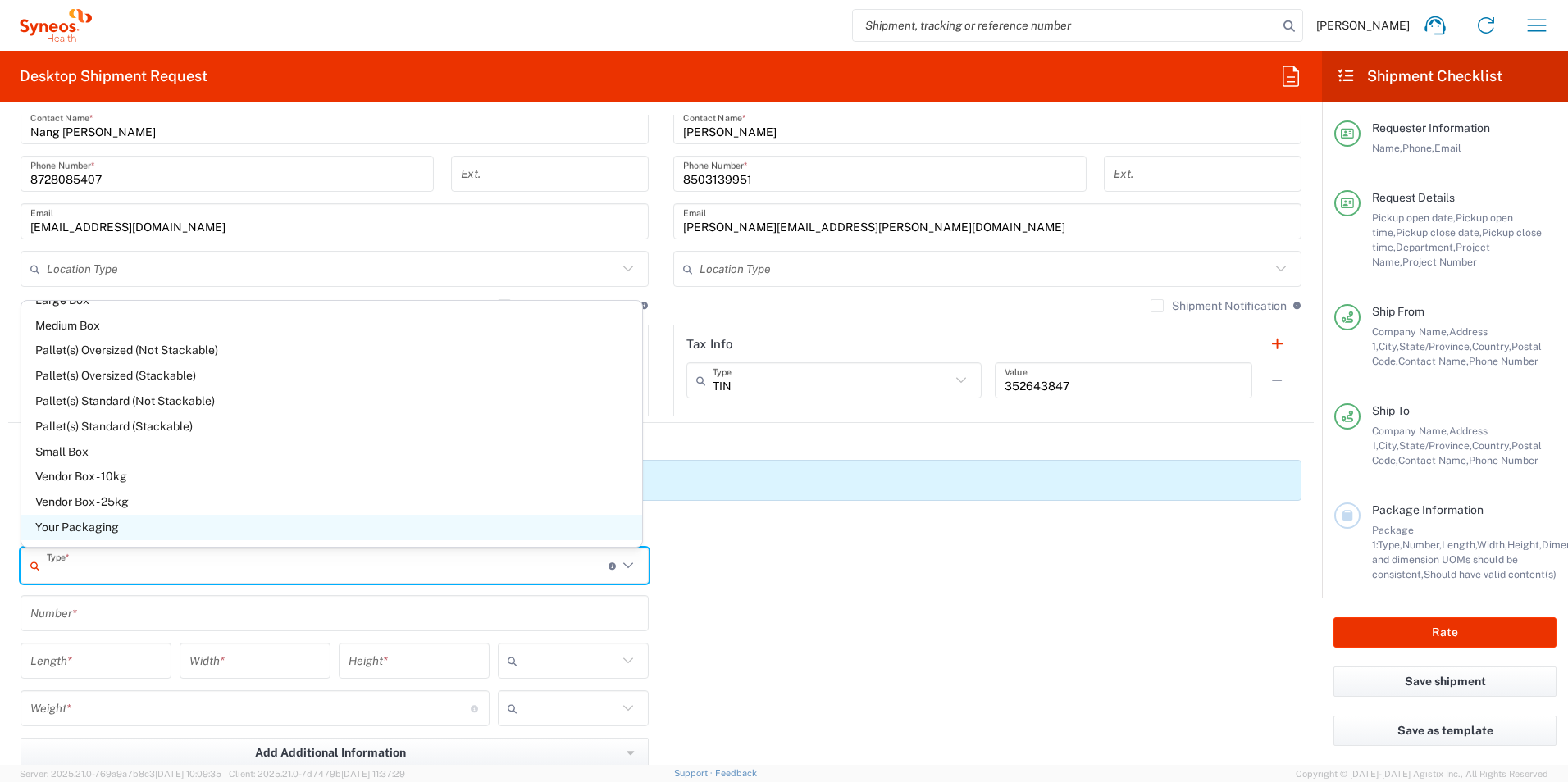
click at [152, 526] on span "Your Packaging" at bounding box center [331, 528] width 621 height 25
type input "Your Packaging"
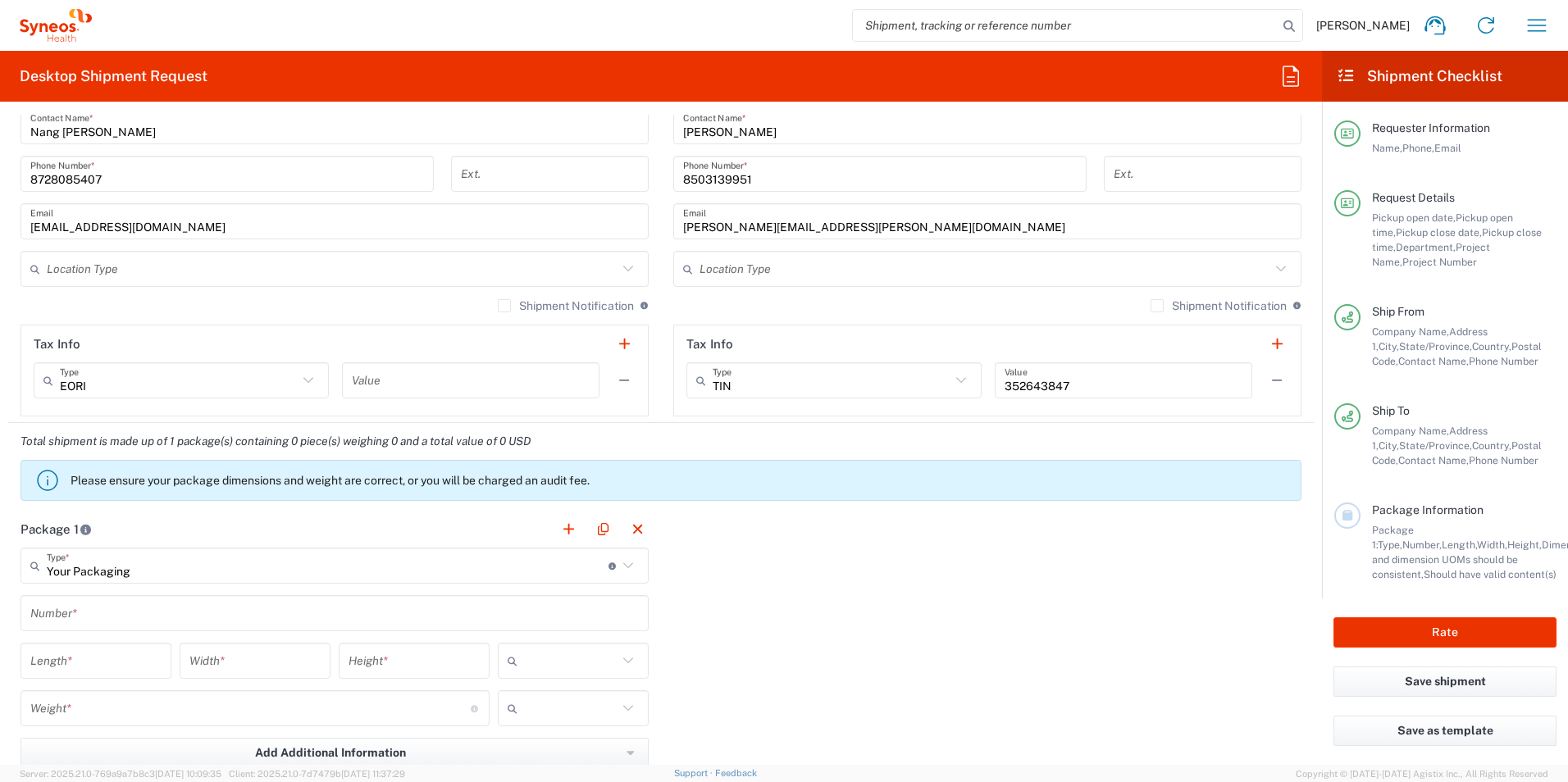
click at [113, 613] on input "text" at bounding box center [335, 614] width 609 height 29
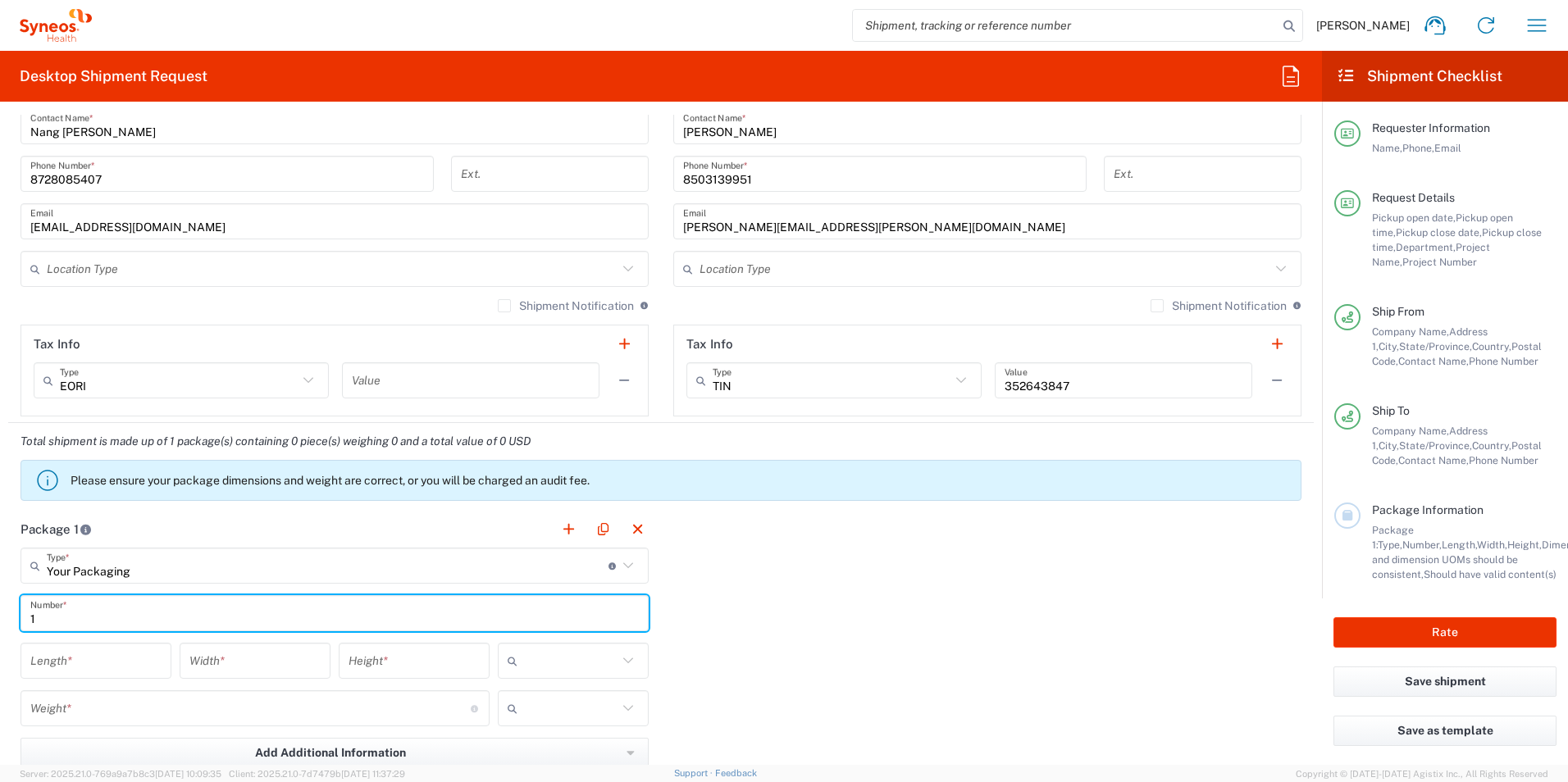
type input "1"
click at [74, 670] on input "number" at bounding box center [96, 661] width 131 height 29
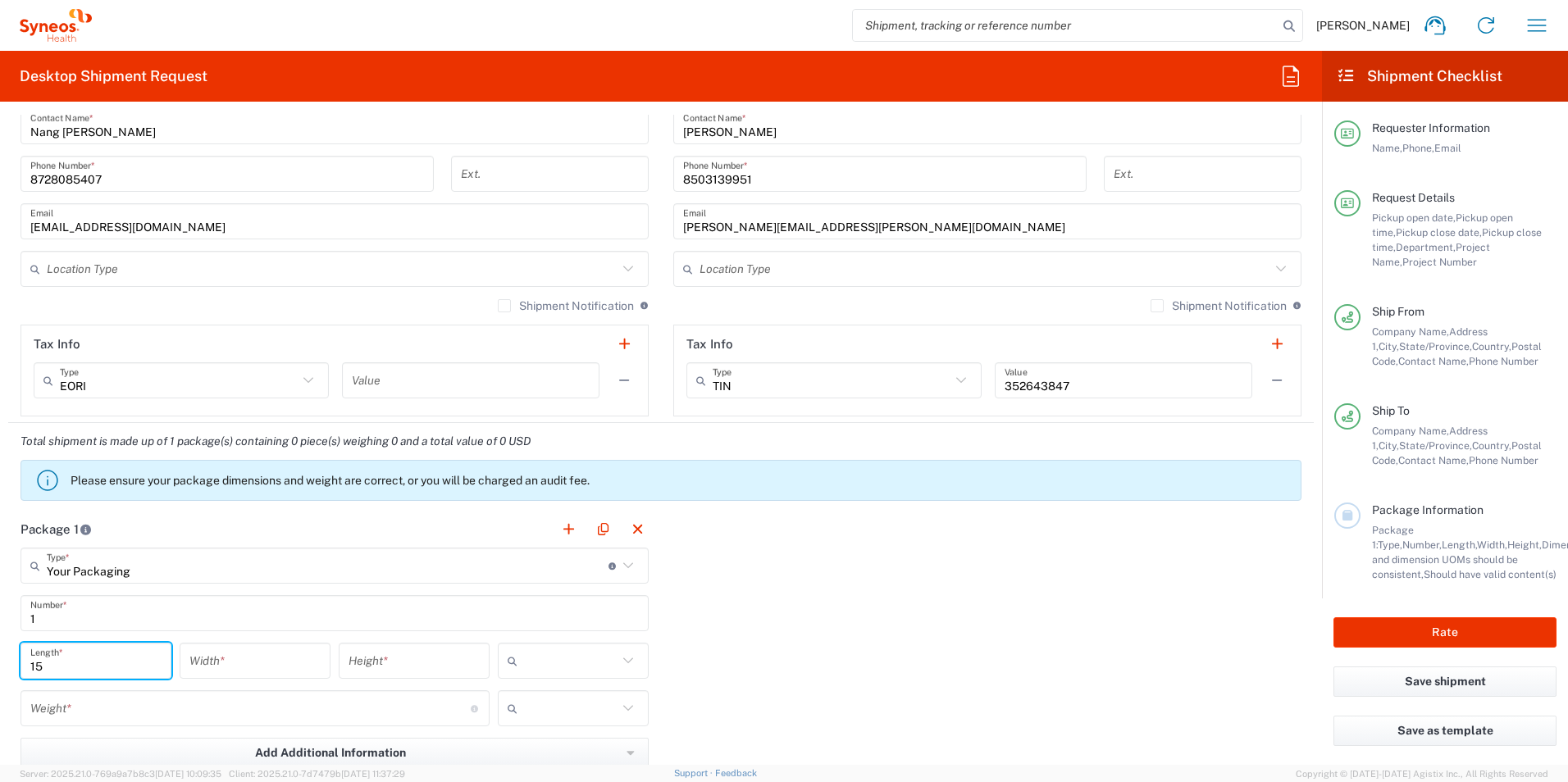
type input "15"
type input "12"
type input "10"
click at [629, 665] on icon at bounding box center [629, 661] width 21 height 21
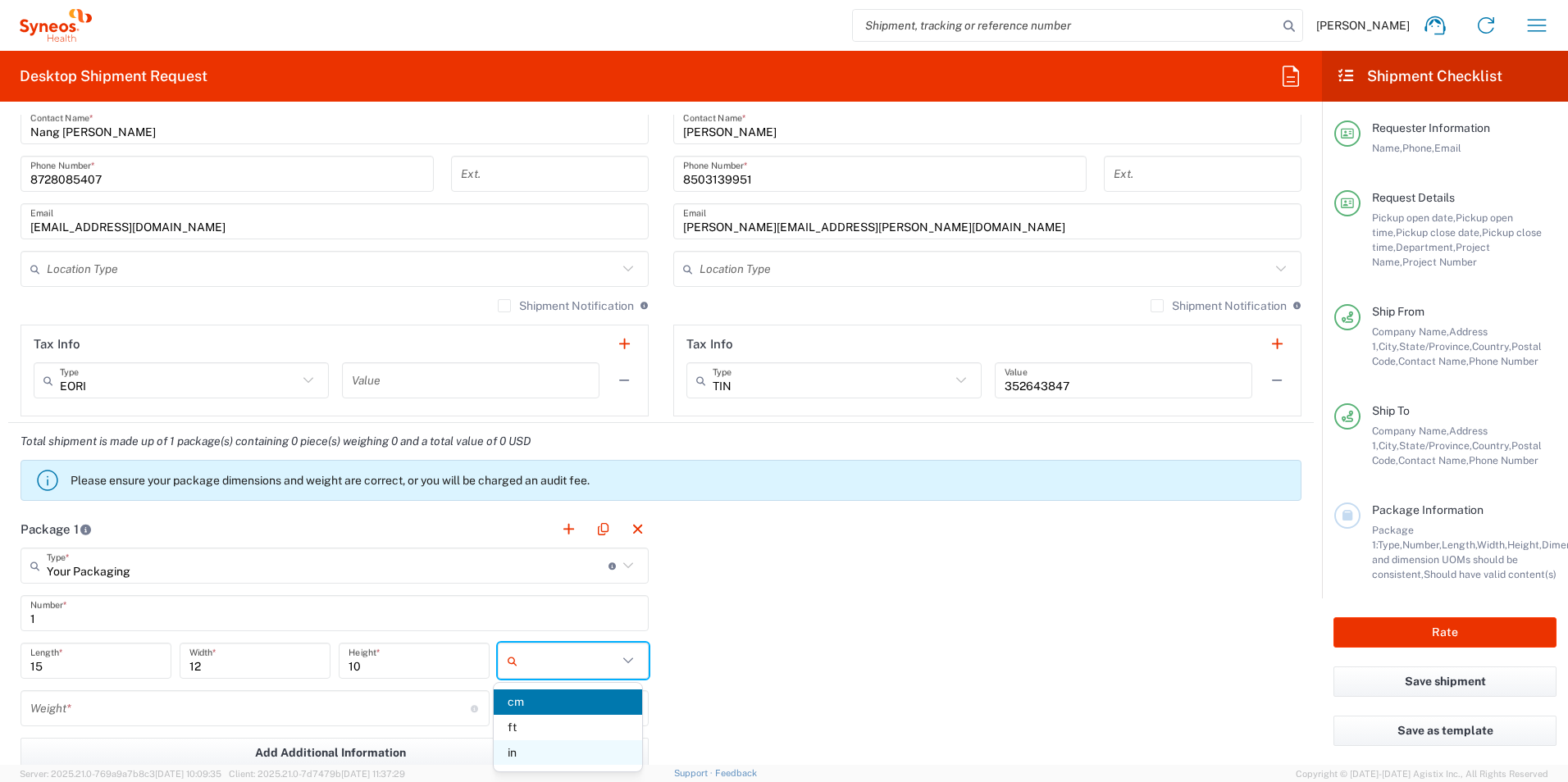
click at [573, 752] on span "in" at bounding box center [568, 752] width 148 height 25
type input "in"
click at [382, 703] on input "number" at bounding box center [250, 709] width 441 height 29
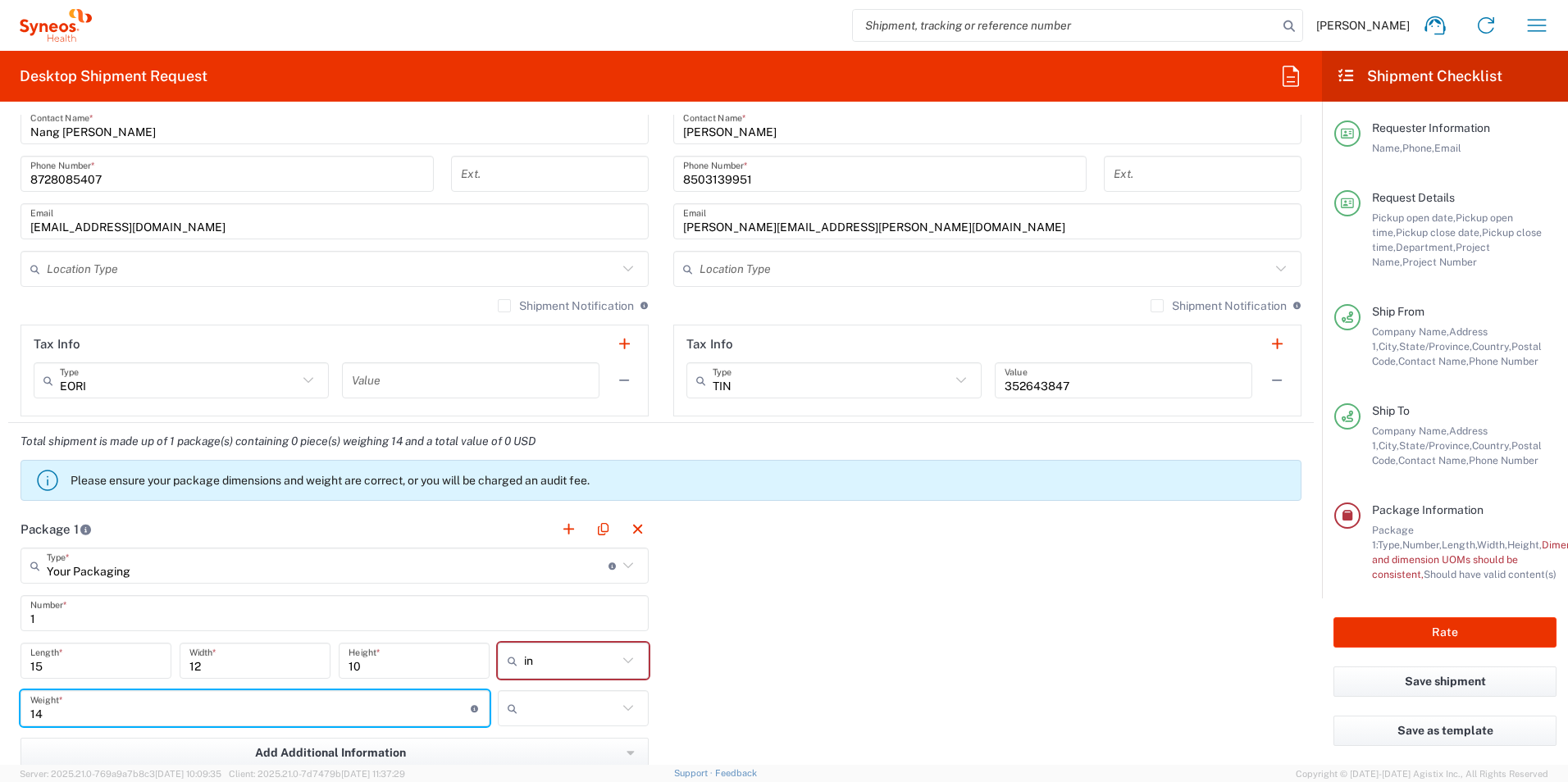
type input "14"
click at [552, 706] on input "text" at bounding box center [571, 709] width 94 height 26
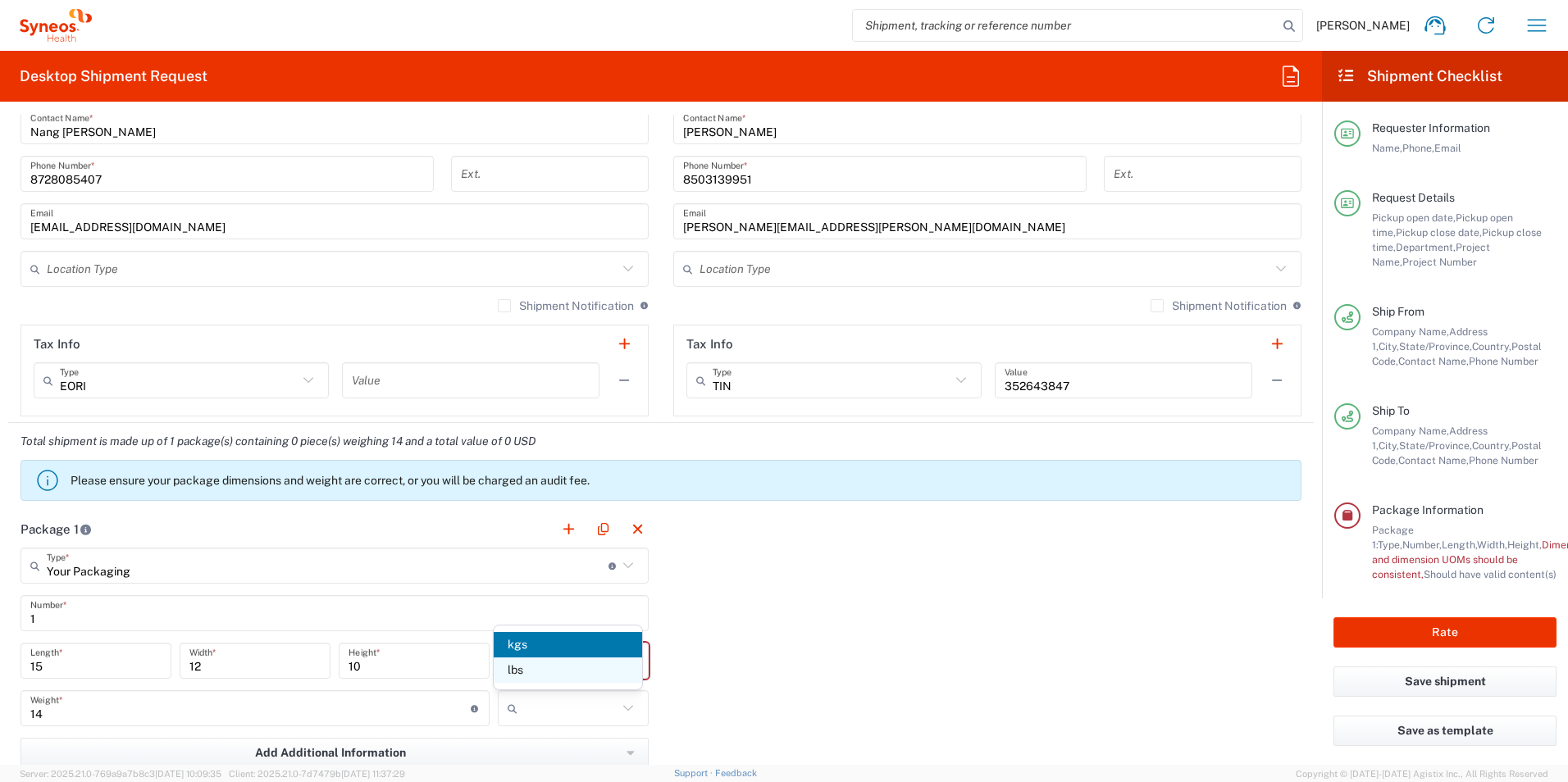
click at [532, 665] on span "lbs" at bounding box center [568, 670] width 148 height 25
type input "lbs"
click at [818, 621] on div "Package 1 Your Packaging Type * Material used to package goods Envelope Large B…" at bounding box center [661, 691] width 1305 height 360
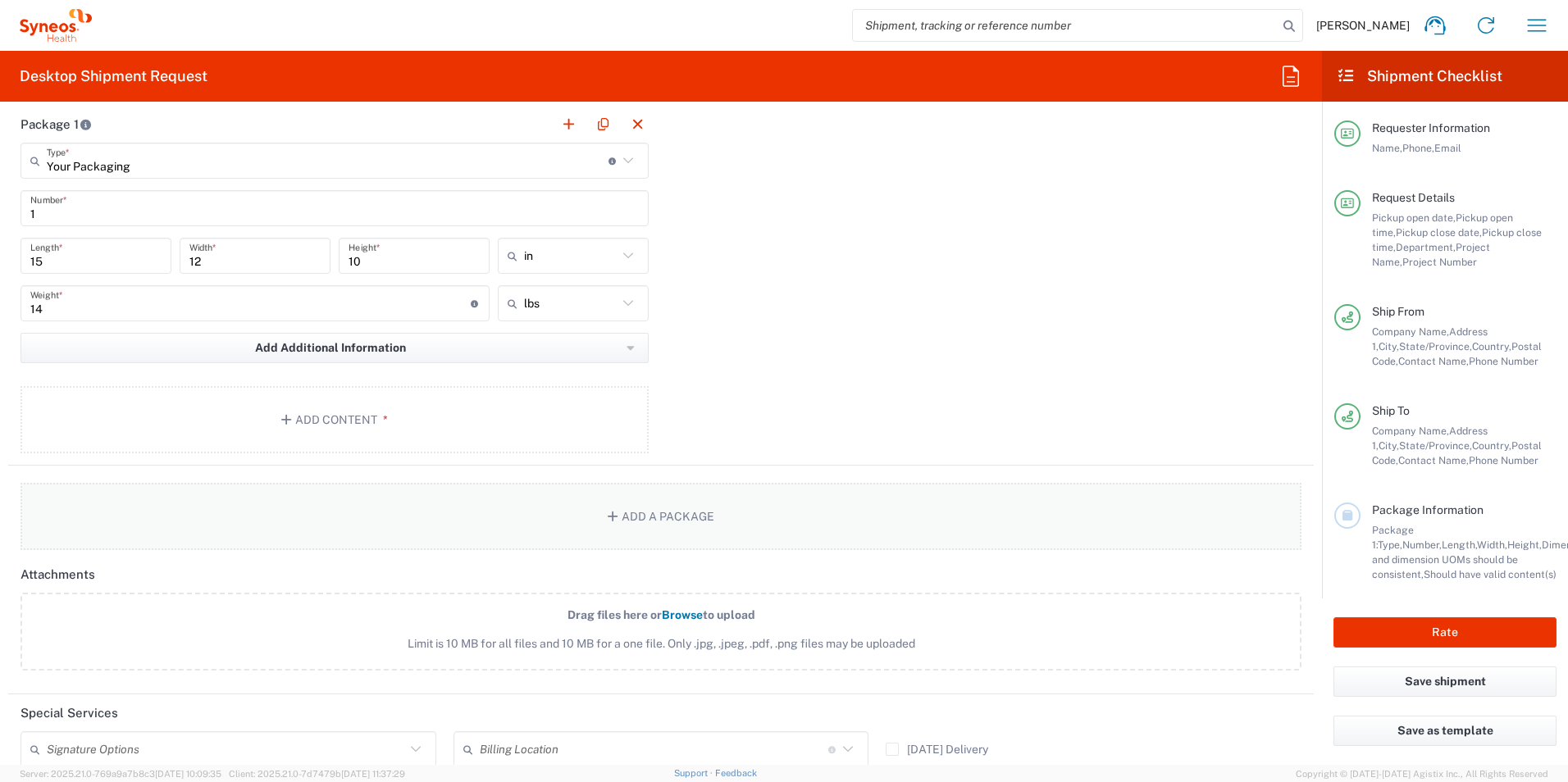
scroll to position [1476, 0]
click at [378, 425] on button "Add Content *" at bounding box center [335, 415] width 629 height 67
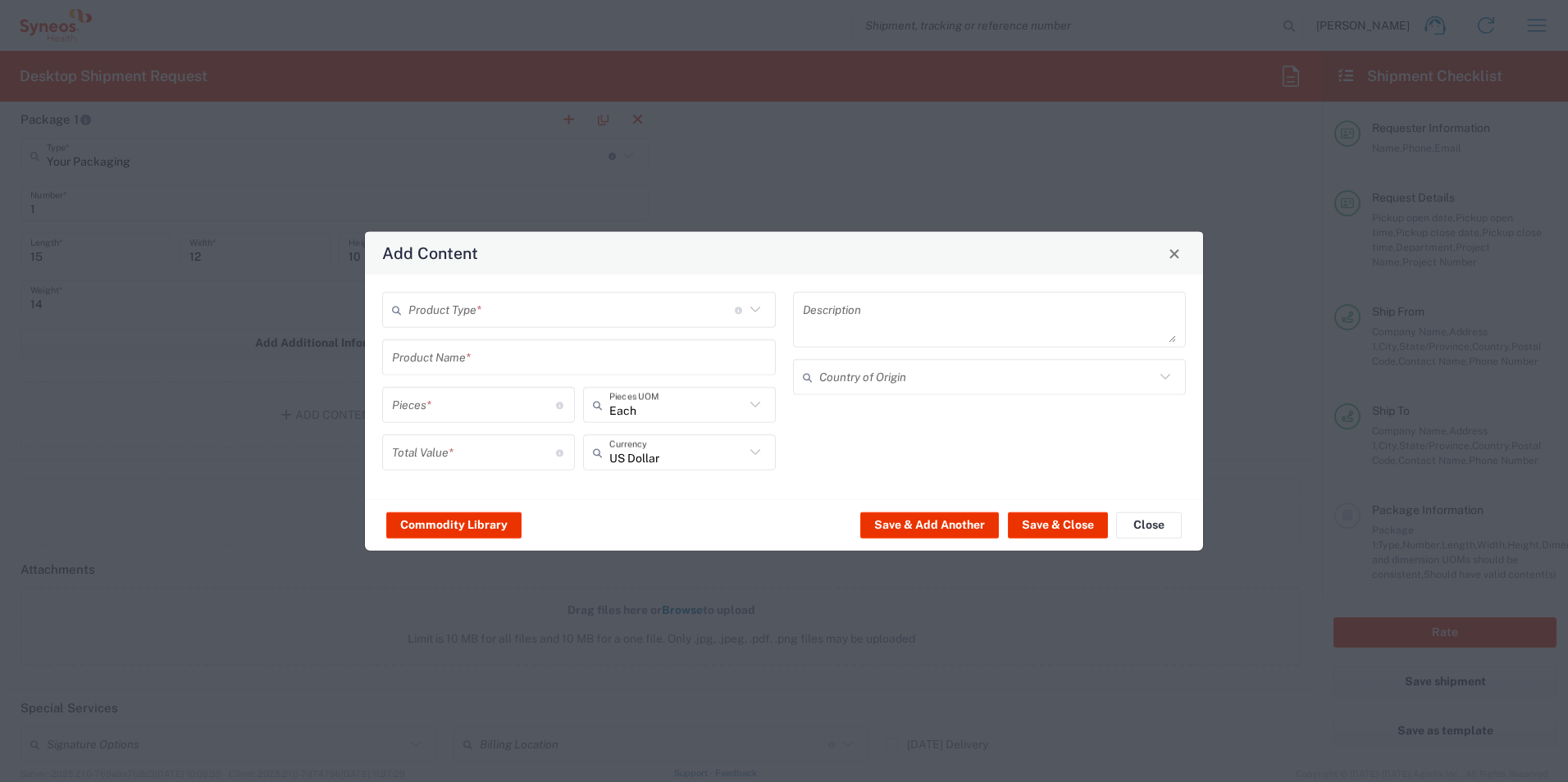
click at [455, 312] on input "text" at bounding box center [572, 309] width 327 height 29
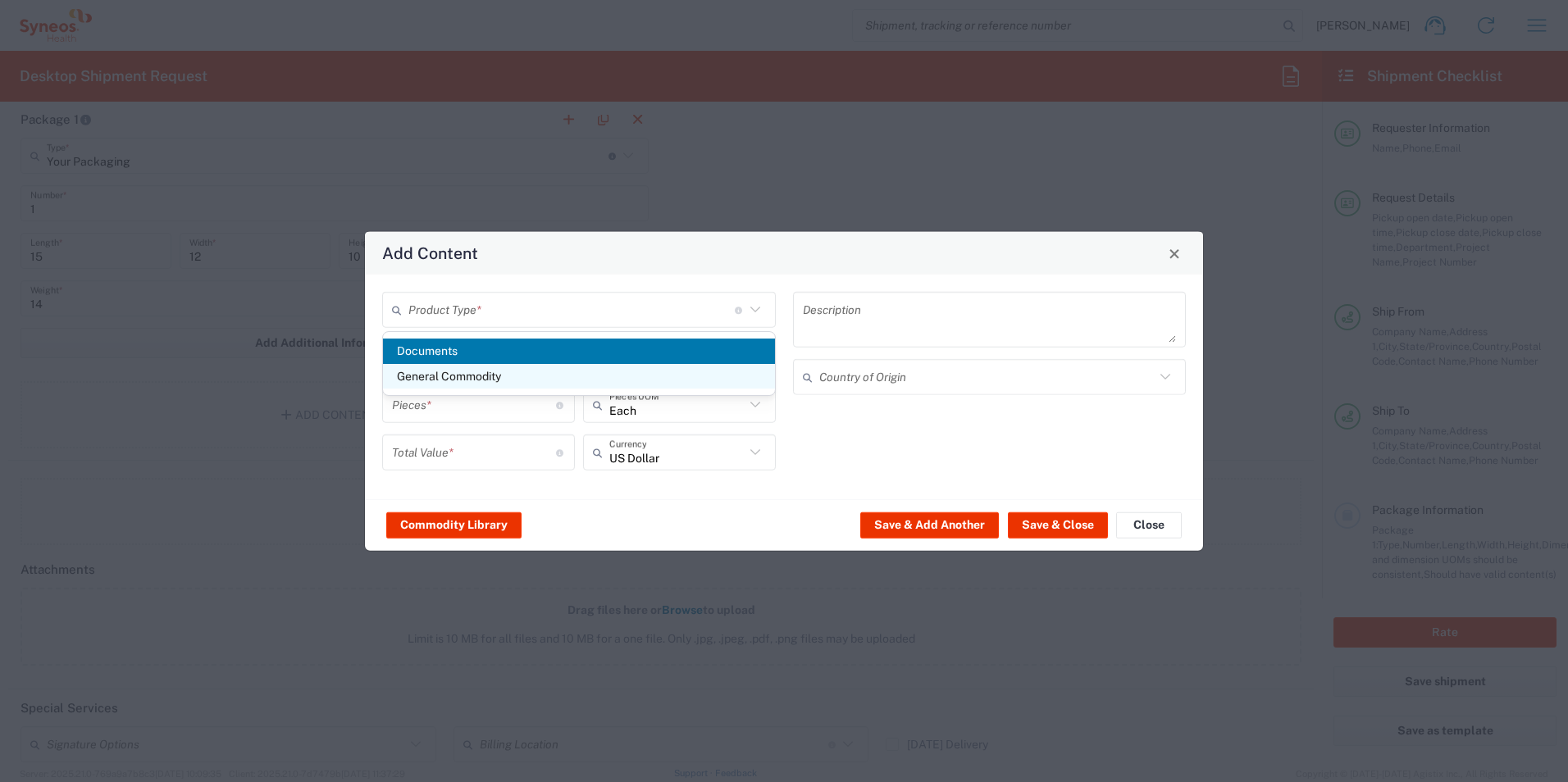
click at [491, 372] on span "General Commodity" at bounding box center [579, 377] width 392 height 25
type input "General Commodity"
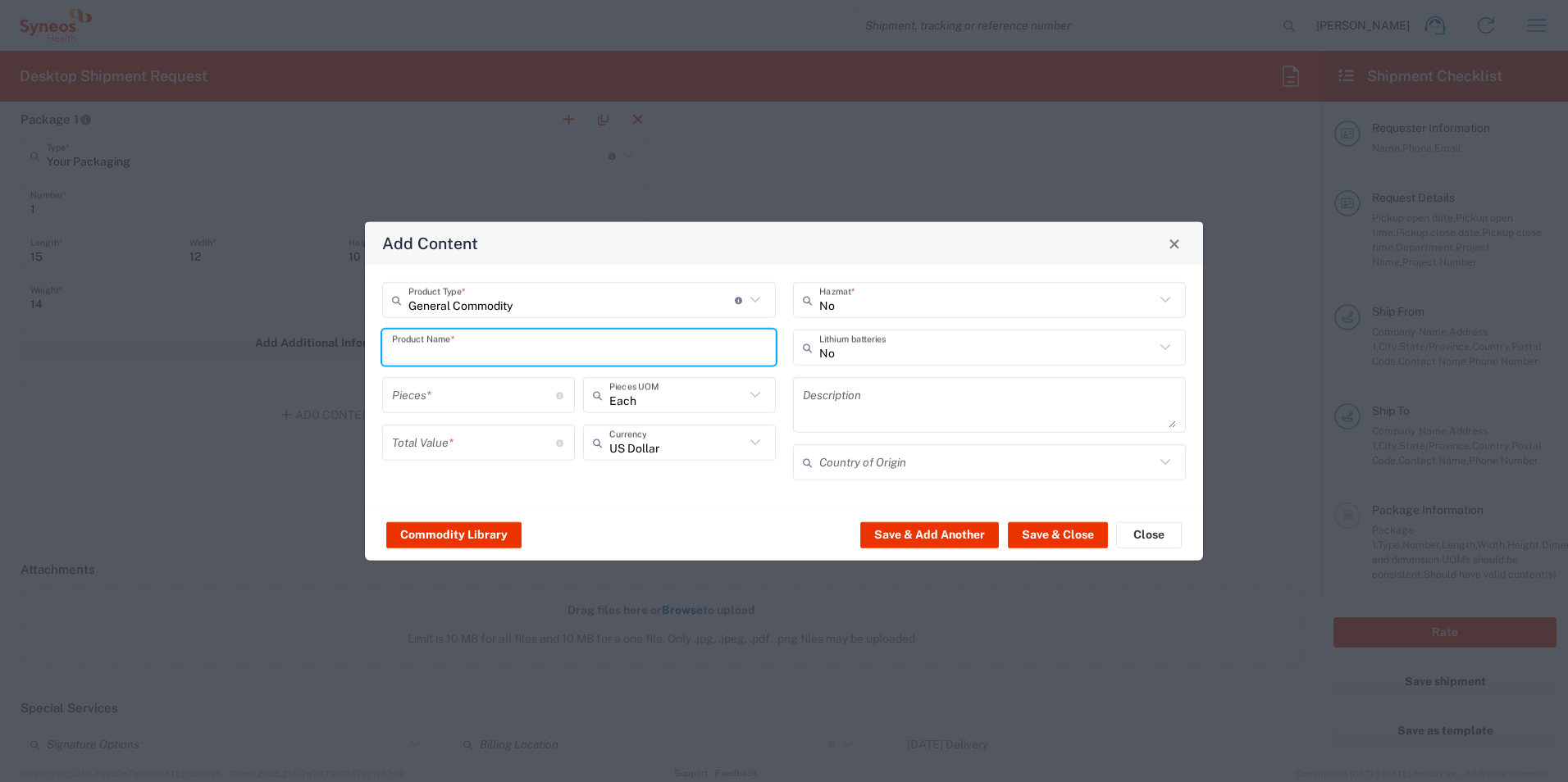
click at [494, 336] on input "text" at bounding box center [579, 347] width 374 height 29
type input "Nursing supplies"
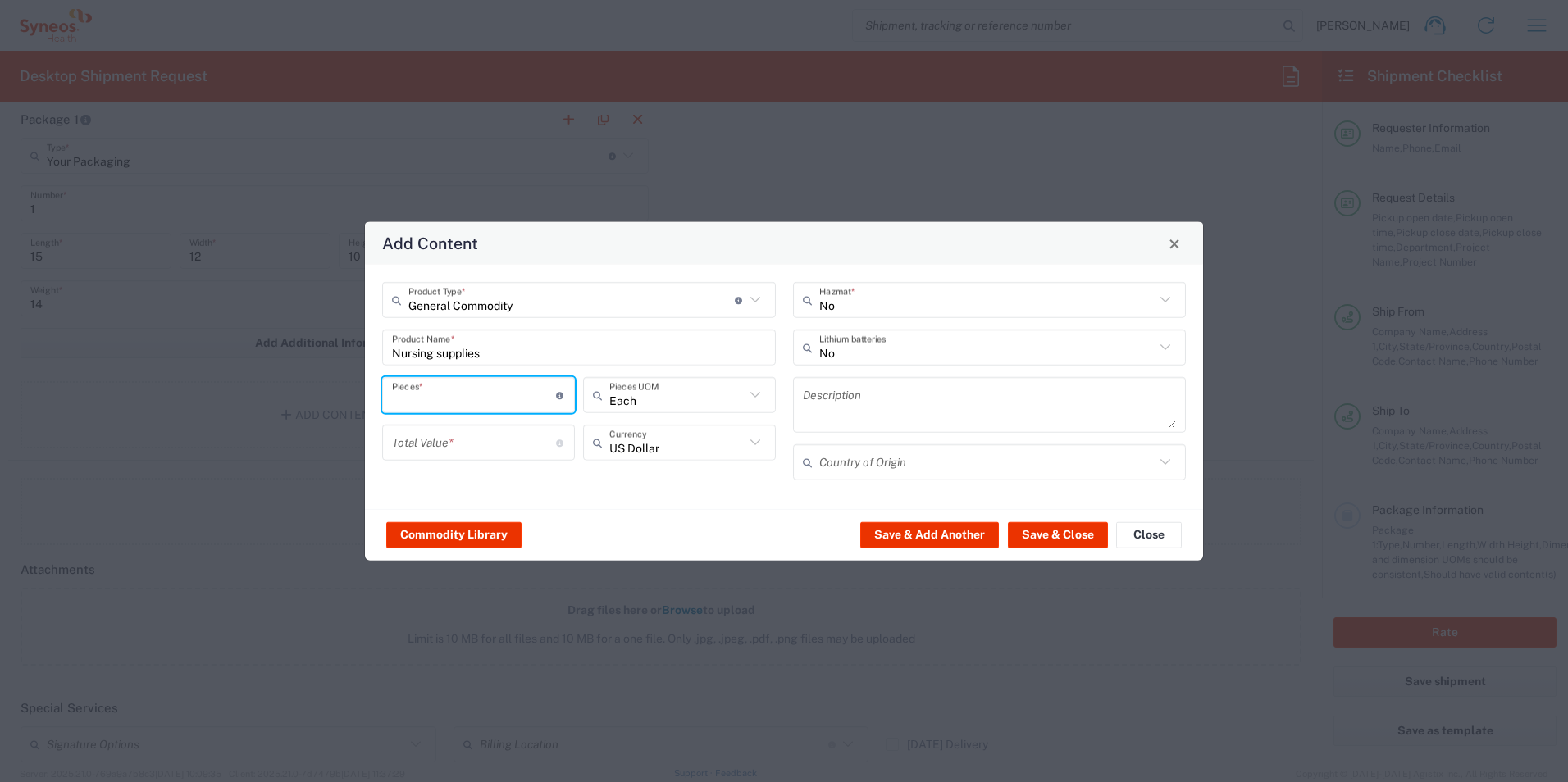
click at [512, 409] on input "number" at bounding box center [474, 395] width 164 height 29
type input "10"
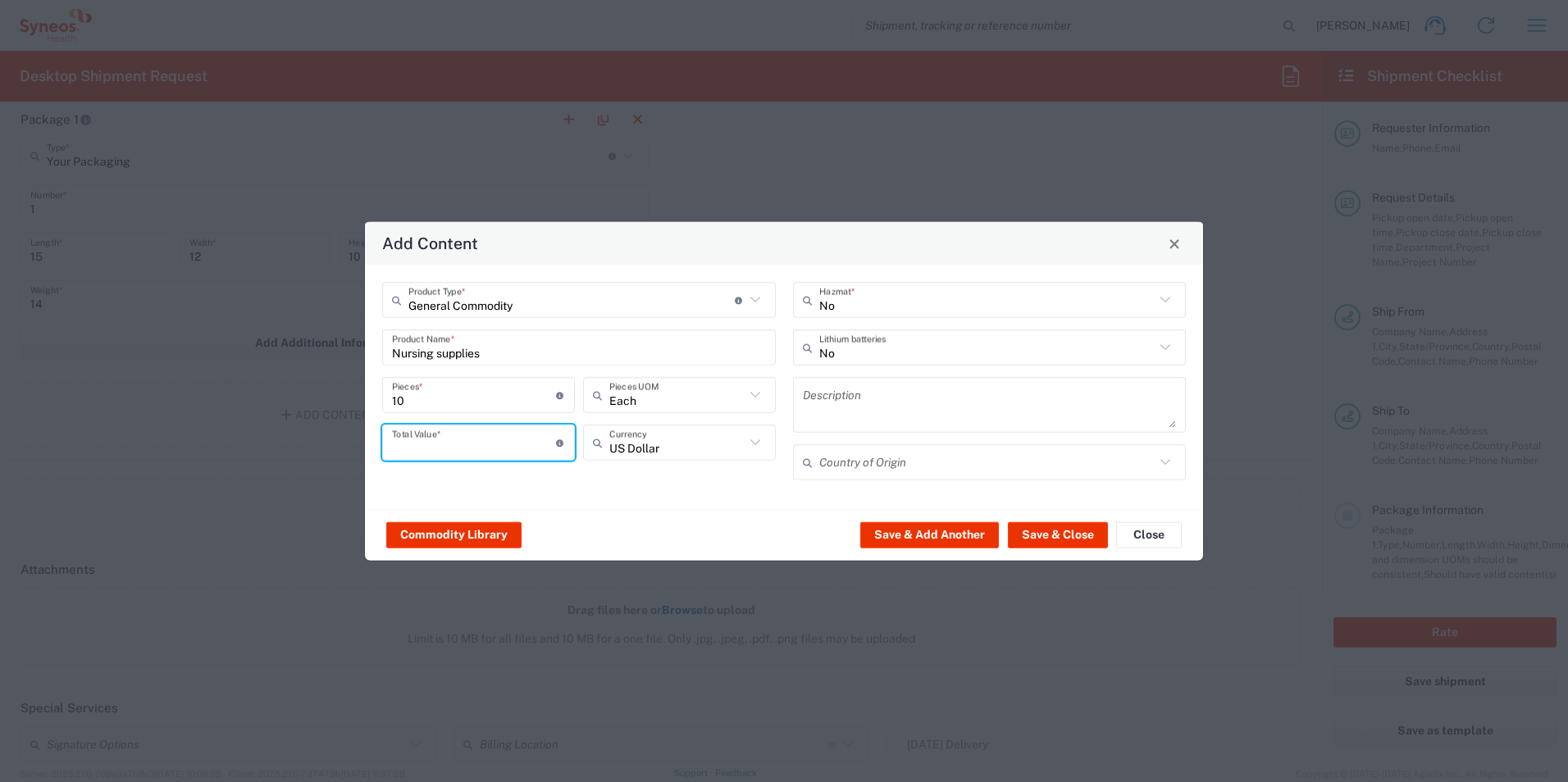
click at [505, 441] on input "number" at bounding box center [474, 442] width 164 height 29
type input "1000"
click at [1041, 528] on button "Save & Close" at bounding box center [1058, 535] width 100 height 26
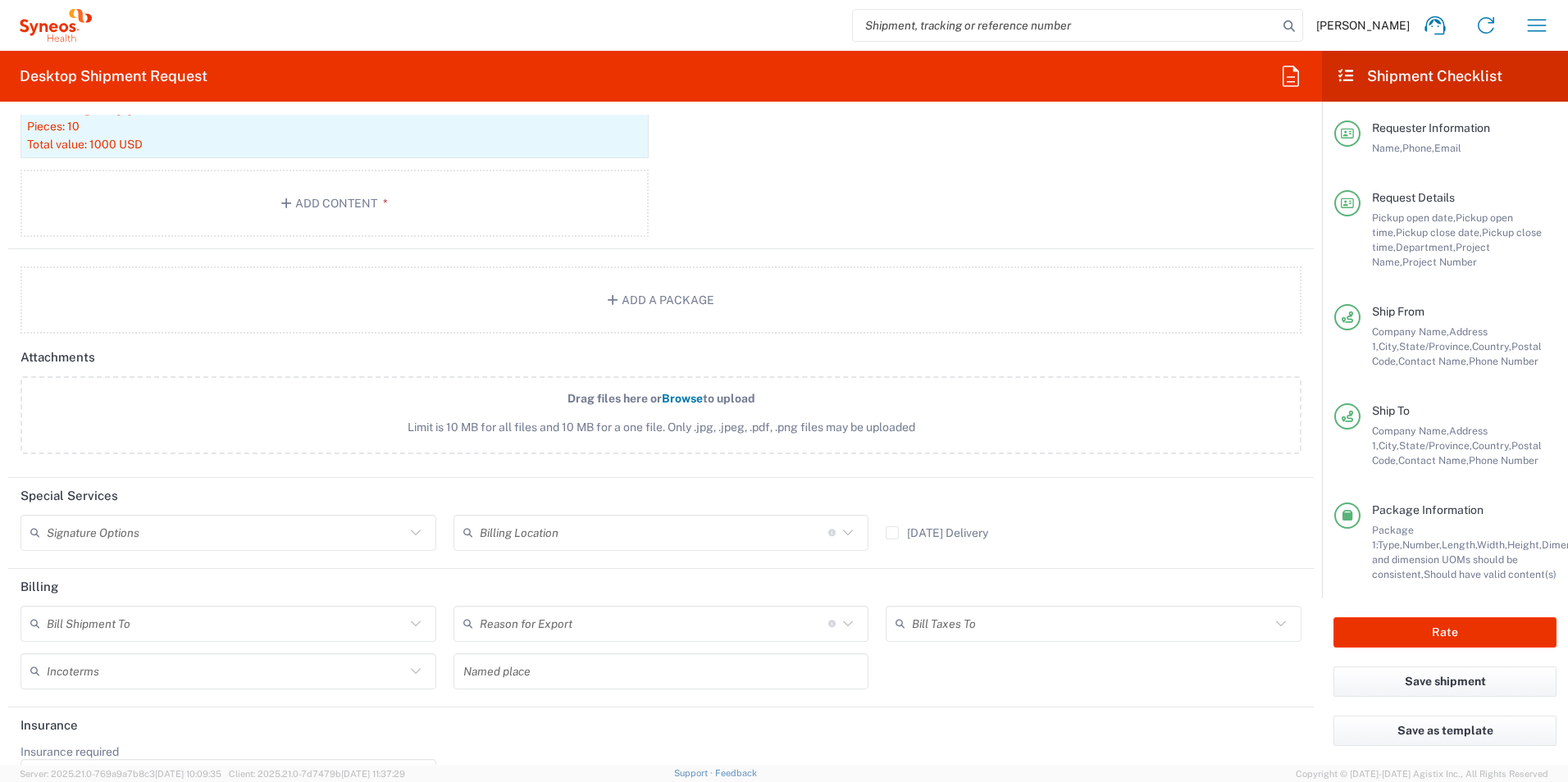
scroll to position [1833, 0]
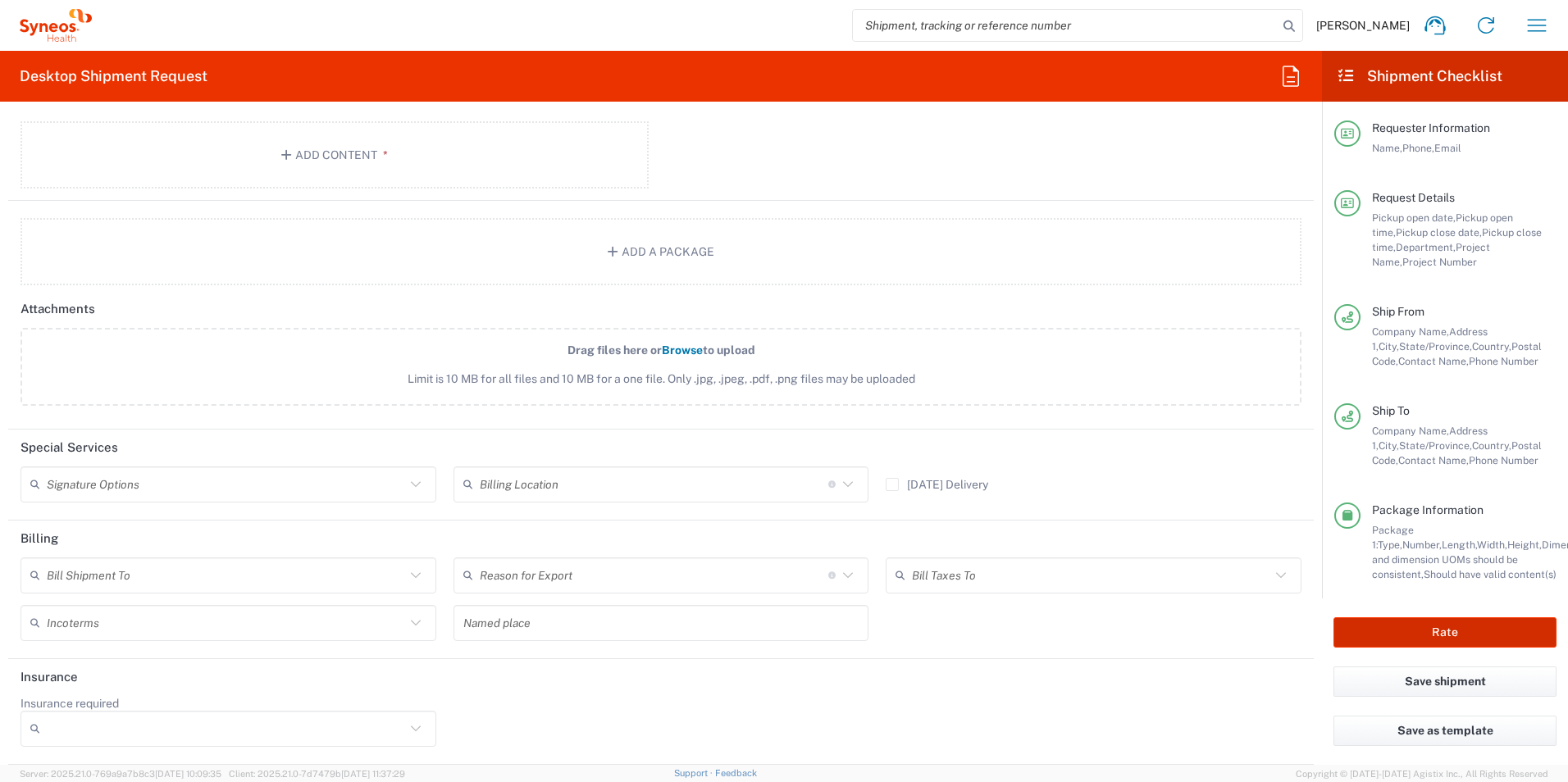
click at [1396, 634] on button "Rate" at bounding box center [1445, 633] width 223 height 30
type input "3216"
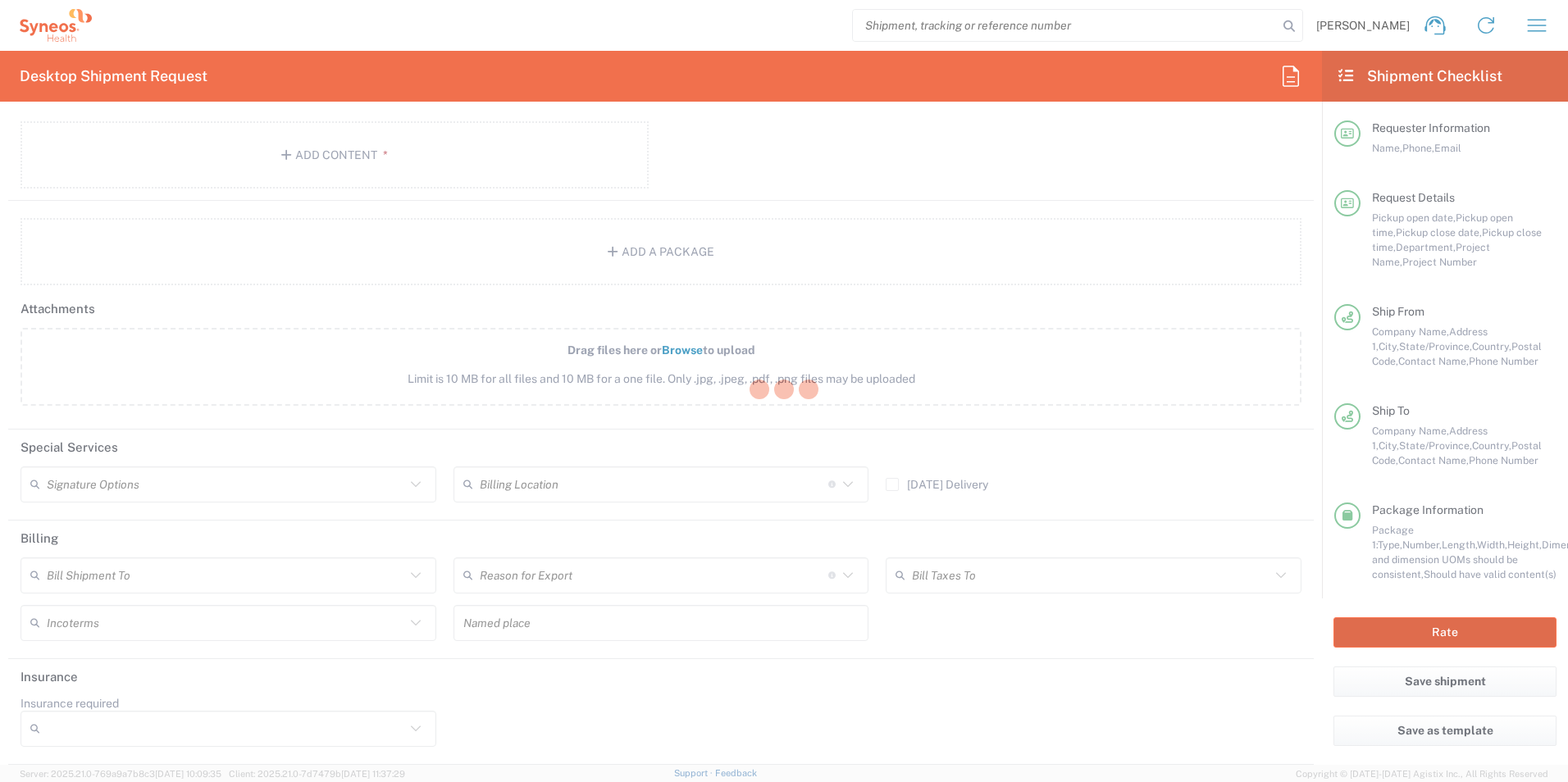
type input "3190 DEPARTMENTAL EXPENSE"
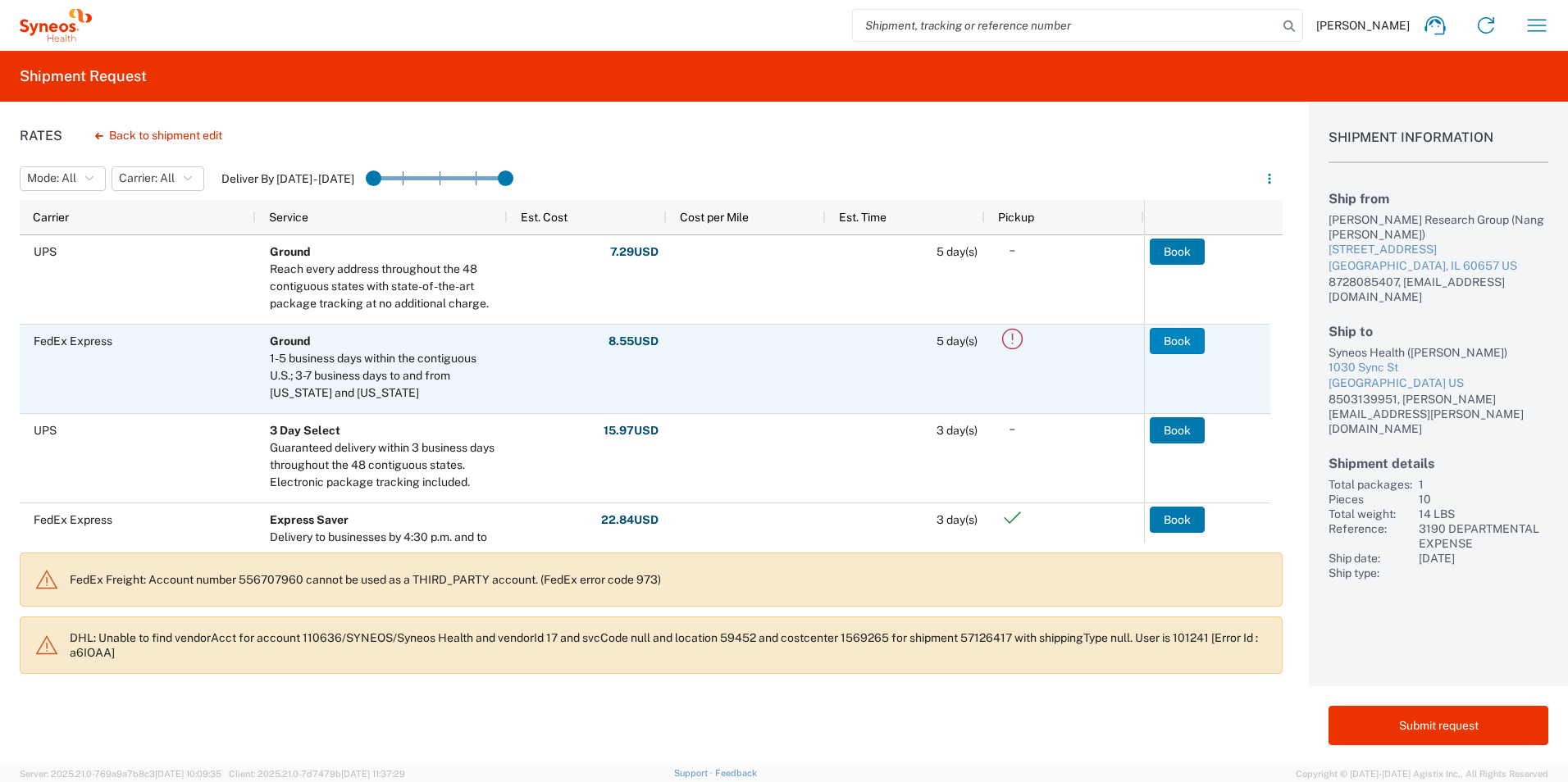
click at [1170, 334] on button "Book" at bounding box center [1177, 341] width 55 height 26
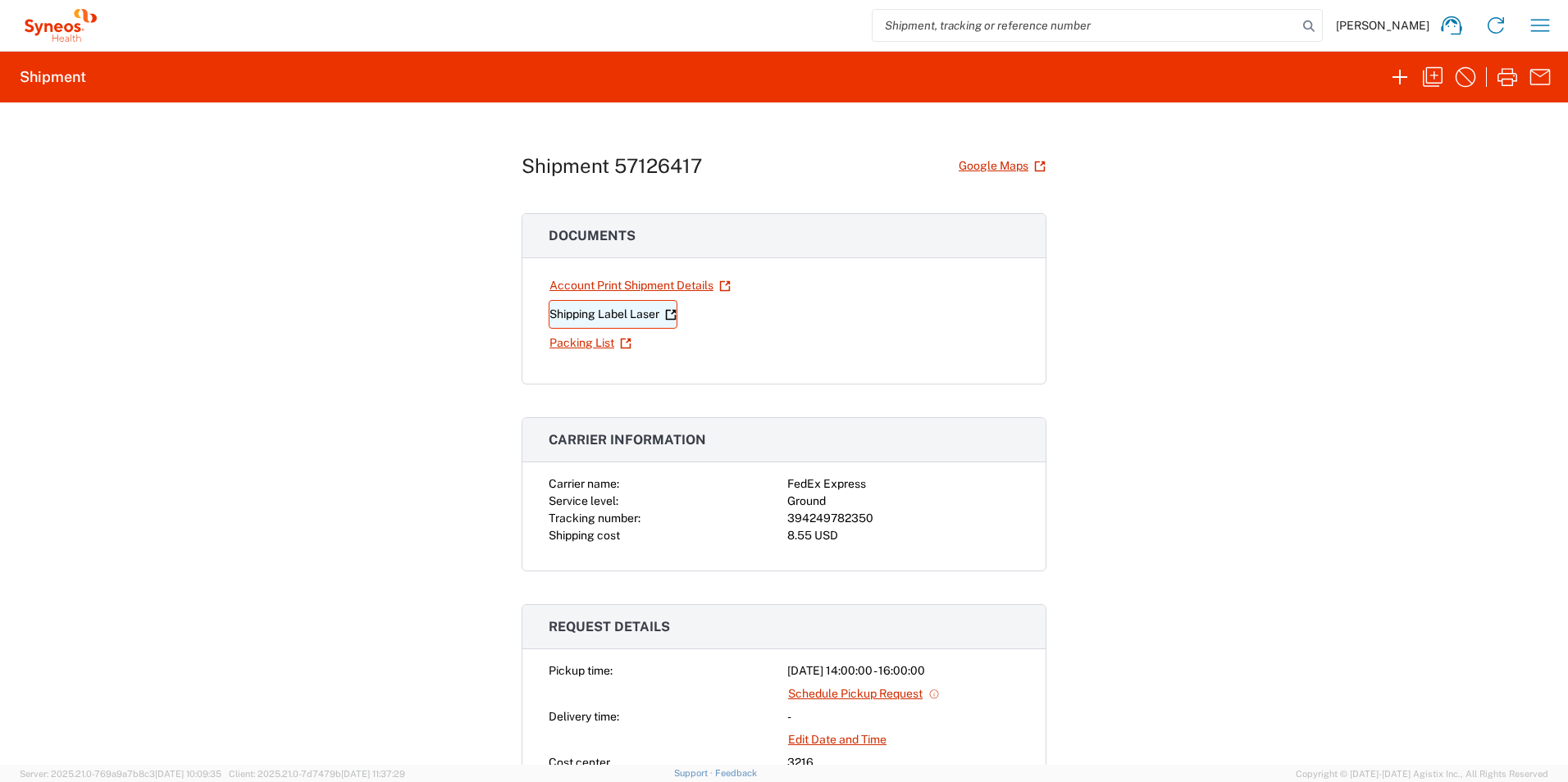
click at [625, 313] on link "Shipping Label Laser" at bounding box center [613, 314] width 129 height 29
